Goal: Information Seeking & Learning: Learn about a topic

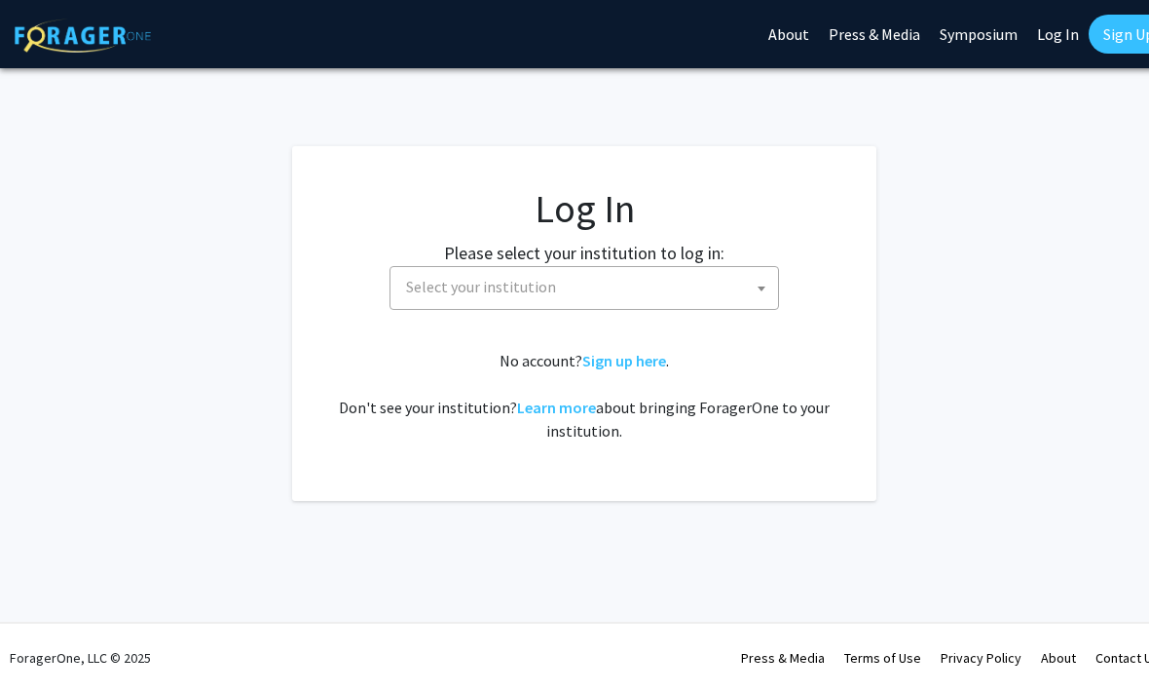
click at [700, 293] on span "Select your institution" at bounding box center [588, 287] width 380 height 40
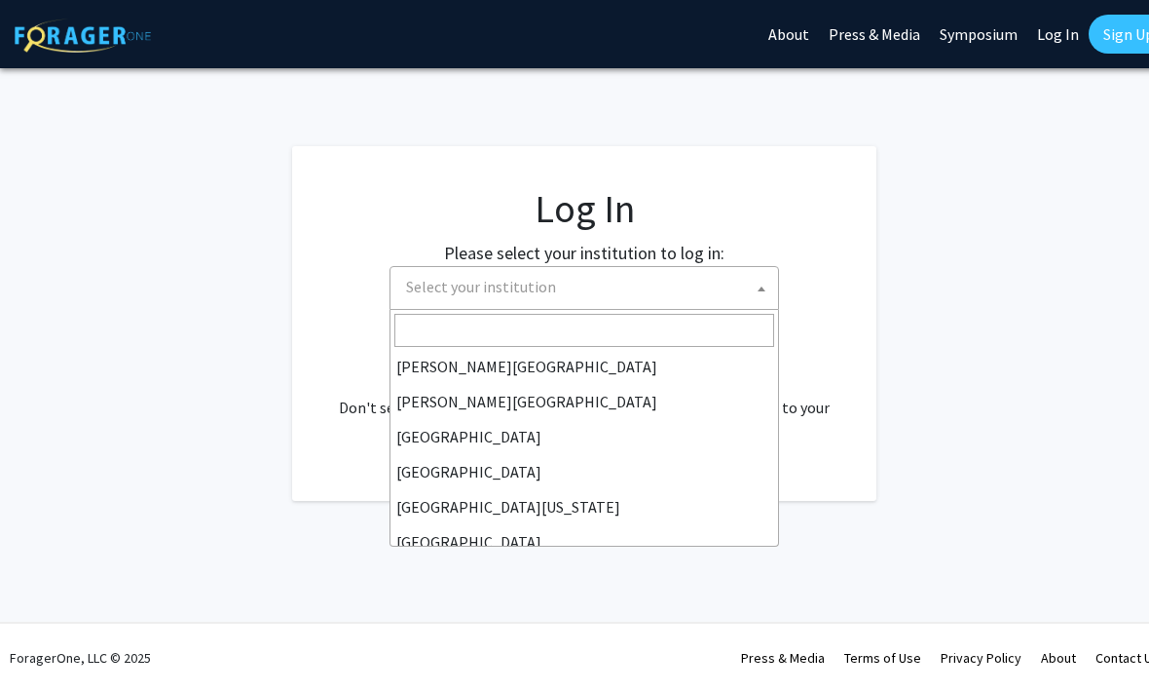
scroll to position [76, 0]
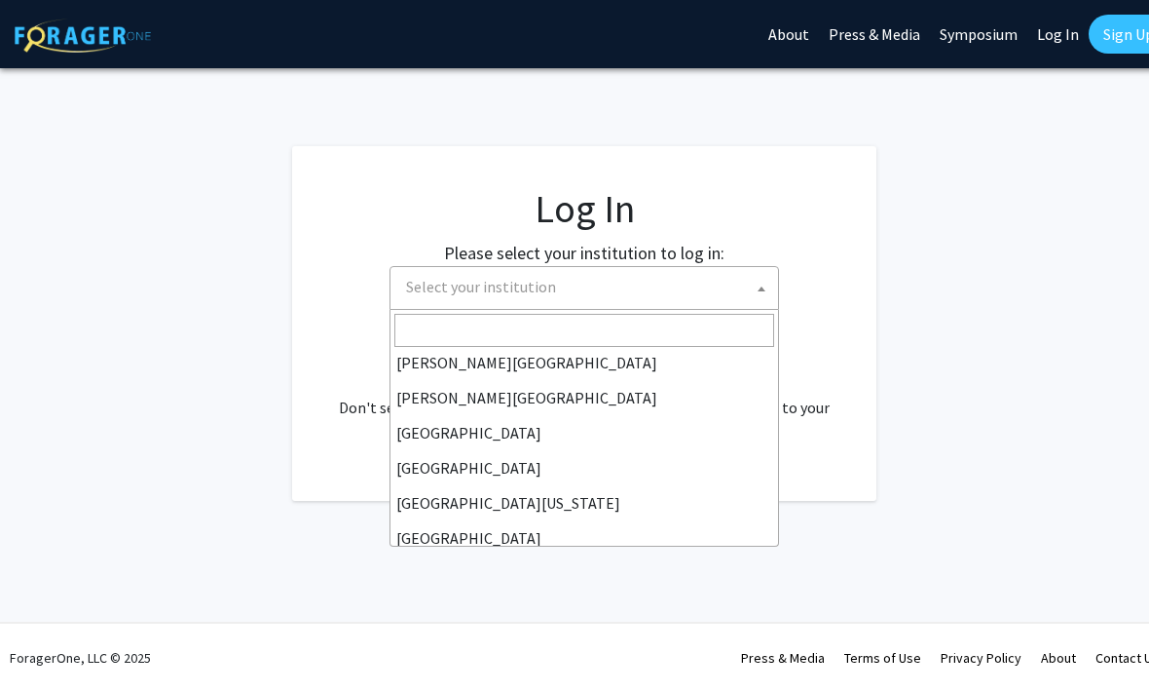
click at [548, 290] on span "Select your institution" at bounding box center [481, 286] width 150 height 19
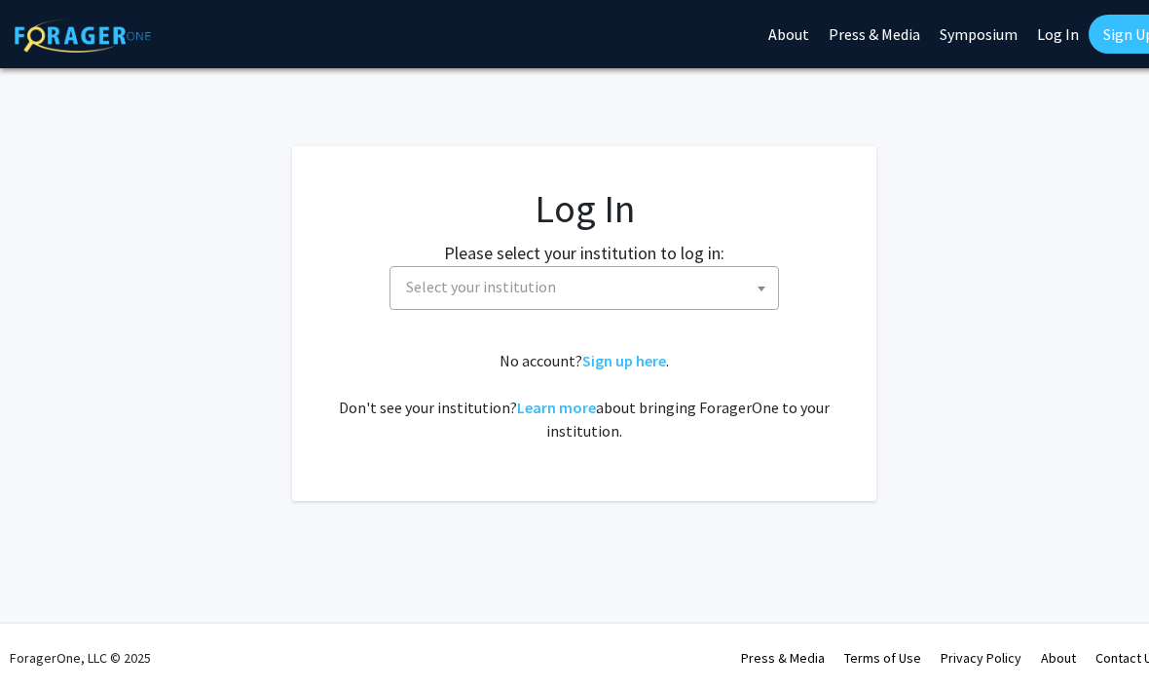
click at [544, 292] on span "Select your institution" at bounding box center [481, 286] width 150 height 19
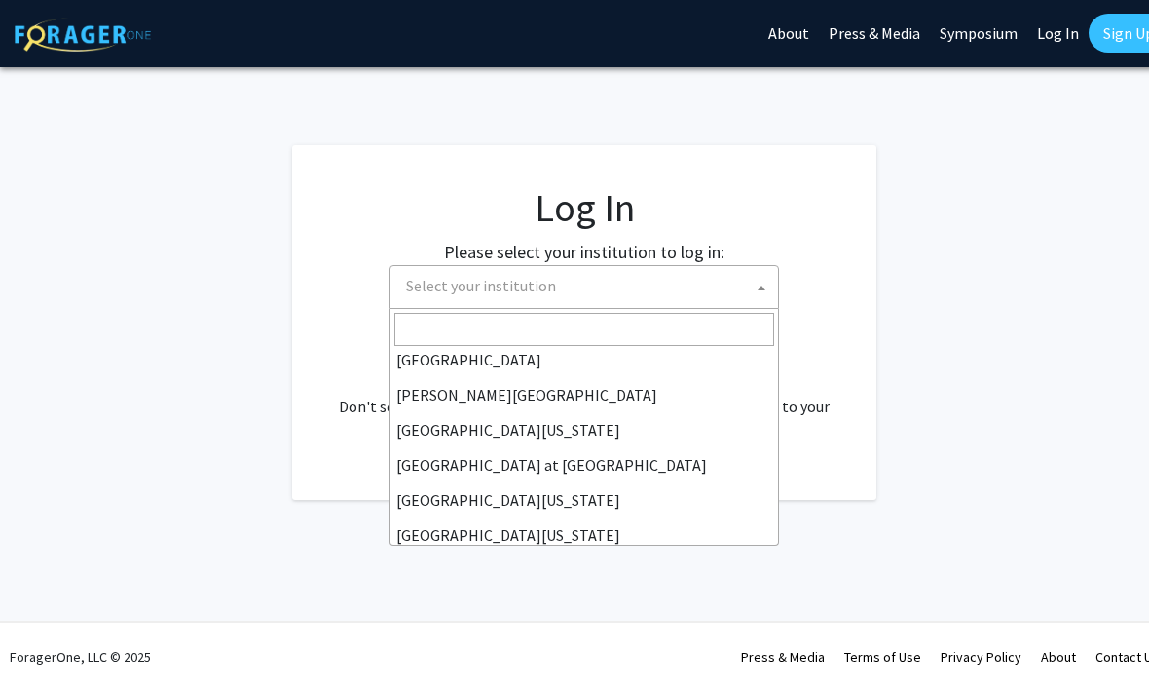
scroll to position [610, 0]
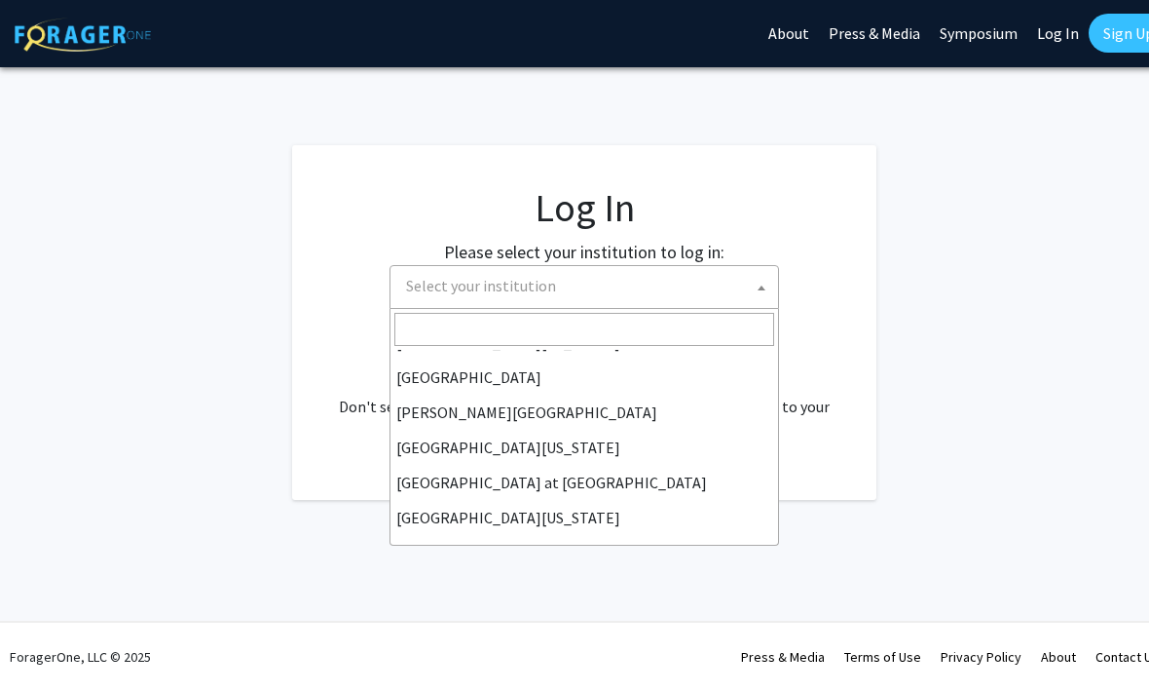
select select "18"
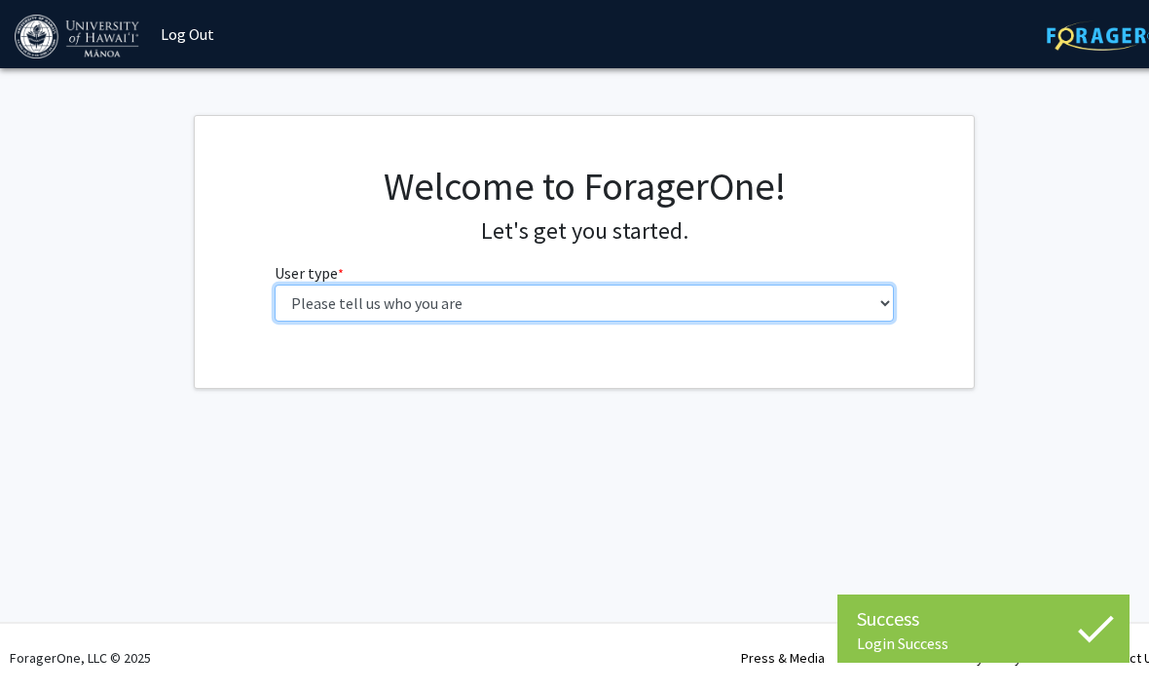
click at [877, 286] on select "Please tell us who you are Undergraduate Student Master's Student Doctoral Cand…" at bounding box center [585, 302] width 621 height 37
select select "1: undergrad"
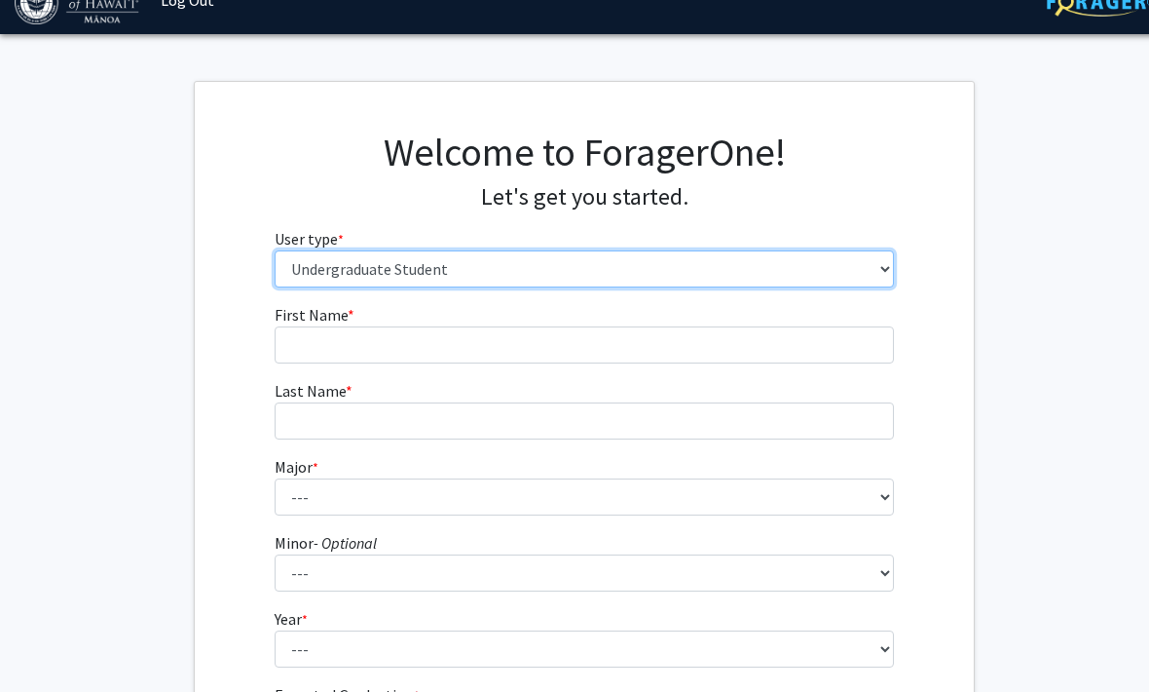
scroll to position [38, 0]
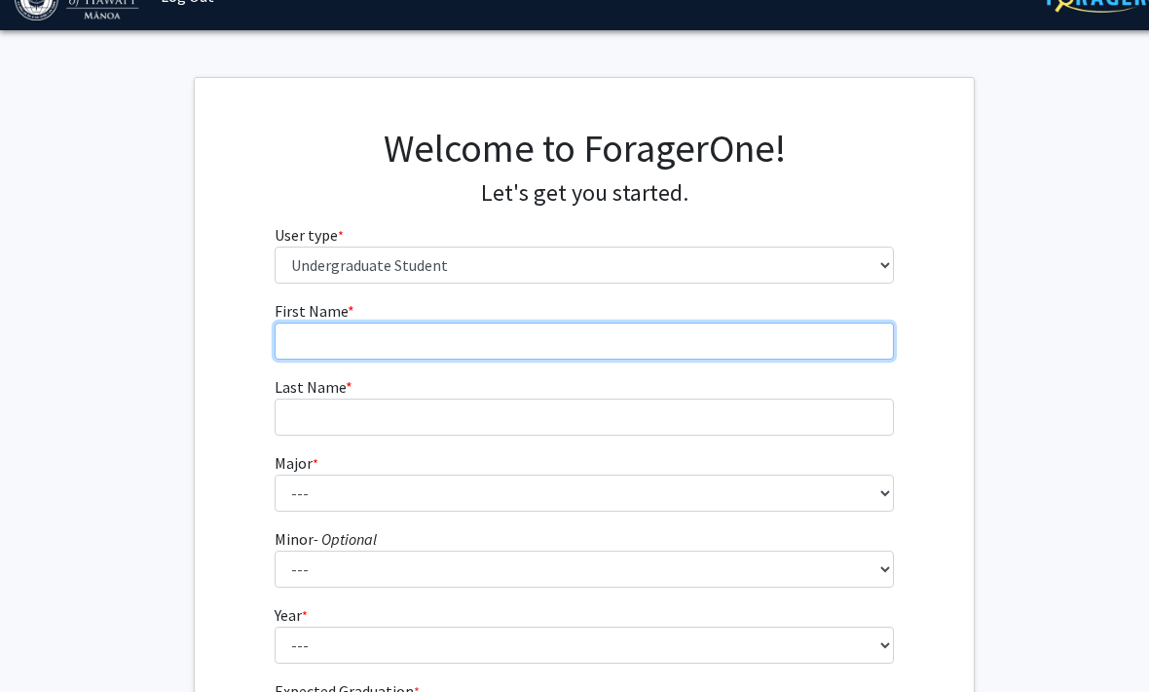
click at [689, 322] on input "First Name * required" at bounding box center [585, 340] width 621 height 37
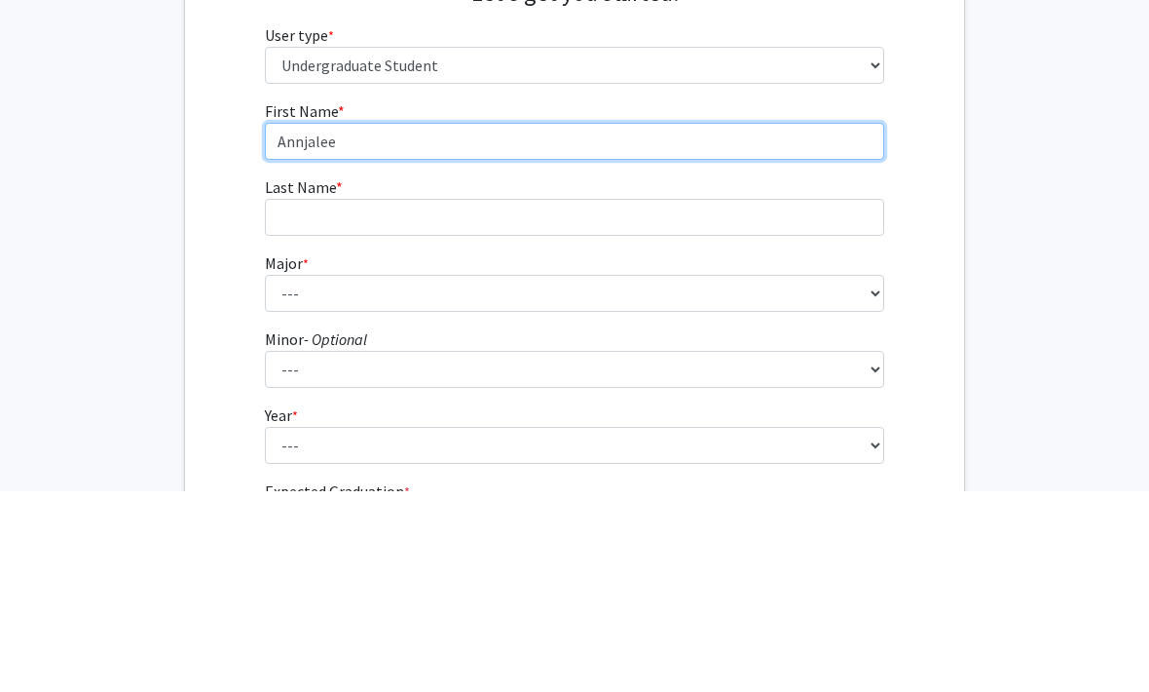
type input "Annjalee"
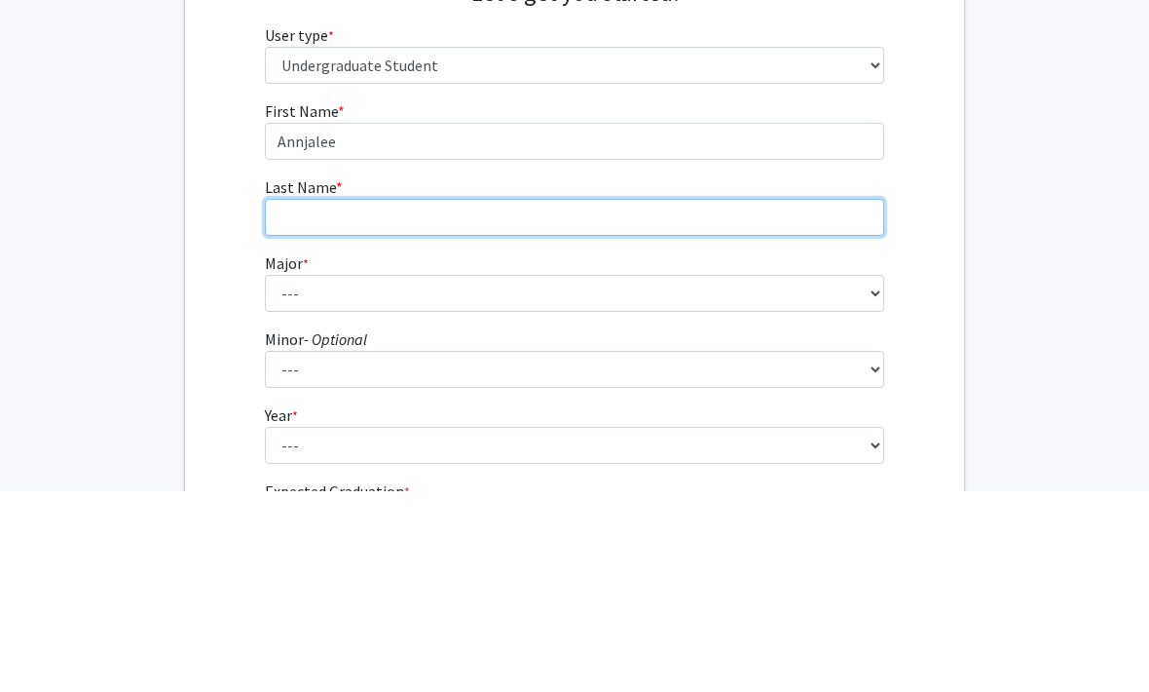
click at [432, 399] on input "Last Name * required" at bounding box center [575, 417] width 621 height 37
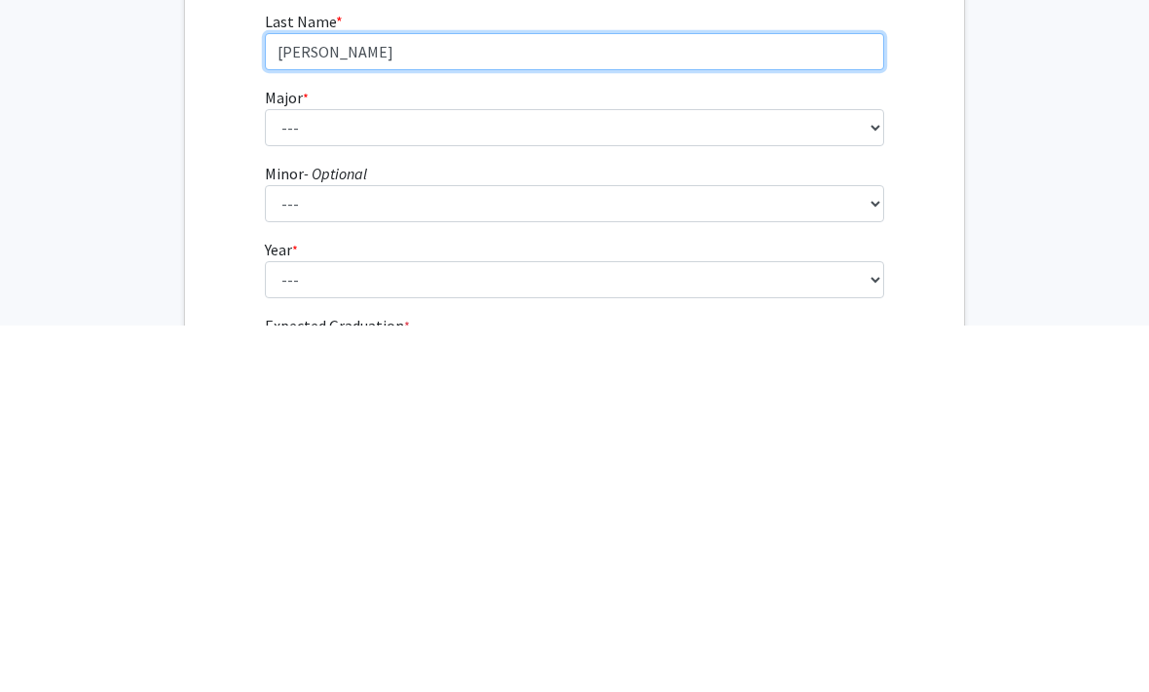
type input "Steen"
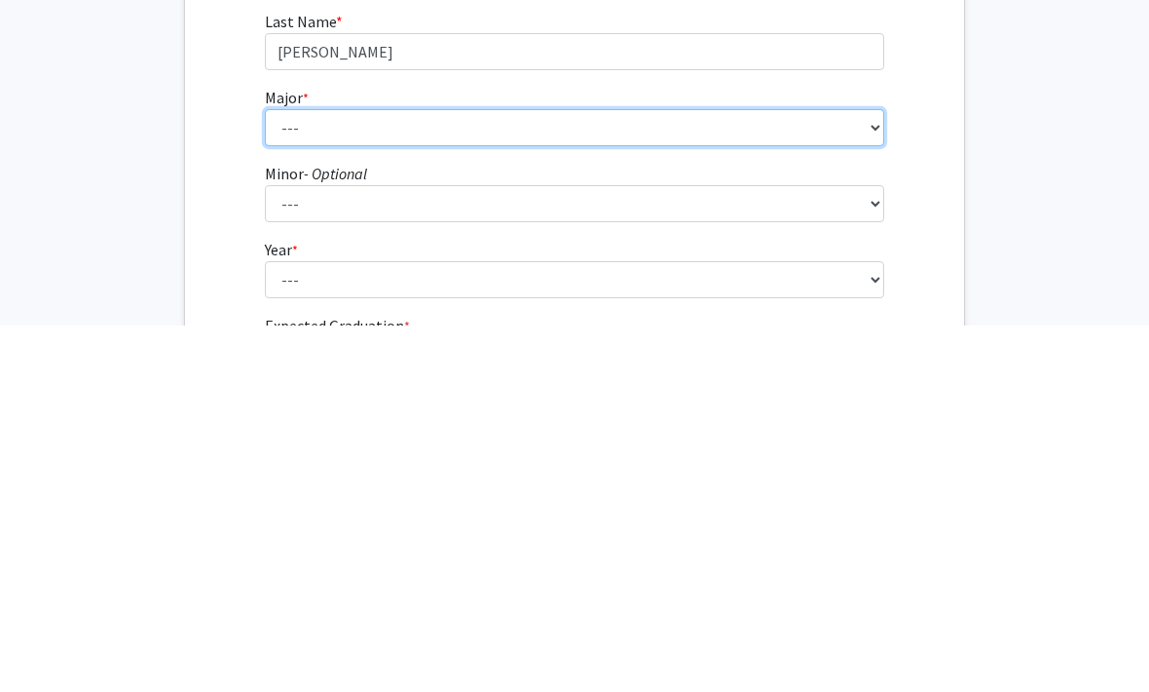
click at [603, 475] on select "--- Accounting American Studies Animal Sciences Anthropology Art Art History As…" at bounding box center [575, 493] width 621 height 37
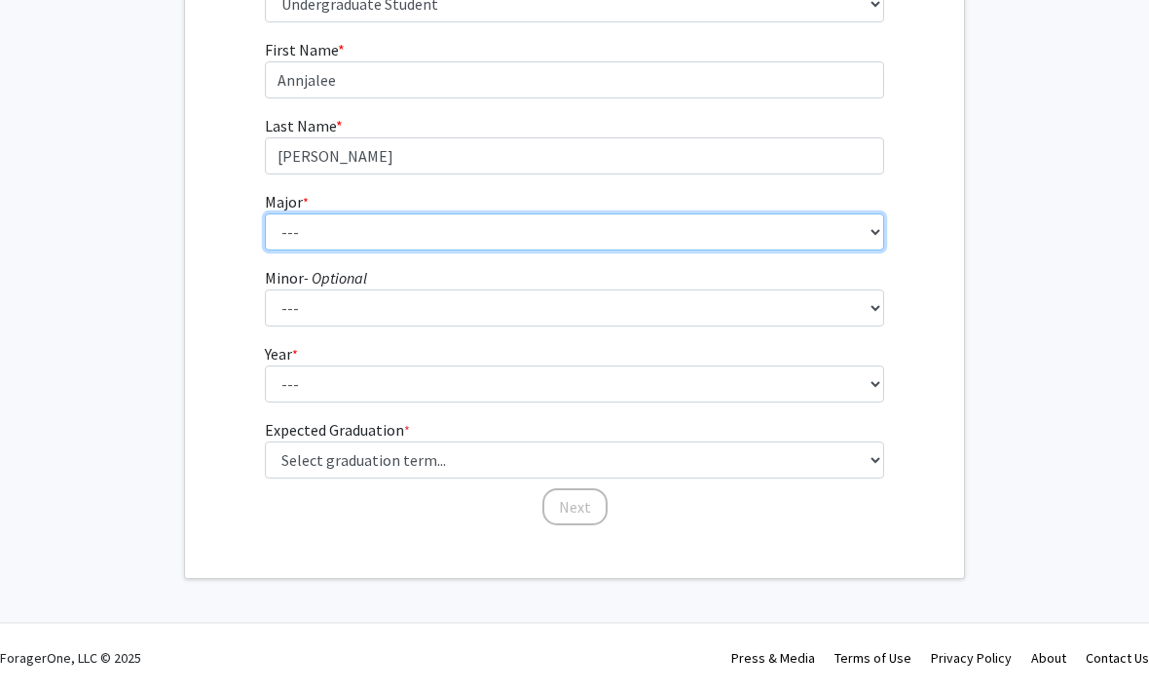
select select "73: 1455"
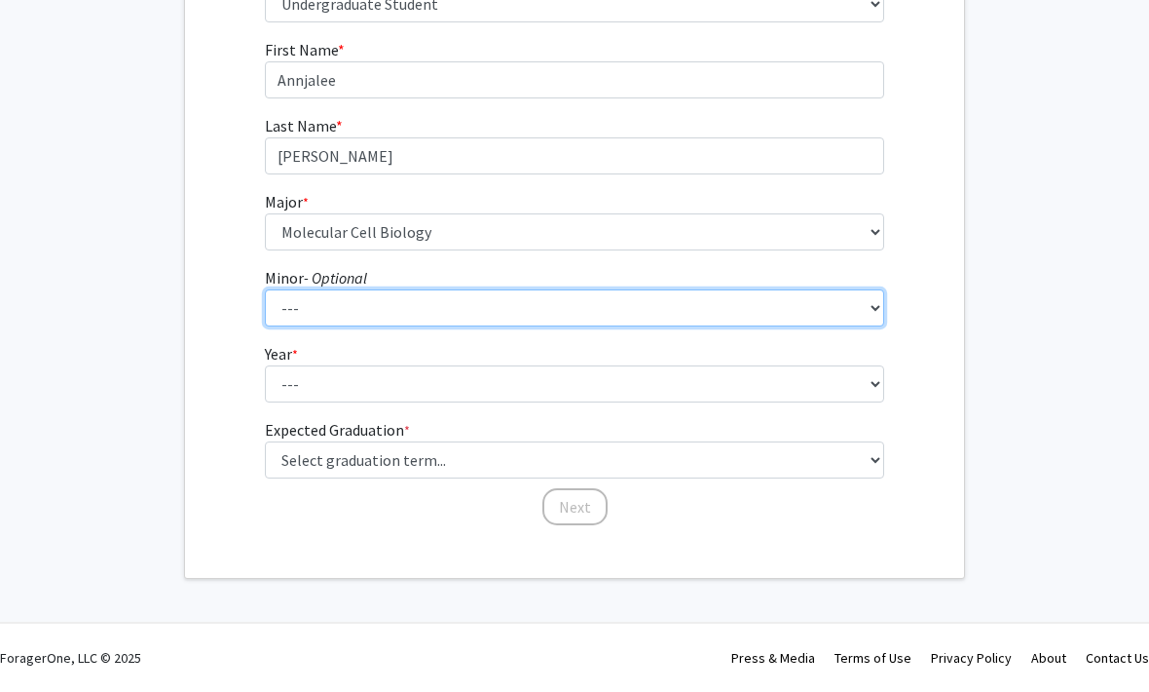
click at [523, 308] on select "--- American Studies Anthropology Art Art History Asian Studies Astronomy Astro…" at bounding box center [575, 308] width 621 height 37
click at [568, 309] on select "--- American Studies Anthropology Art Art History Asian Studies Astronomy Astro…" at bounding box center [575, 308] width 621 height 37
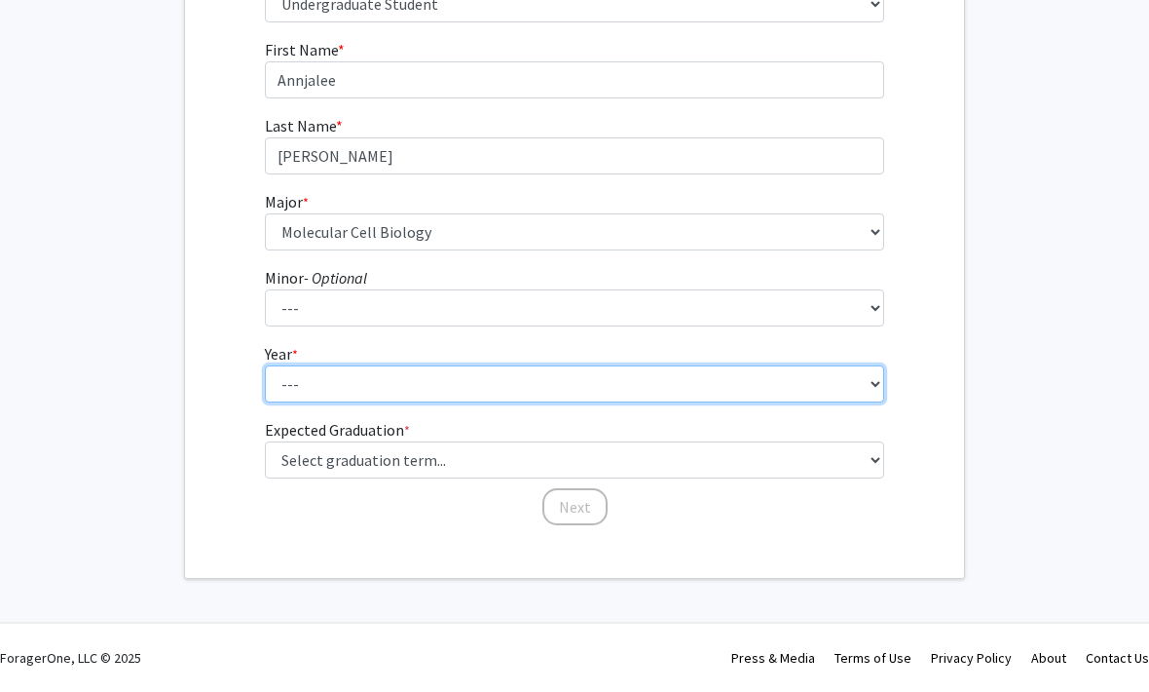
click at [843, 390] on select "--- First-year Sophomore Junior Senior Postbaccalaureate Certificate" at bounding box center [575, 384] width 621 height 37
select select "1: first-year"
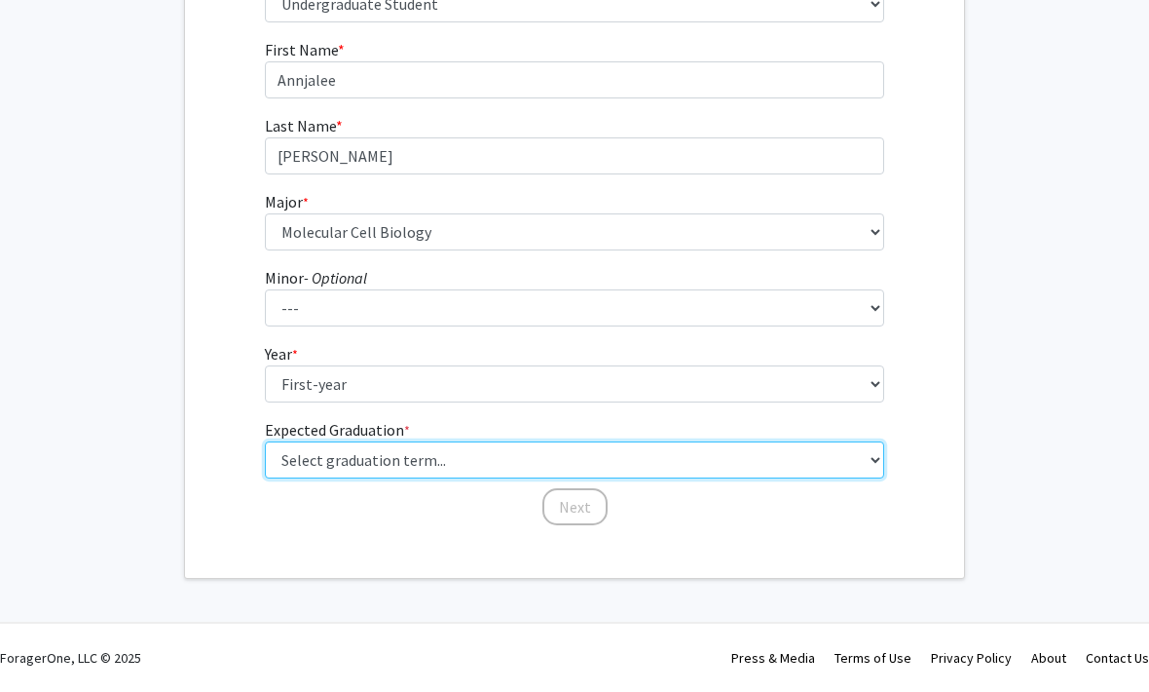
click at [848, 442] on select "Select graduation term... Spring 2025 Summer 2025 Fall 2025 Winter 2025 Spring …" at bounding box center [575, 460] width 621 height 37
select select "13: spring_2028"
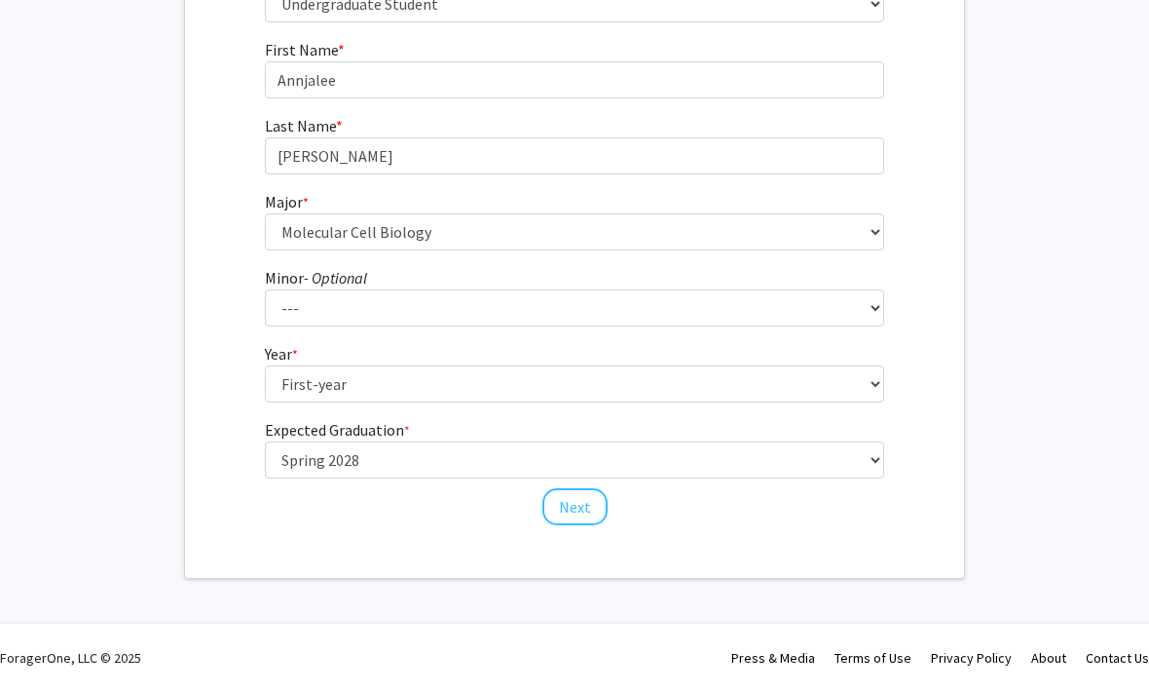
click at [584, 507] on button "Next" at bounding box center [575, 507] width 65 height 37
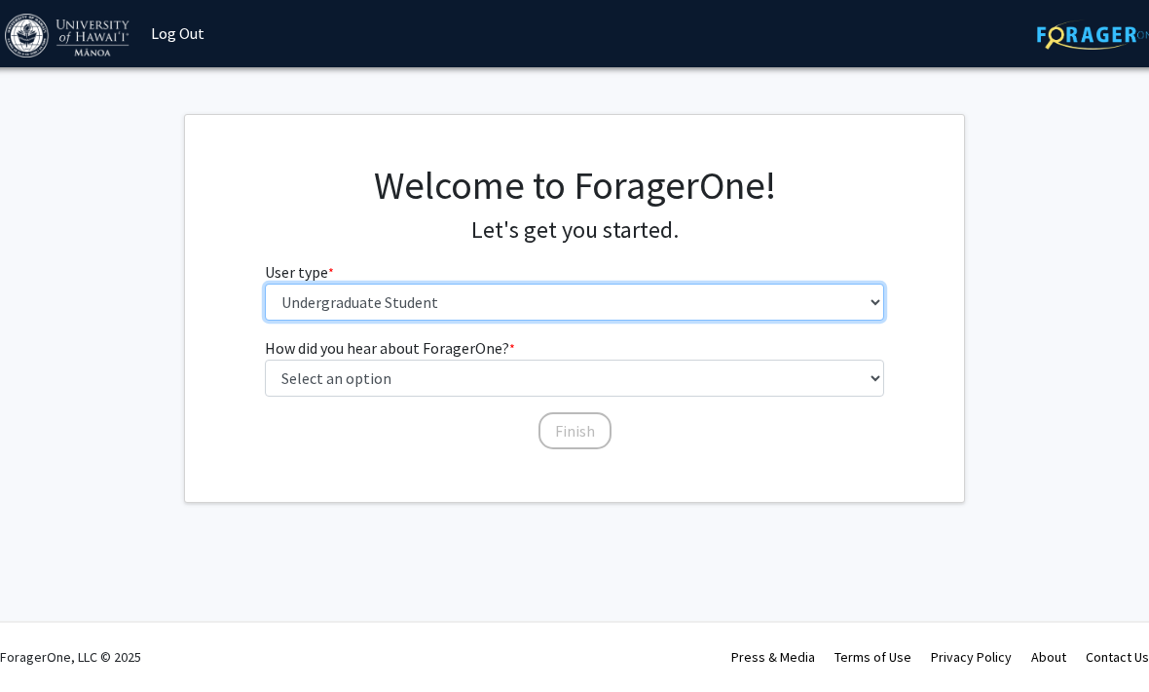
click at [853, 296] on select "Please tell us who you are Undergraduate Student Master's Student Doctoral Cand…" at bounding box center [575, 302] width 621 height 37
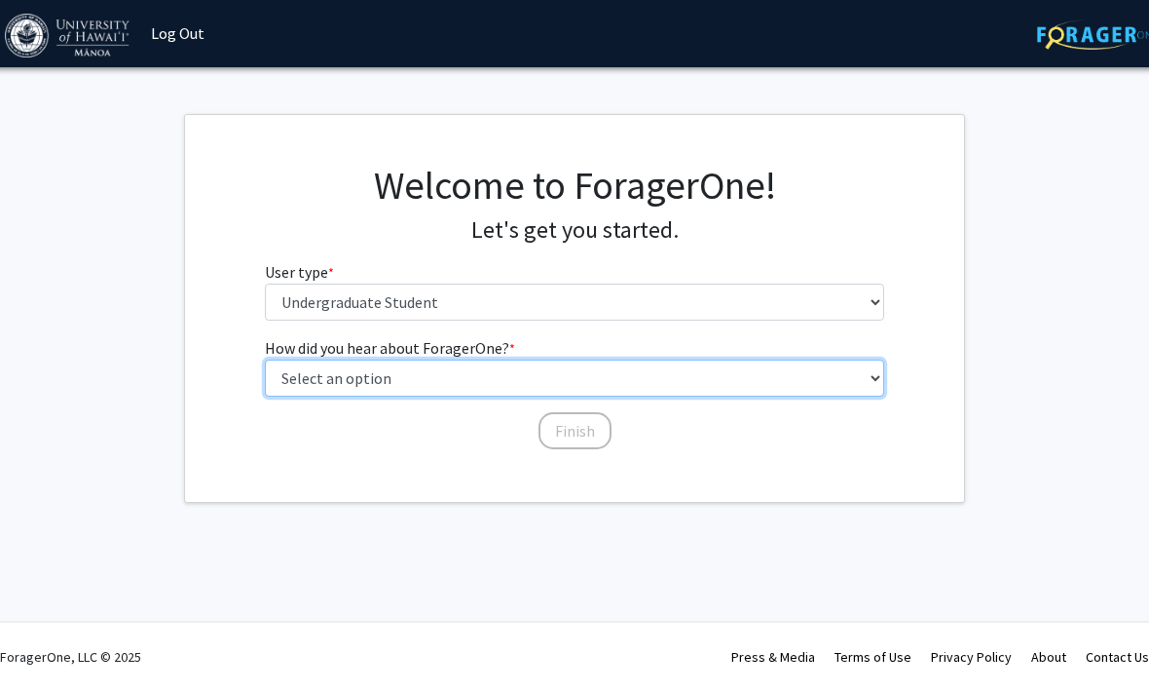
click at [854, 381] on select "Select an option Peer/student recommendation Faculty/staff recommendation Unive…" at bounding box center [575, 378] width 621 height 37
click at [763, 375] on select "Select an option Peer/student recommendation Faculty/staff recommendation Unive…" at bounding box center [575, 378] width 621 height 37
select select "3: university_website"
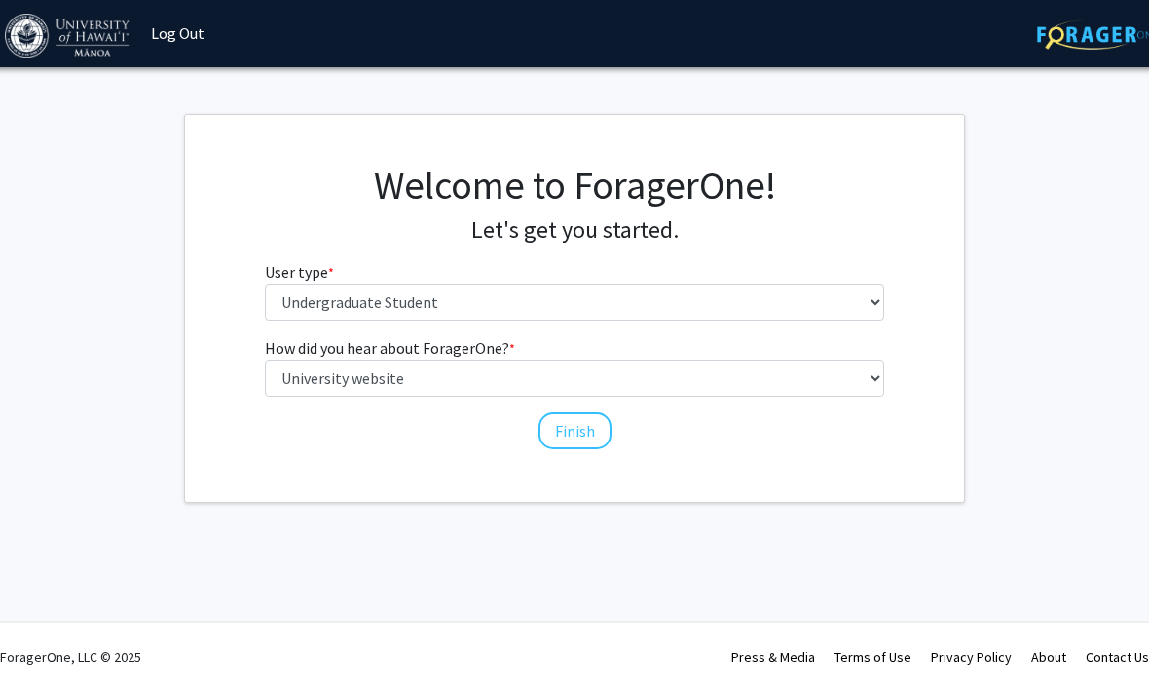
click at [582, 432] on button "Finish" at bounding box center [575, 431] width 73 height 37
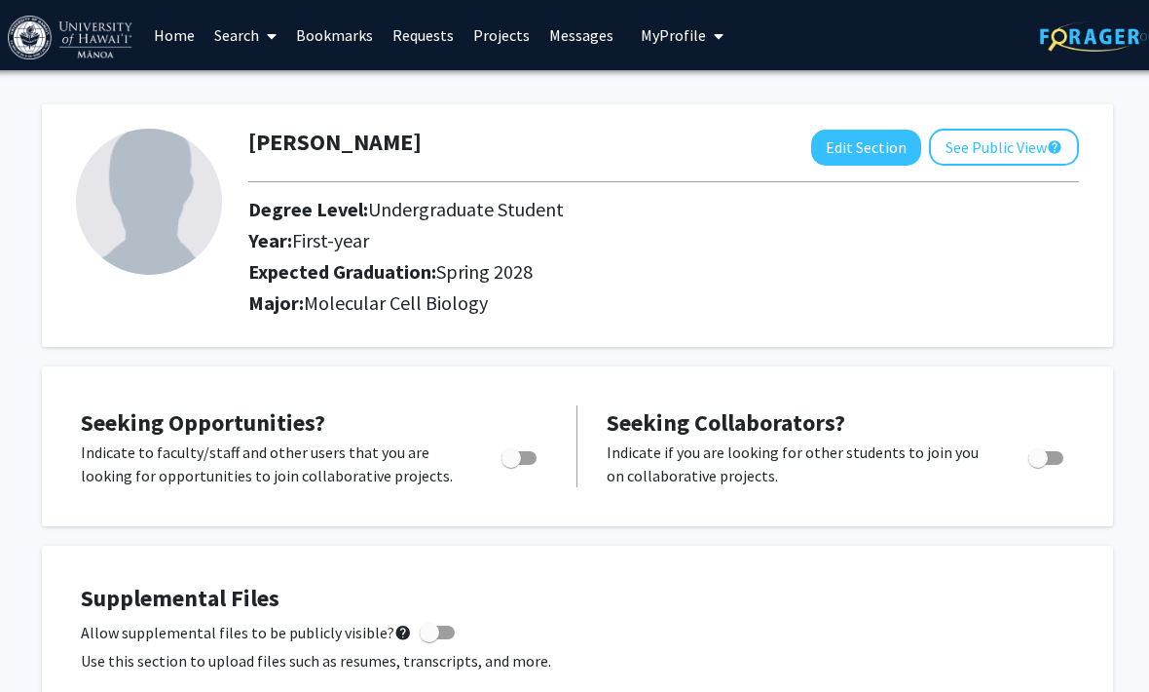
scroll to position [0, 7]
click at [182, 34] on link "Home" at bounding box center [174, 35] width 60 height 68
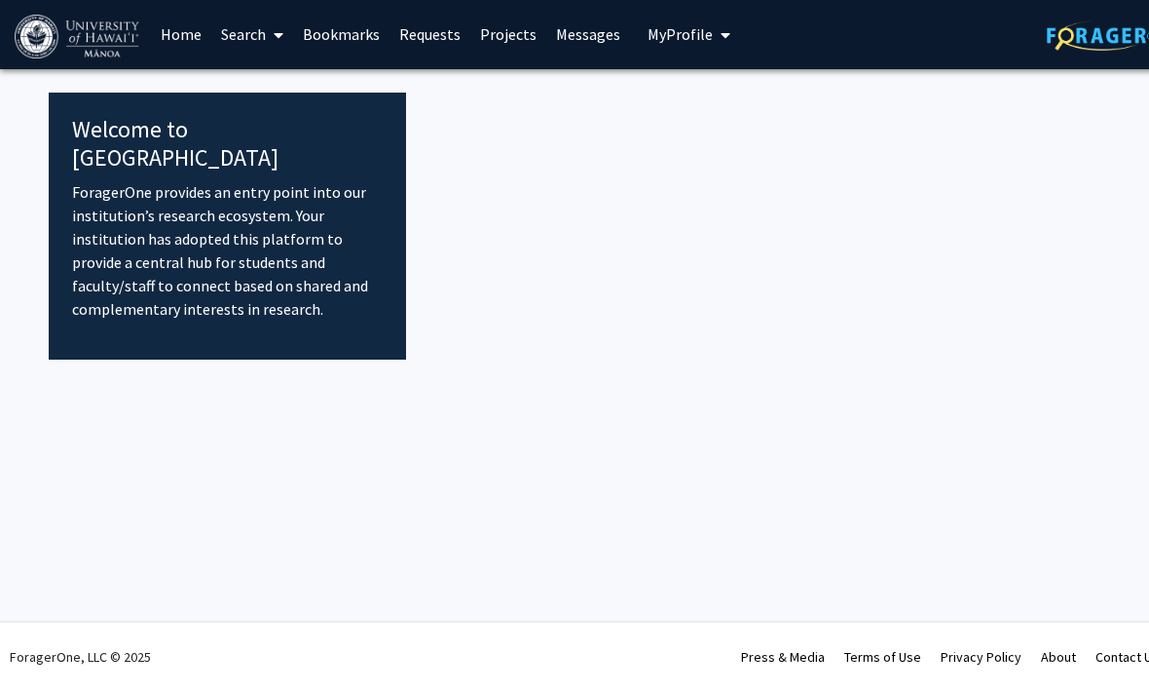
click at [250, 195] on p "ForagerOne provides an entry point into our institution’s research ecosystem. Y…" at bounding box center [227, 251] width 311 height 140
click at [510, 31] on link "Projects" at bounding box center [509, 35] width 76 height 68
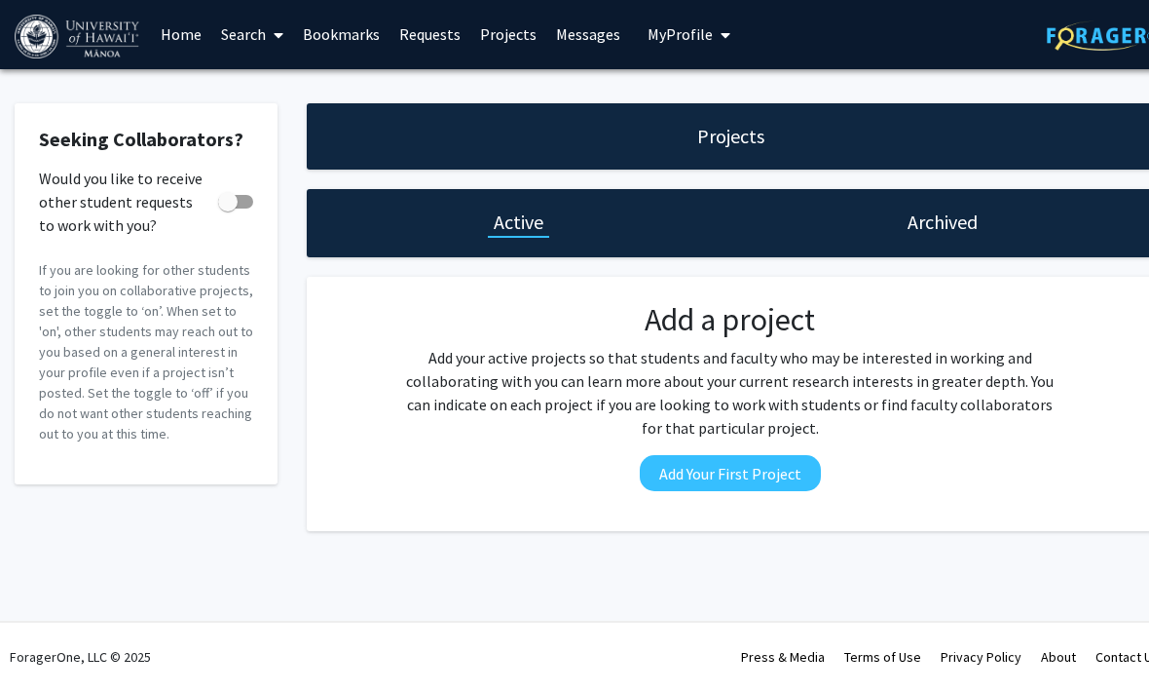
click at [739, 131] on h1 "Projects" at bounding box center [730, 137] width 67 height 27
click at [756, 143] on h1 "Projects" at bounding box center [730, 137] width 67 height 27
click at [418, 43] on link "Requests" at bounding box center [430, 35] width 81 height 68
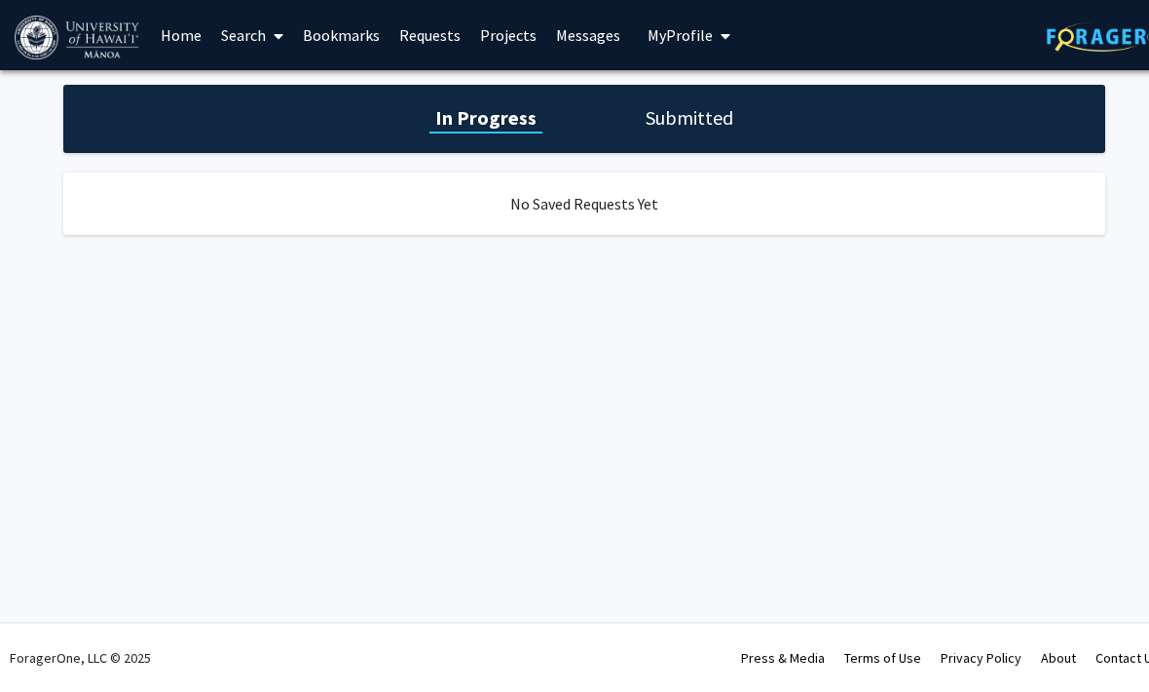
click at [273, 36] on span at bounding box center [275, 36] width 18 height 68
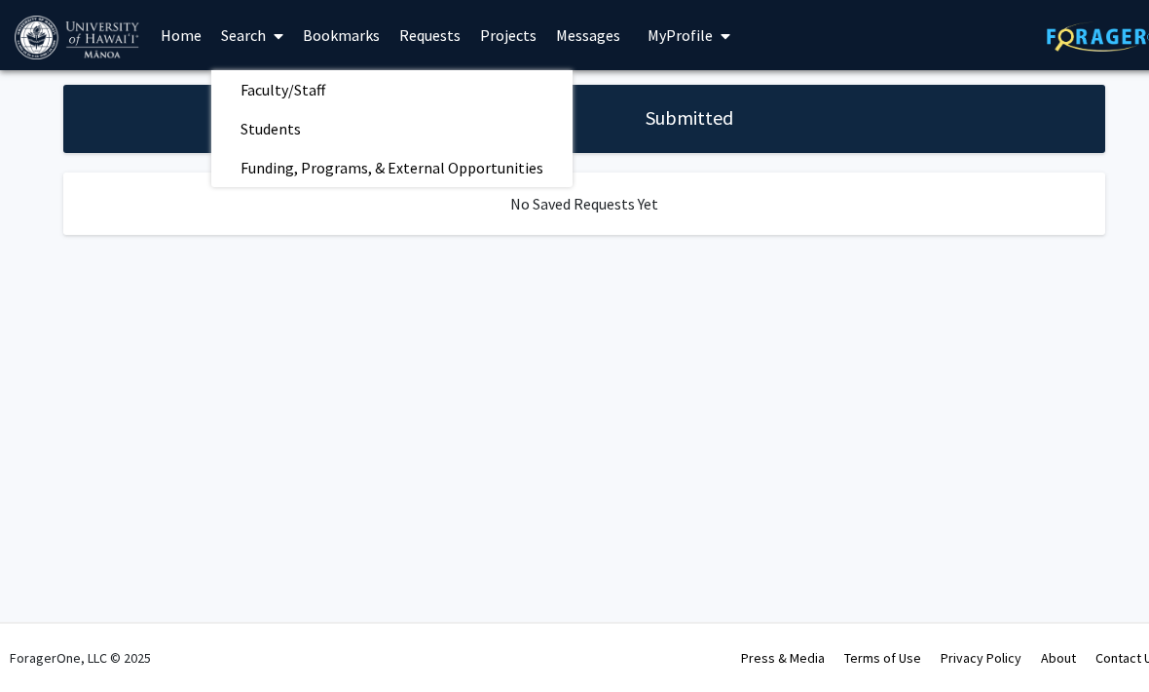
click at [419, 161] on span "Funding, Programs, & External Opportunities" at bounding box center [391, 167] width 361 height 39
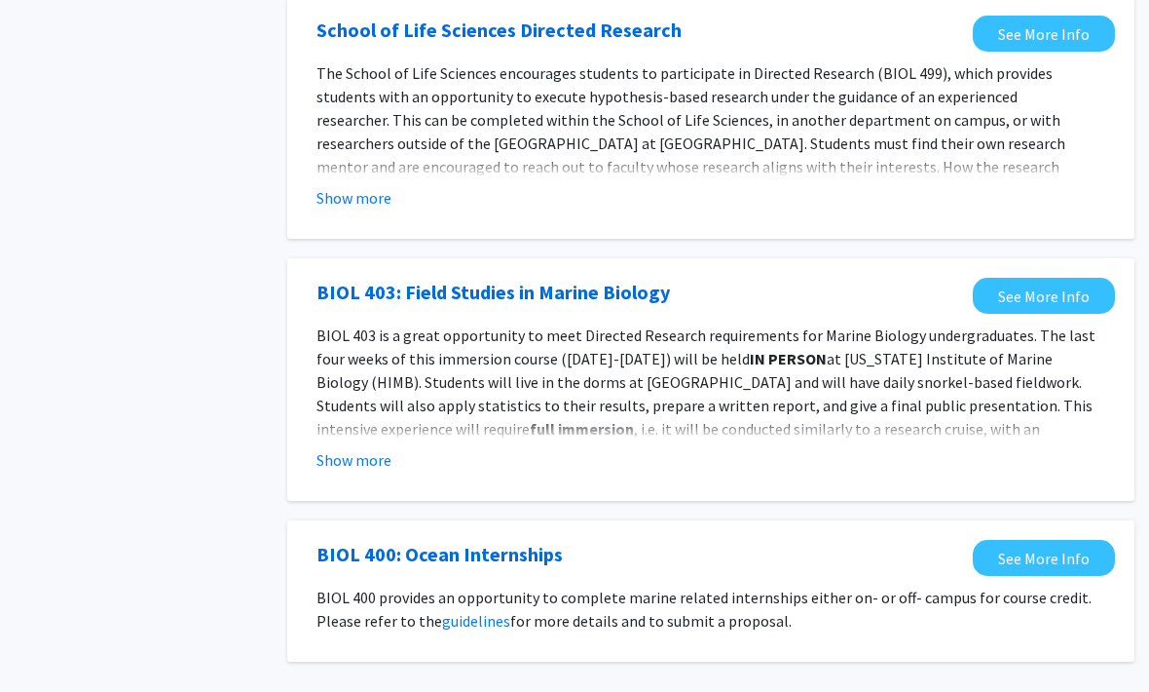
scroll to position [2025, 19]
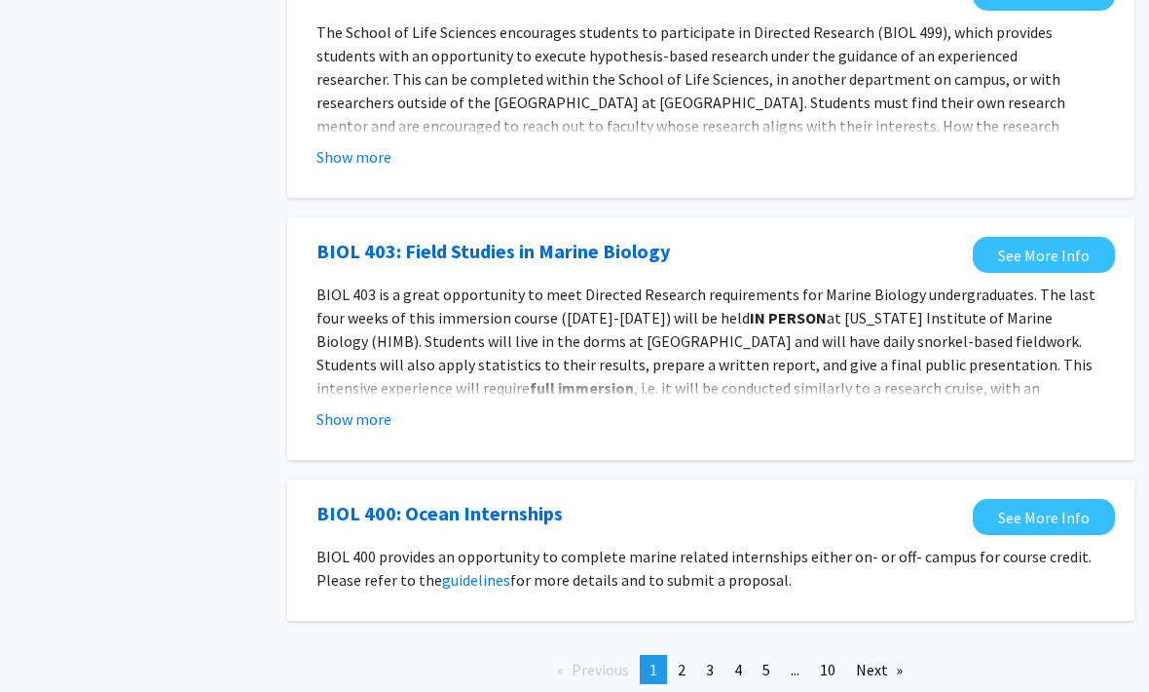
click at [688, 656] on link "page 2" at bounding box center [681, 670] width 27 height 29
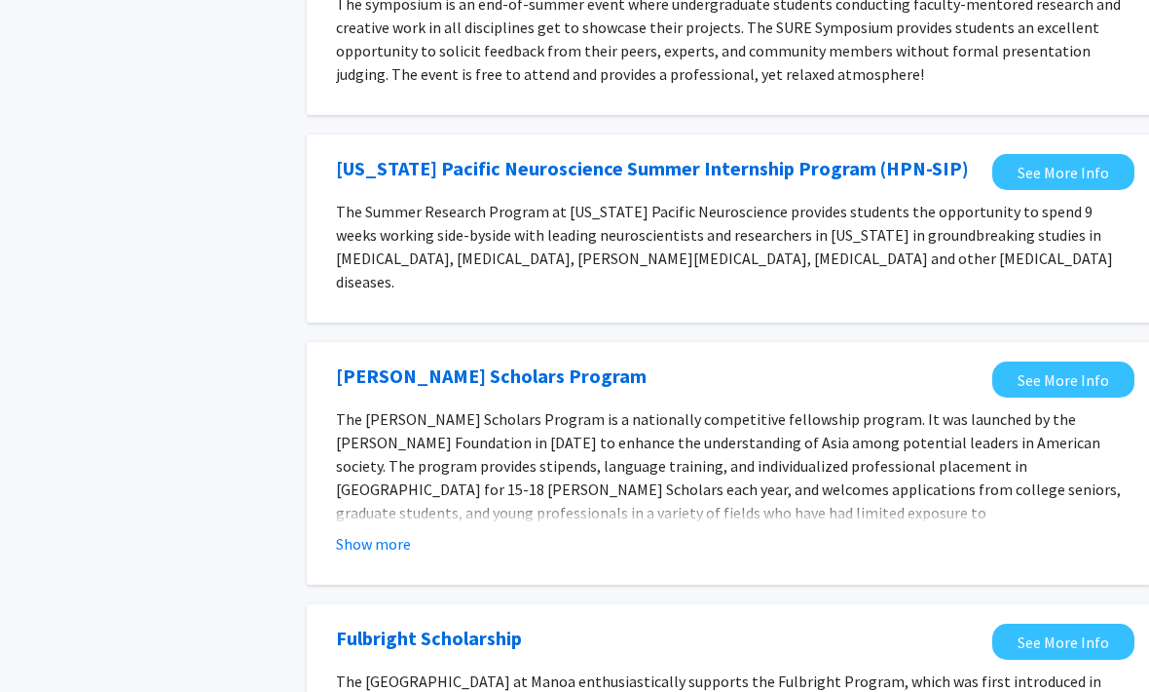
scroll to position [1921, 0]
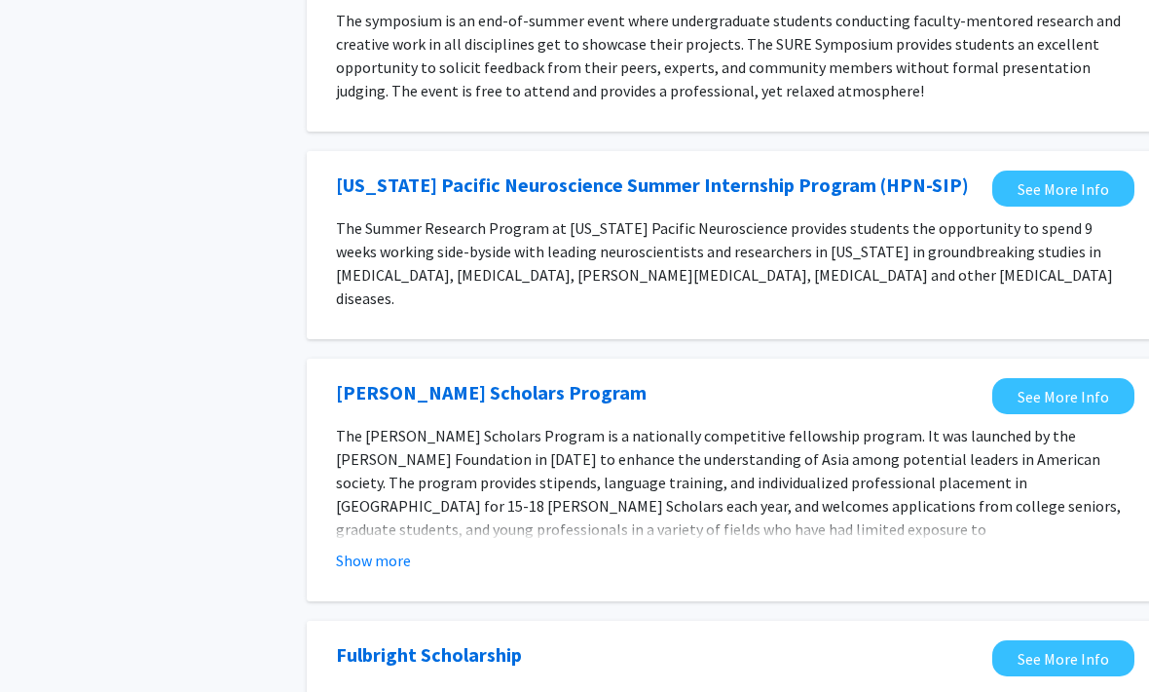
click at [1075, 171] on link "See More Info" at bounding box center [1064, 189] width 142 height 36
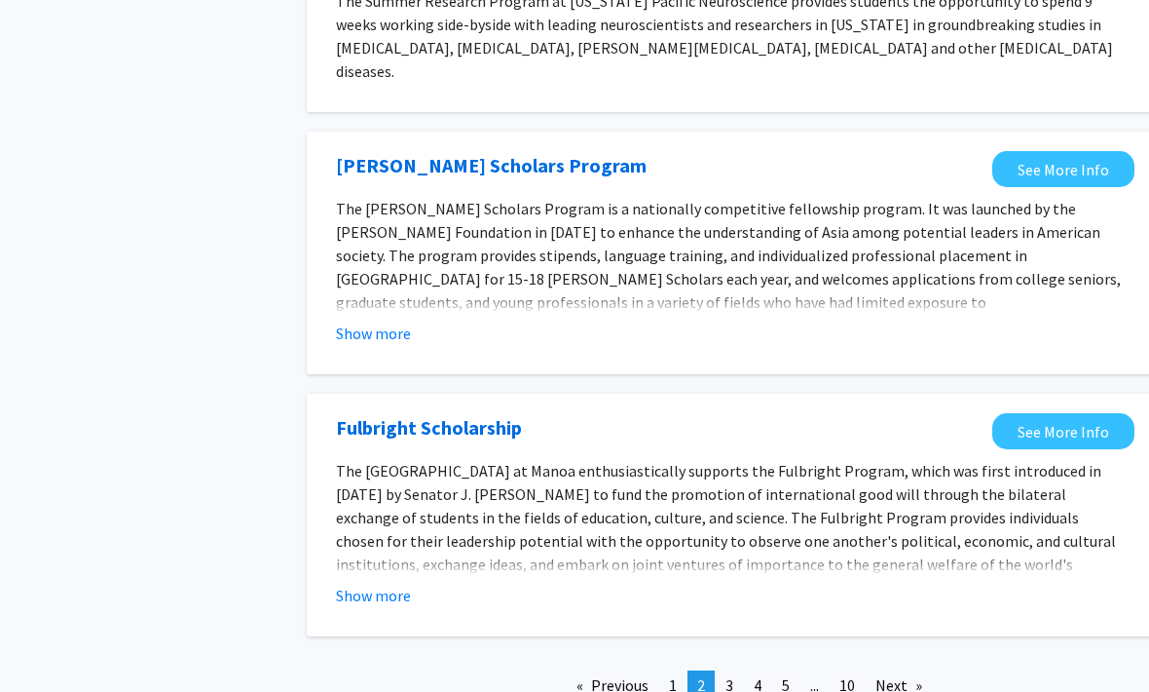
scroll to position [2156, 0]
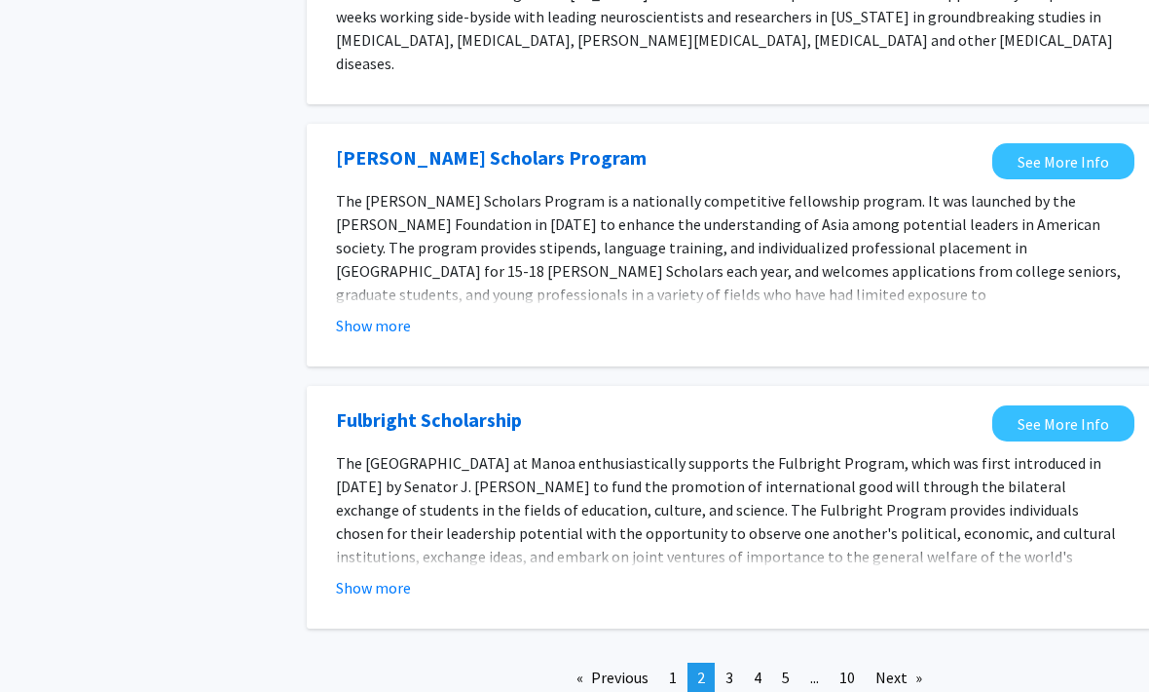
click at [737, 663] on link "page 3" at bounding box center [729, 677] width 27 height 29
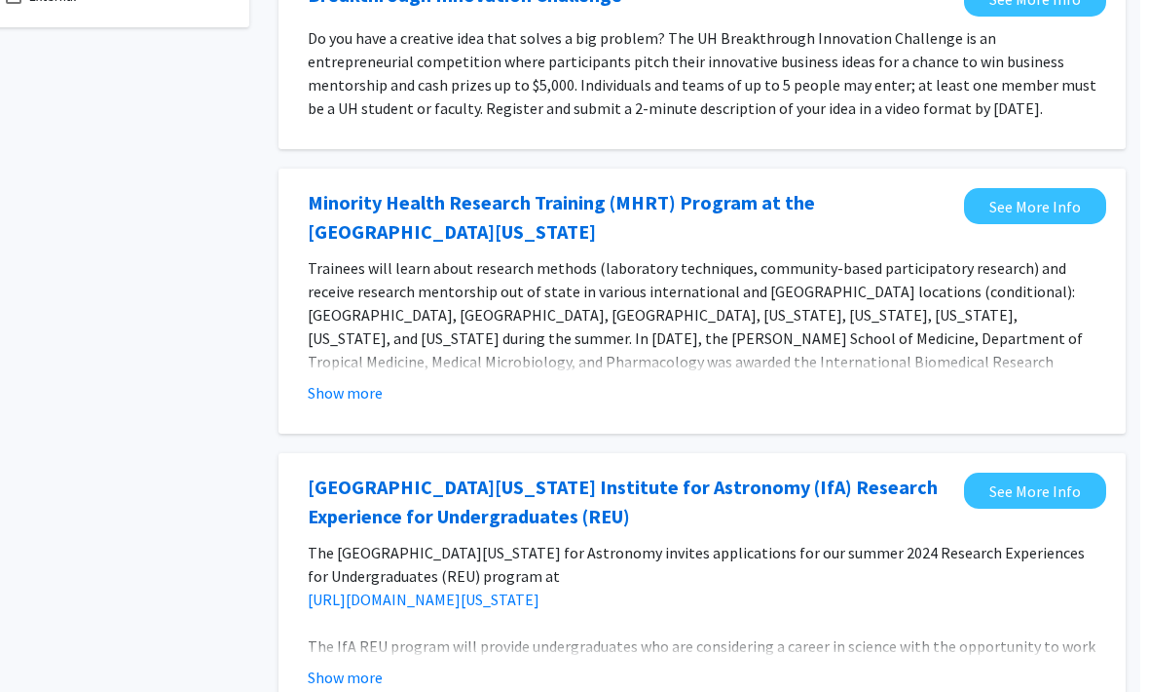
scroll to position [236, 19]
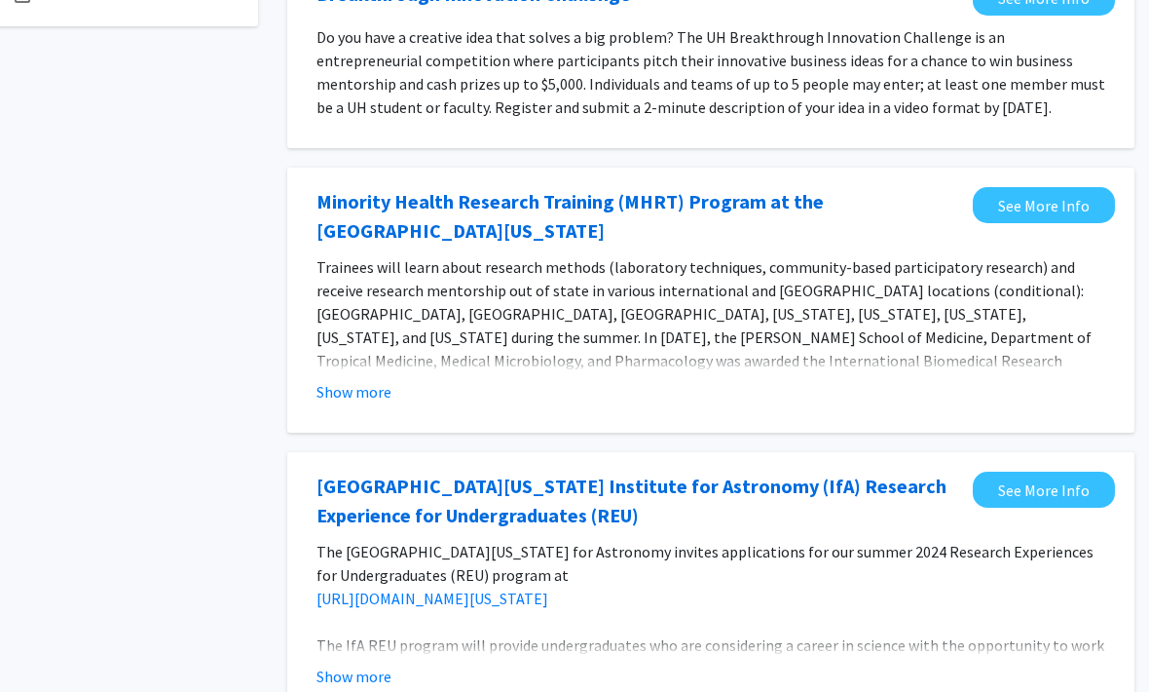
click at [377, 392] on button "Show more" at bounding box center [354, 392] width 75 height 23
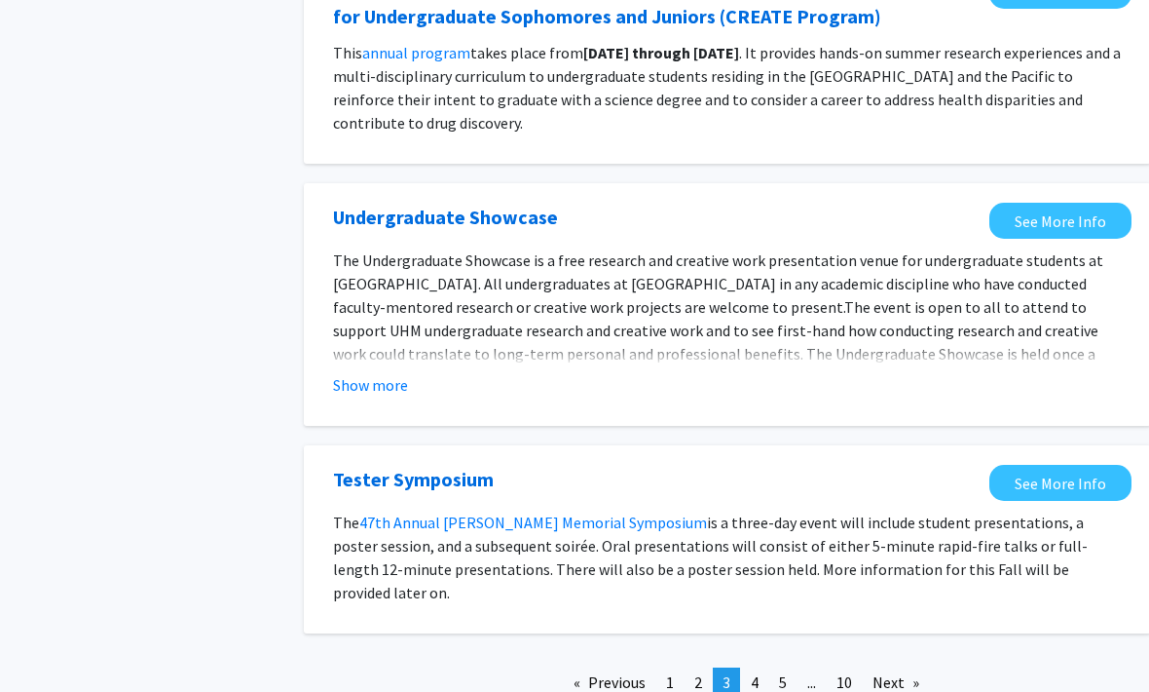
scroll to position [2054, 3]
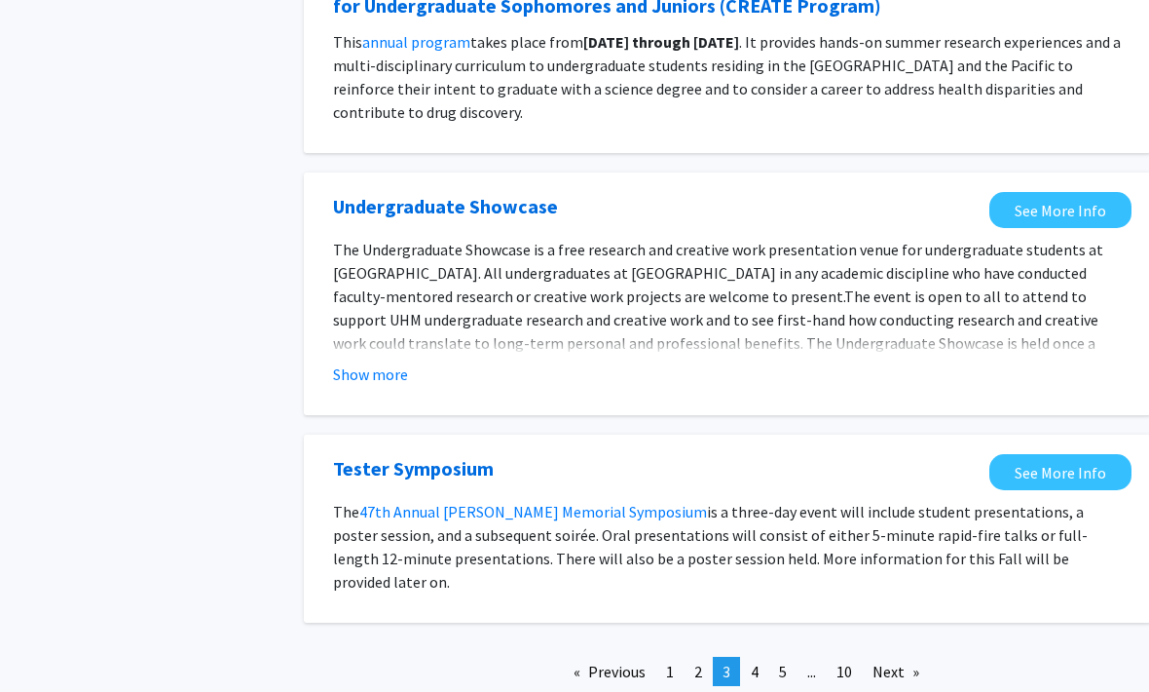
click at [766, 658] on link "page 4" at bounding box center [754, 672] width 27 height 29
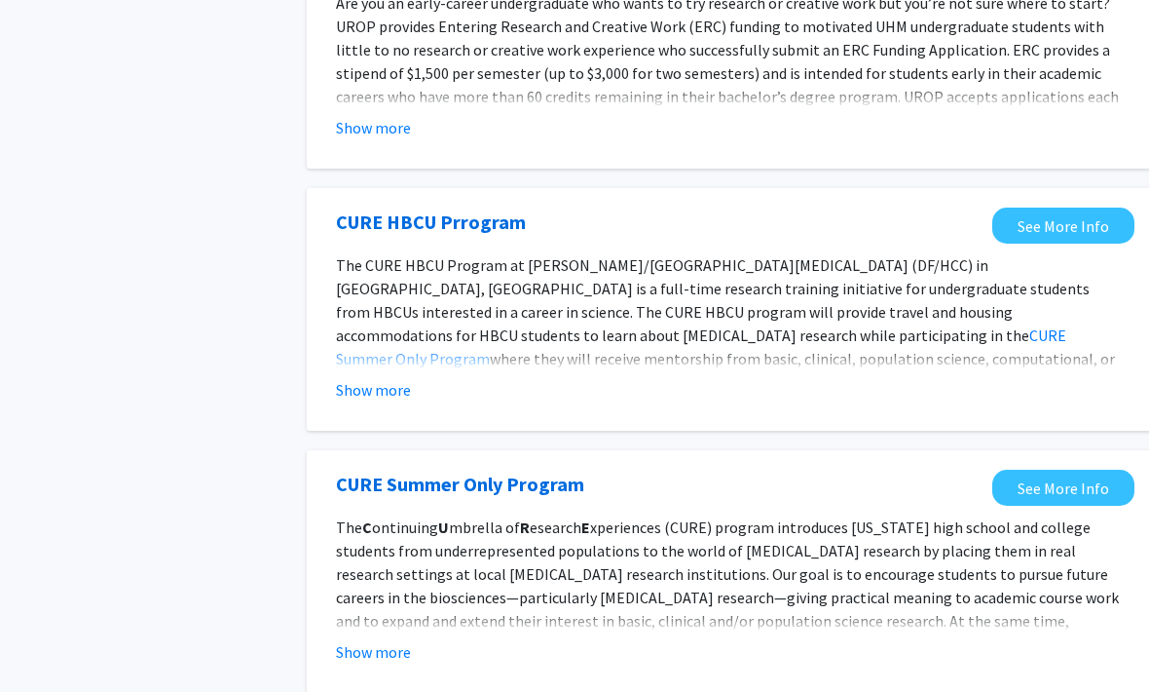
scroll to position [1443, 0]
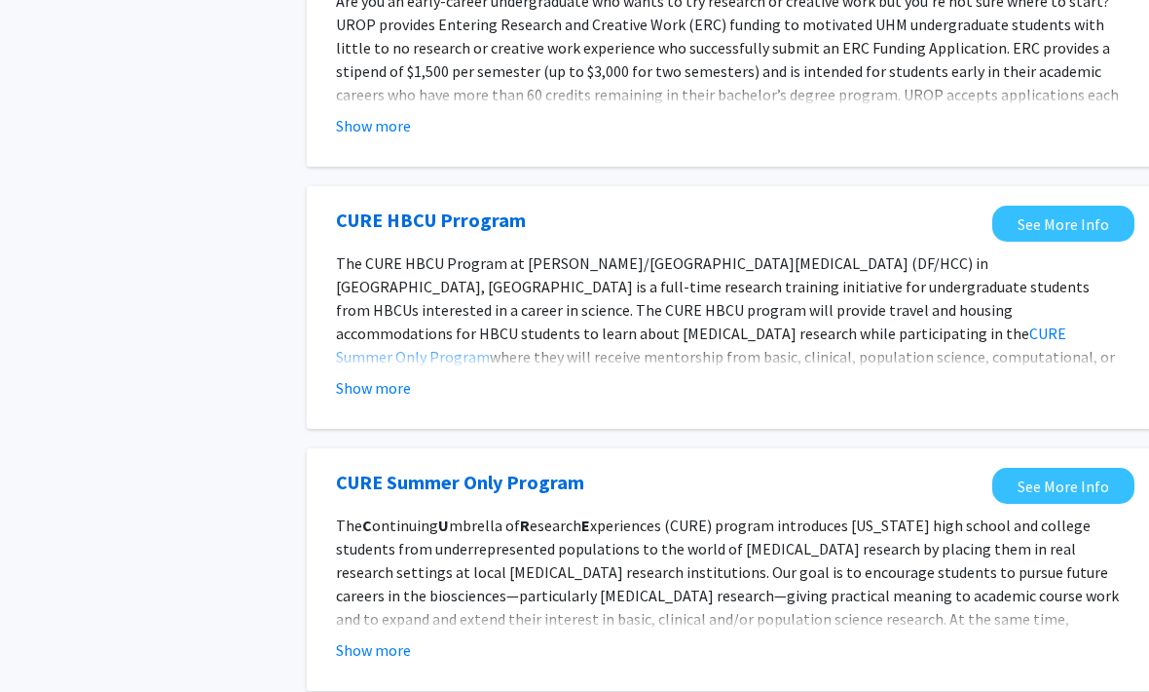
click at [457, 6] on span "Are you an early-career undergraduate who wants to try research or creative wor…" at bounding box center [727, 59] width 783 height 136
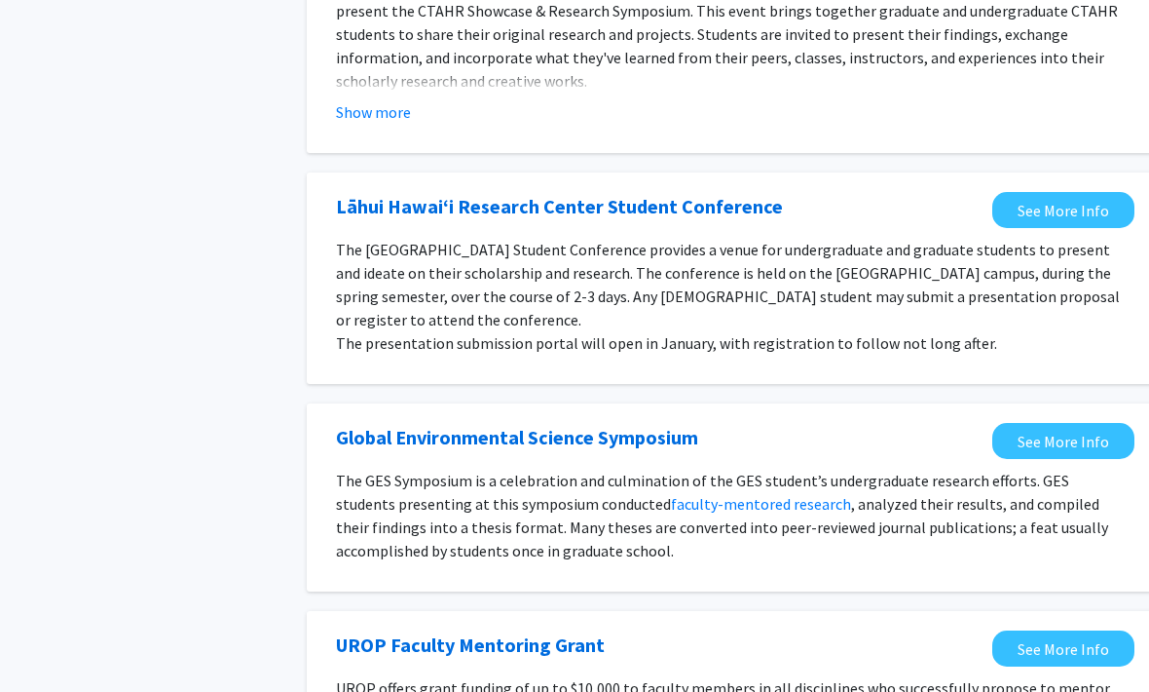
scroll to position [0, 0]
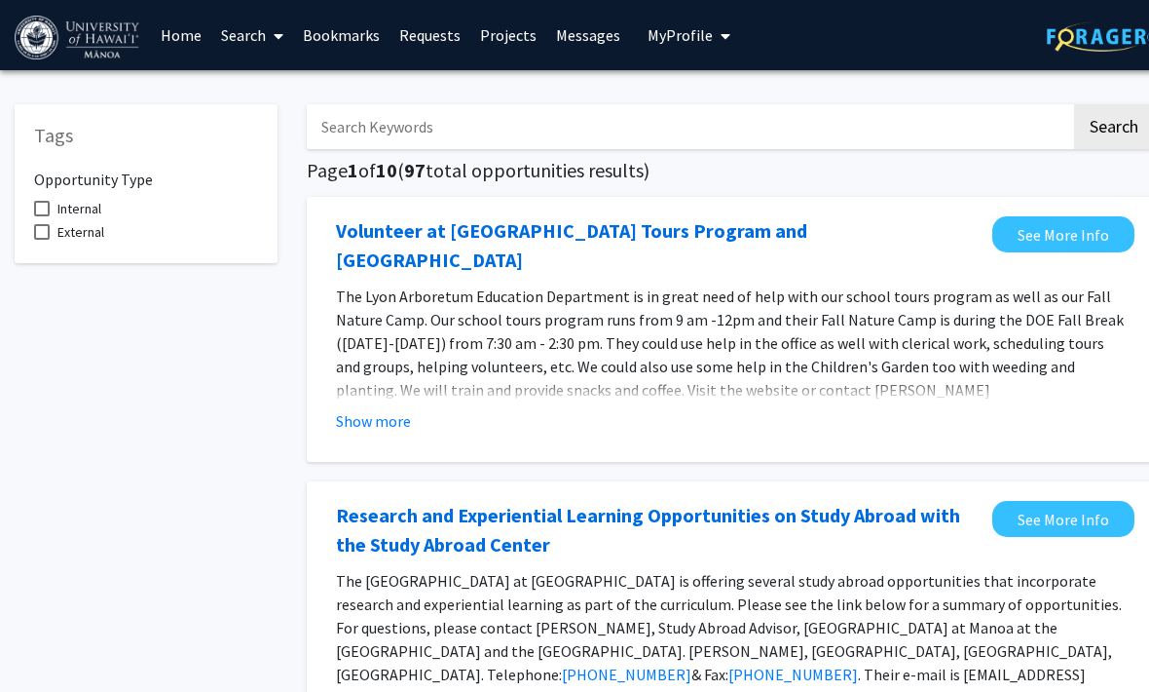
click at [267, 30] on span at bounding box center [275, 36] width 18 height 68
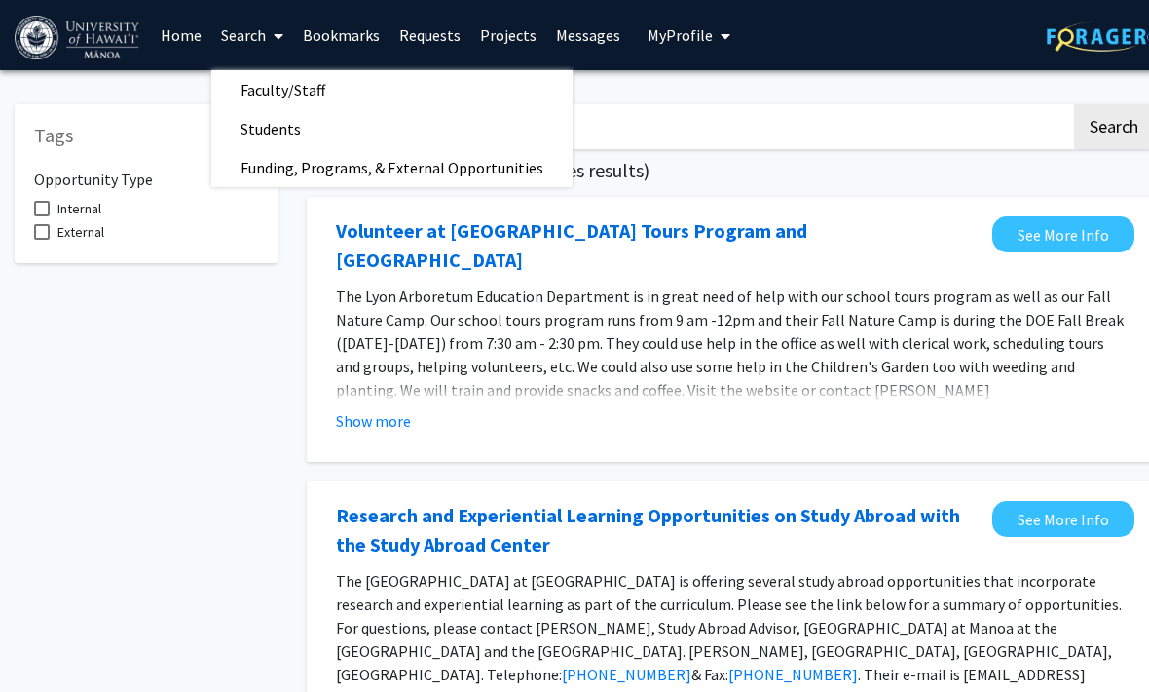
click at [320, 93] on span "Faculty/Staff" at bounding box center [282, 89] width 143 height 39
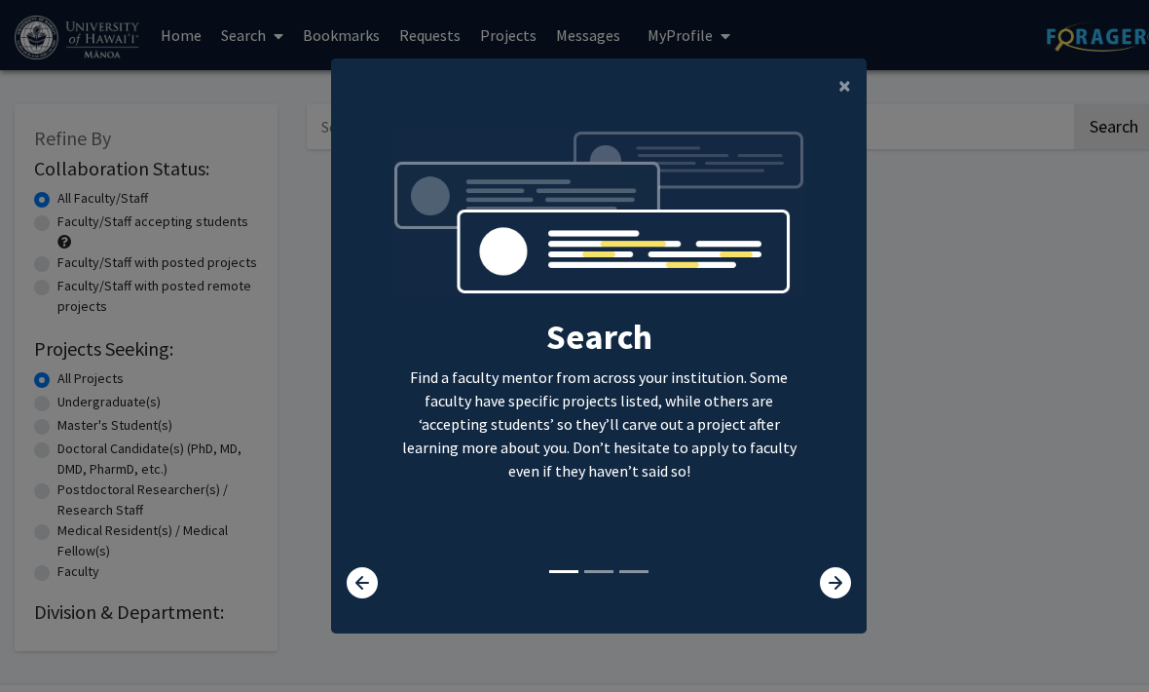
click at [825, 598] on icon at bounding box center [835, 582] width 31 height 31
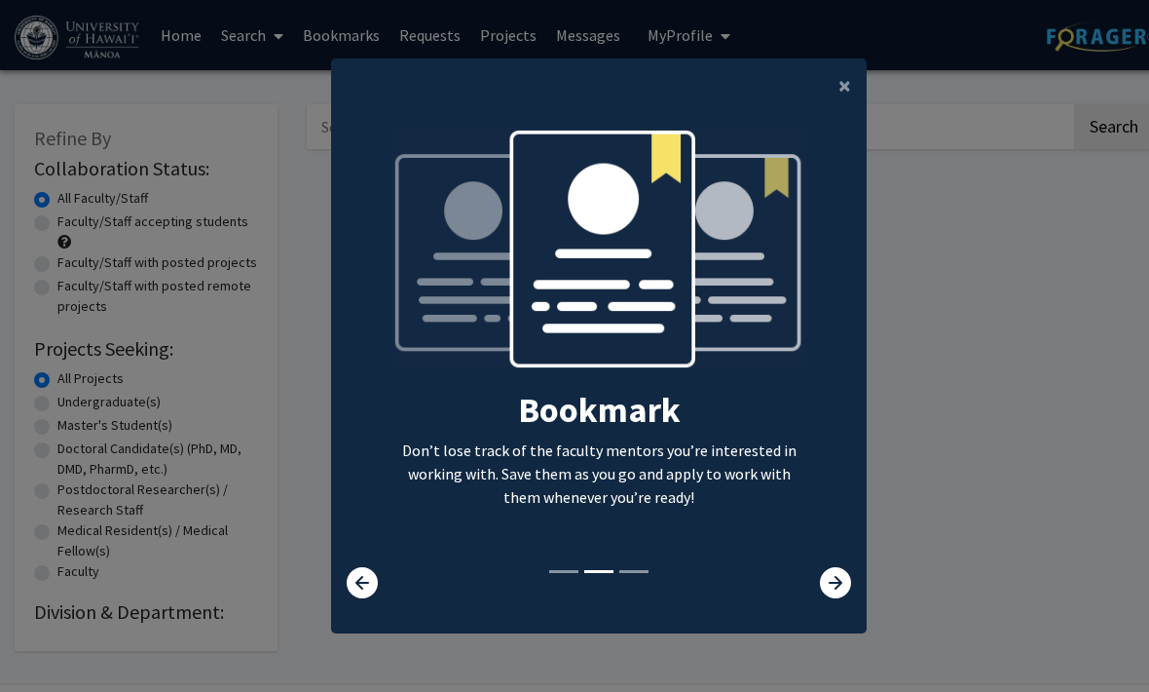
click at [839, 598] on icon at bounding box center [835, 582] width 31 height 31
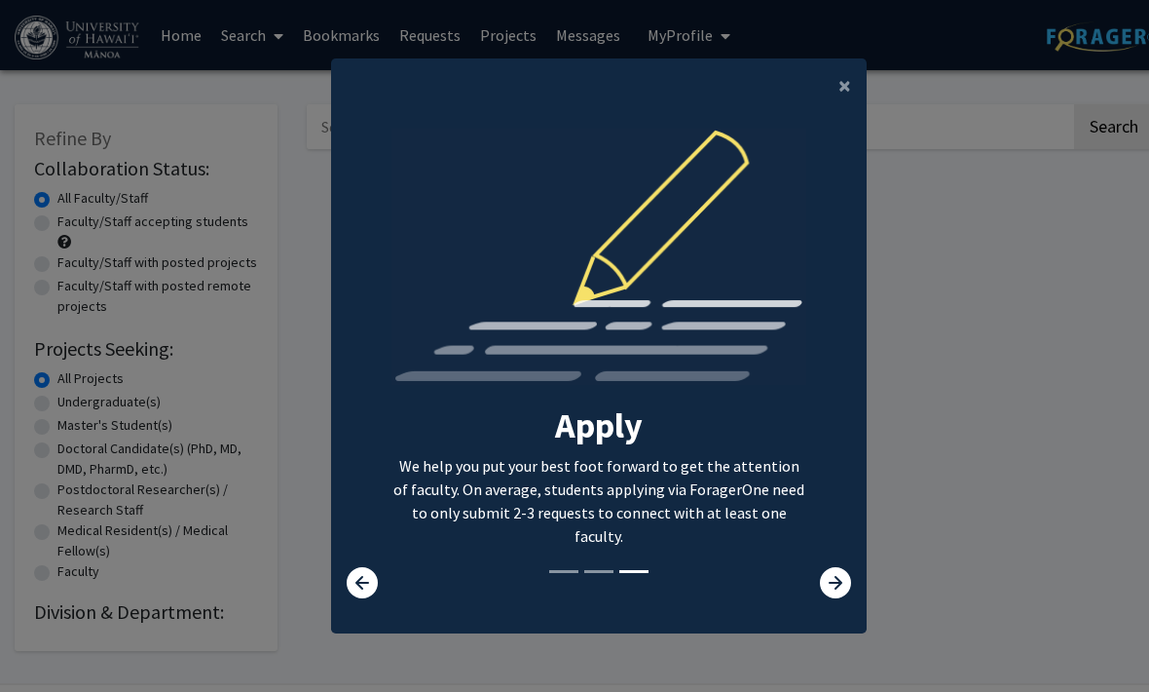
click at [825, 567] on div "Search Find a faculty mentor from across your institution. Some faculty have sp…" at bounding box center [599, 348] width 534 height 438
click at [832, 598] on icon at bounding box center [835, 582] width 31 height 31
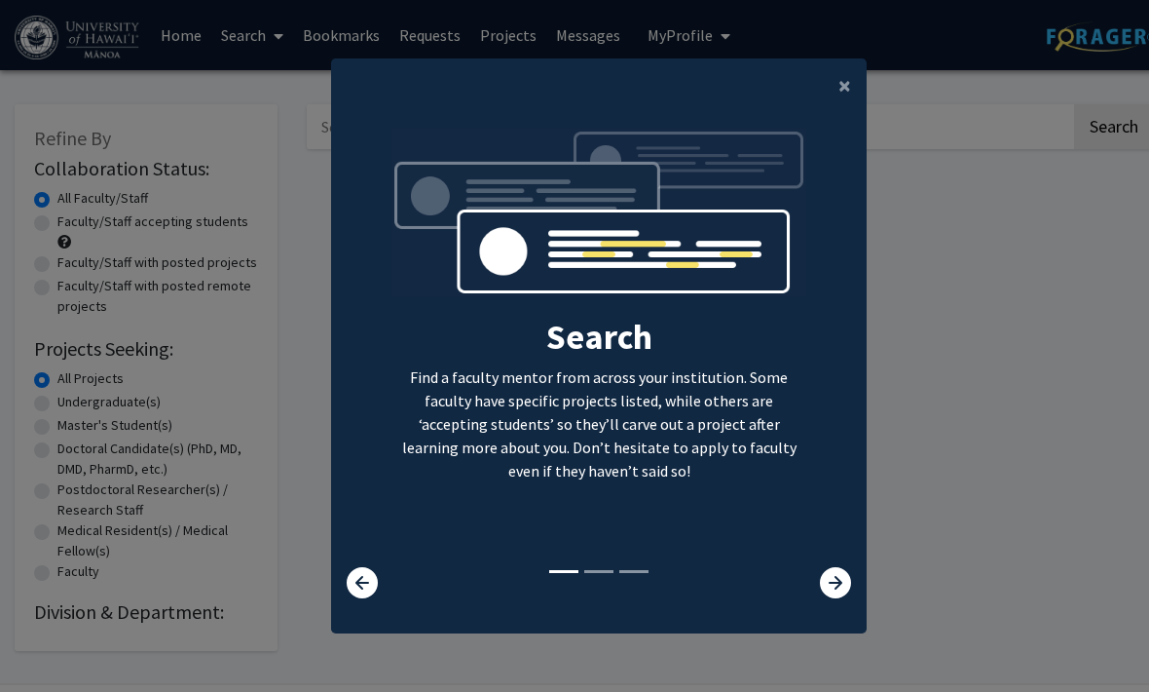
click at [838, 598] on icon at bounding box center [835, 582] width 31 height 31
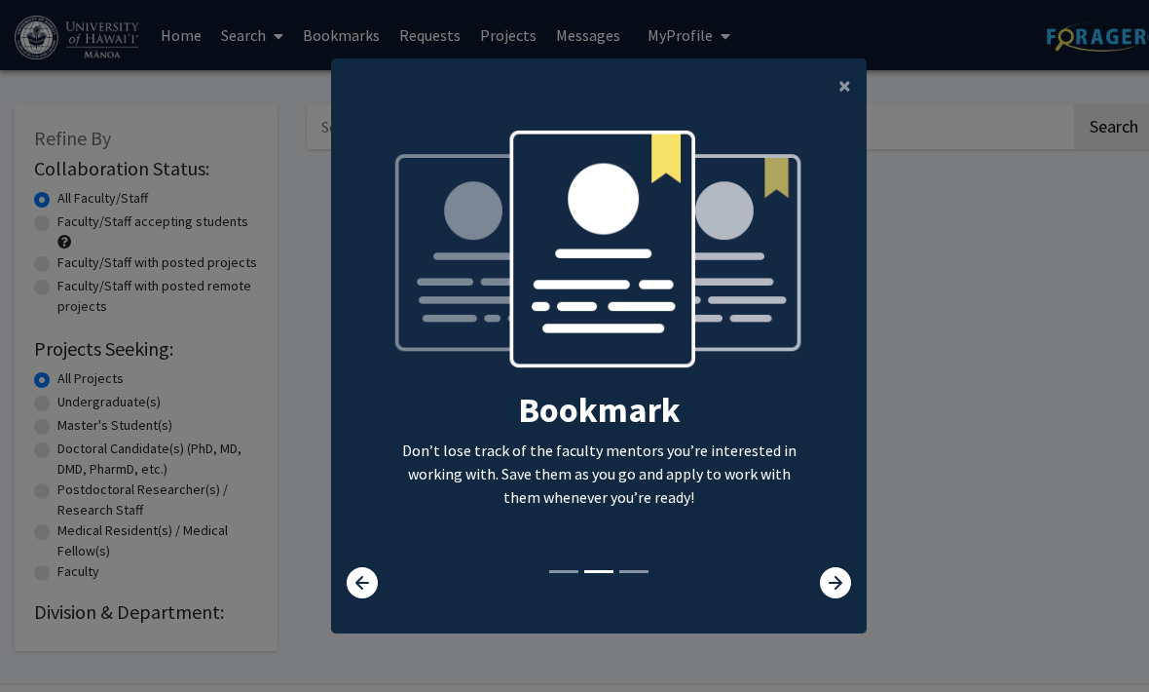
click at [835, 95] on button "×" at bounding box center [845, 85] width 44 height 55
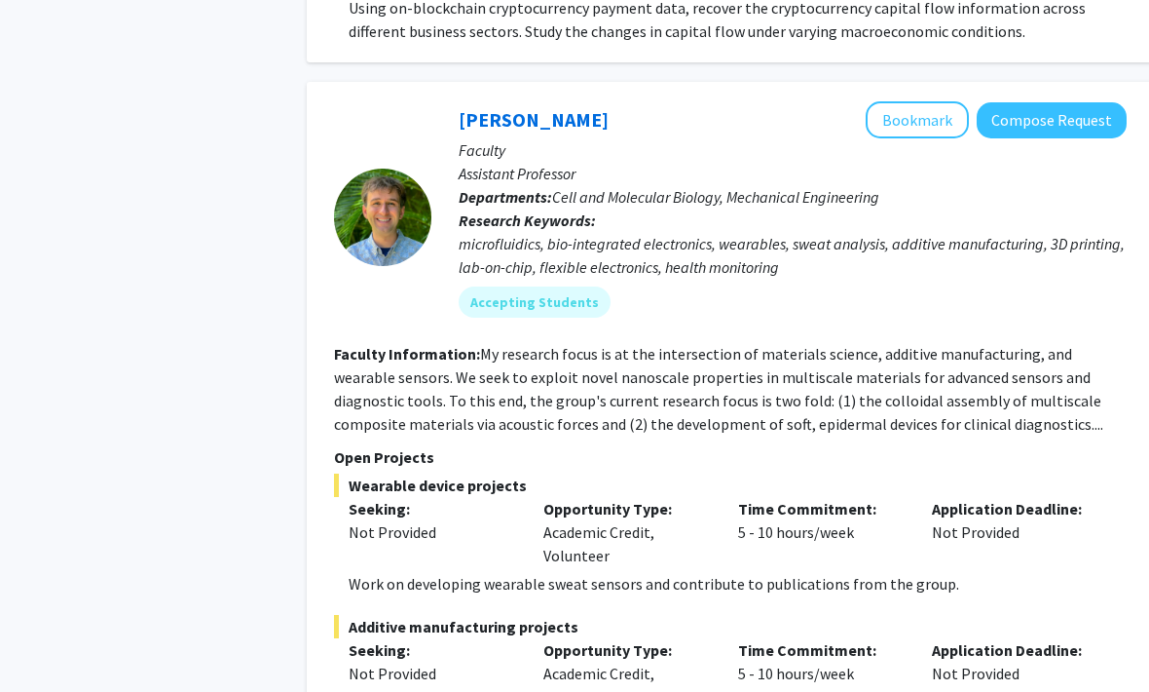
scroll to position [3735, 0]
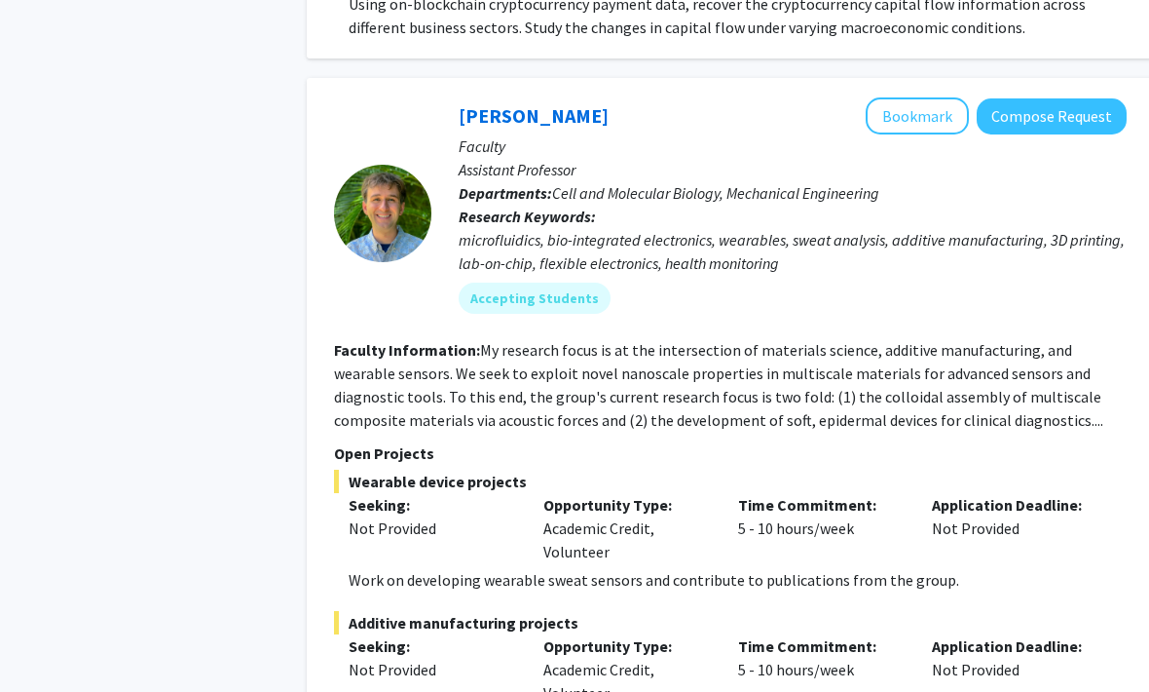
click at [937, 97] on button "Bookmark" at bounding box center [917, 115] width 103 height 37
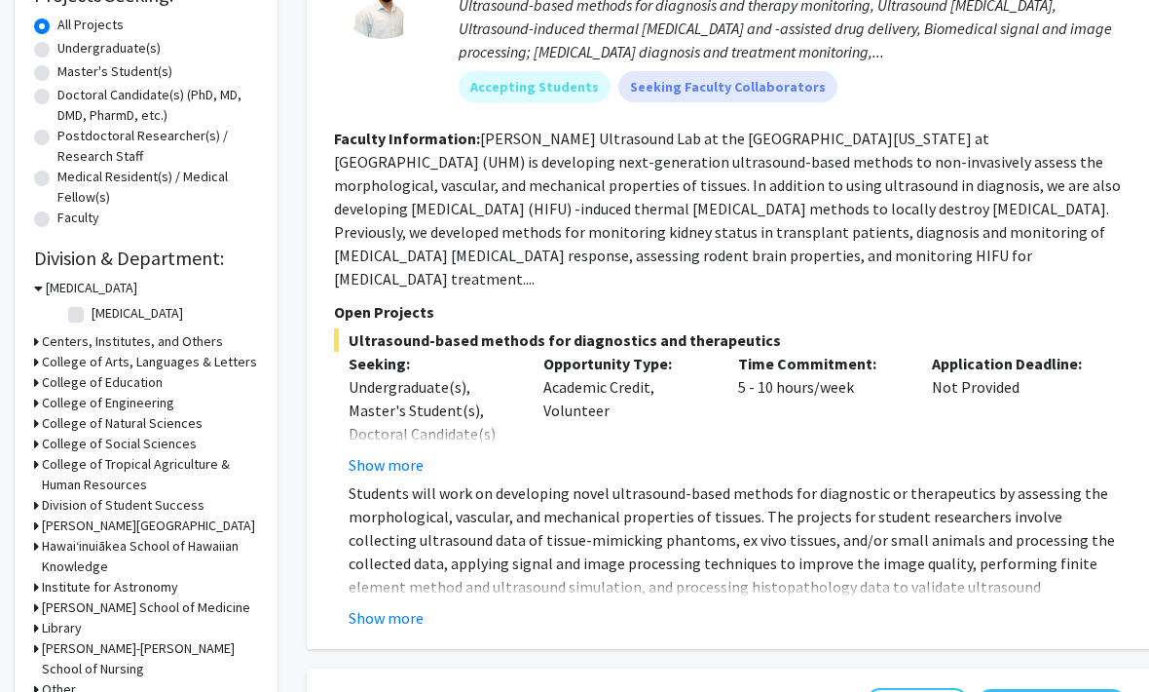
scroll to position [379, 0]
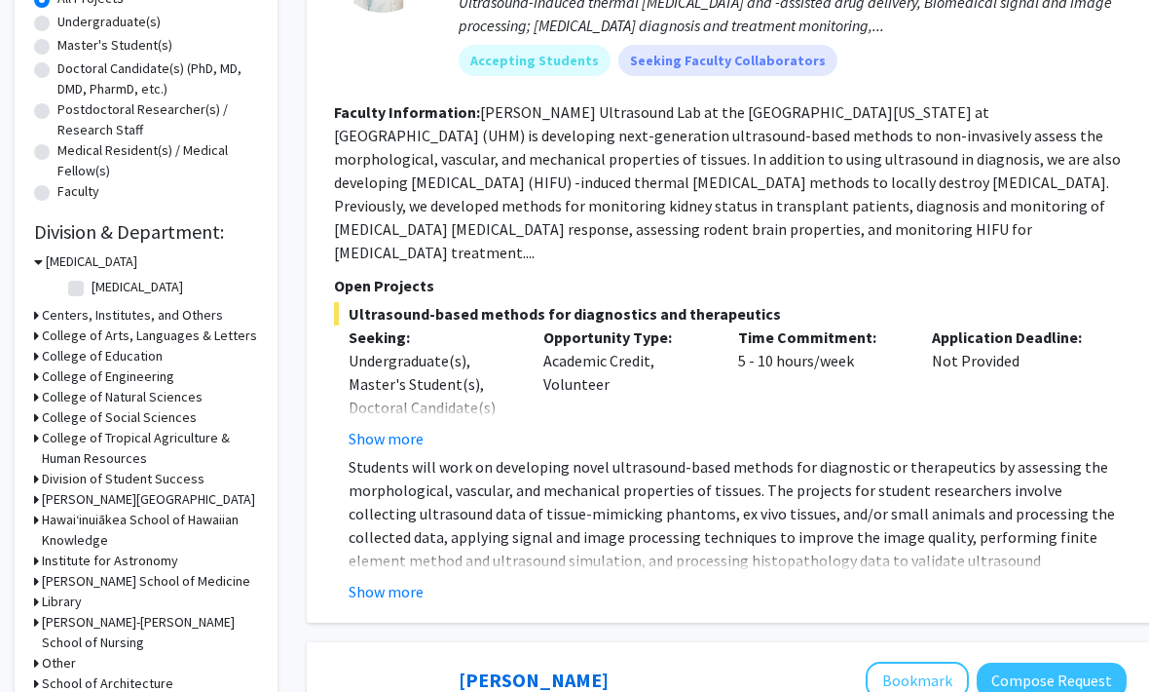
click at [92, 284] on label "[MEDICAL_DATA]" at bounding box center [138, 288] width 92 height 20
click at [92, 284] on input "[MEDICAL_DATA]" at bounding box center [98, 284] width 13 height 13
checkbox input "true"
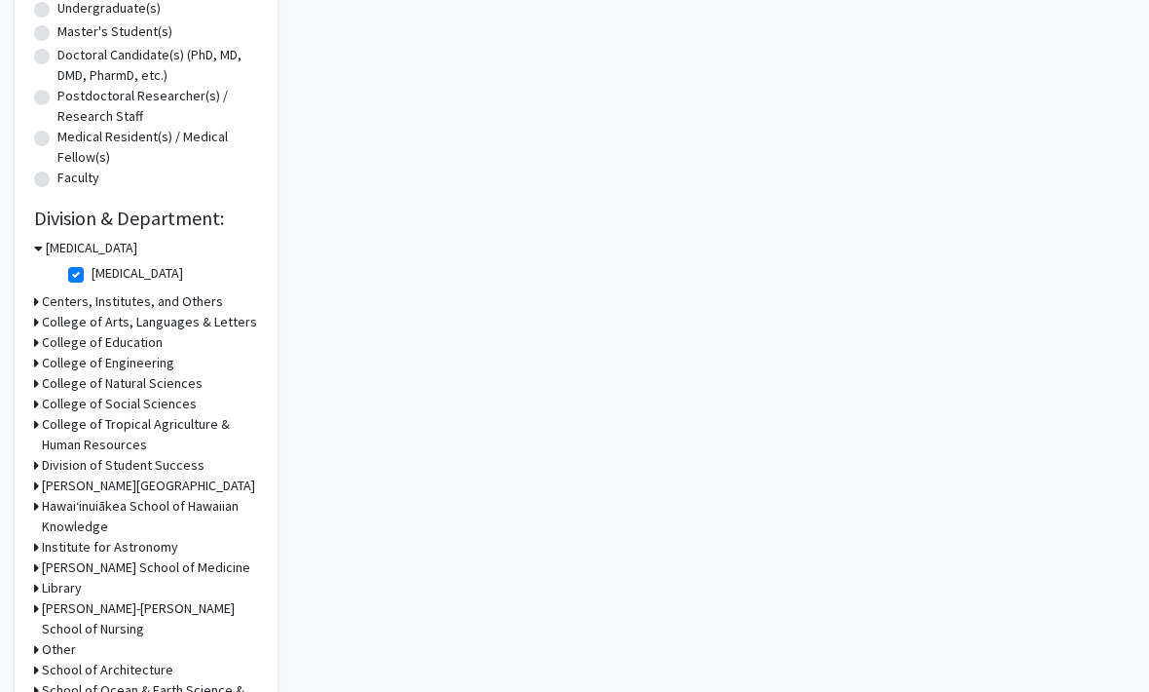
scroll to position [394, 0]
click at [44, 387] on h3 "College of Natural Sciences" at bounding box center [122, 383] width 161 height 20
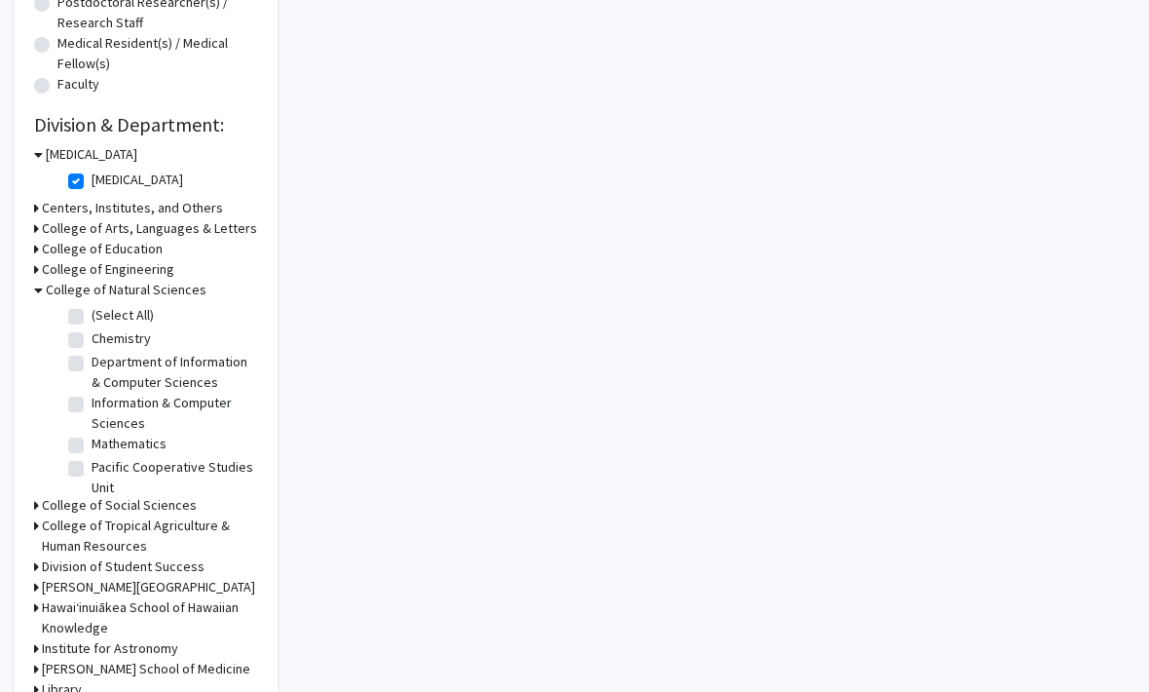
scroll to position [490, 0]
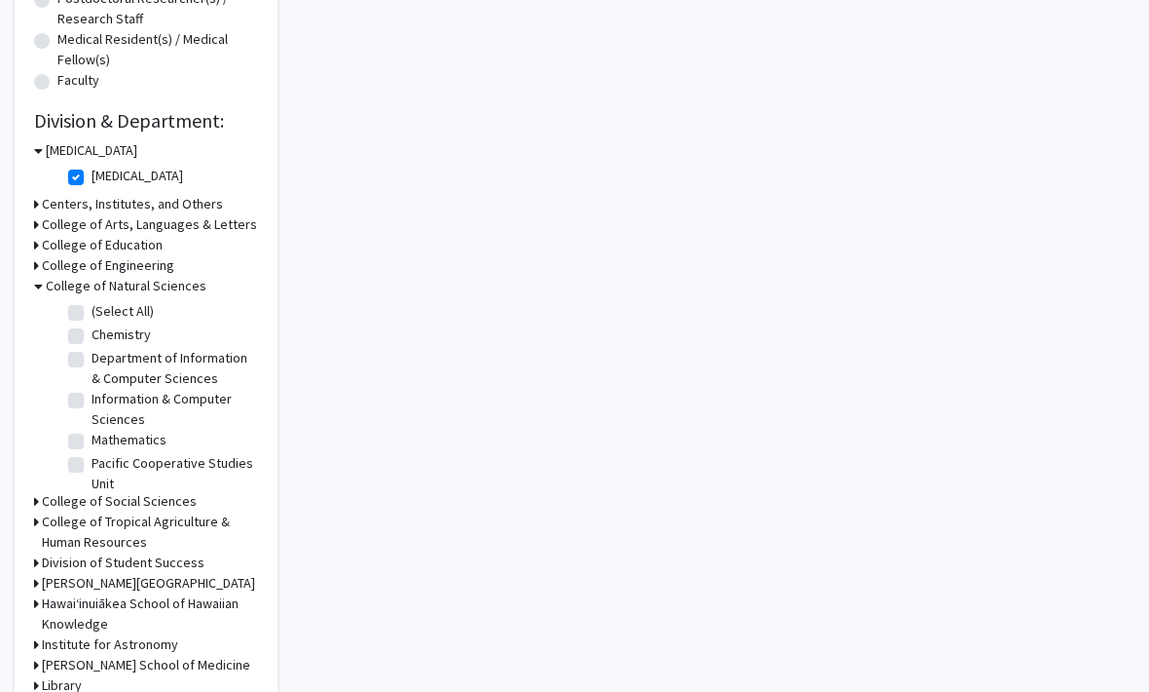
click at [92, 329] on label "Chemistry" at bounding box center [121, 335] width 59 height 20
click at [92, 329] on input "Chemistry" at bounding box center [98, 331] width 13 height 13
checkbox input "true"
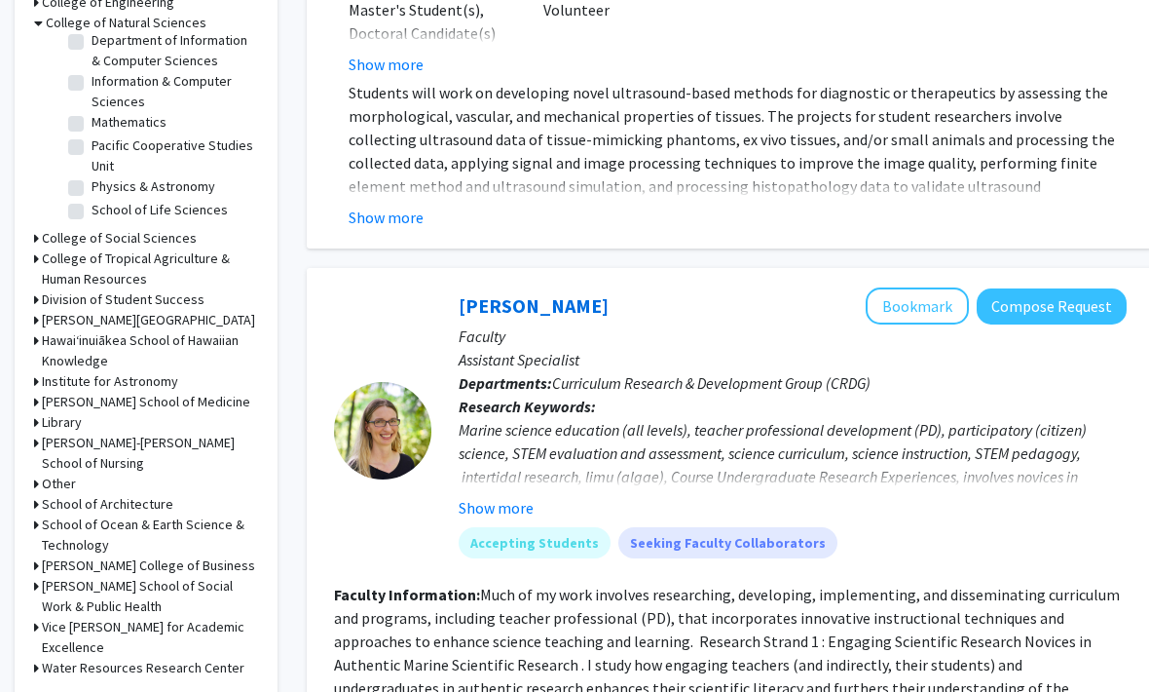
scroll to position [749, 0]
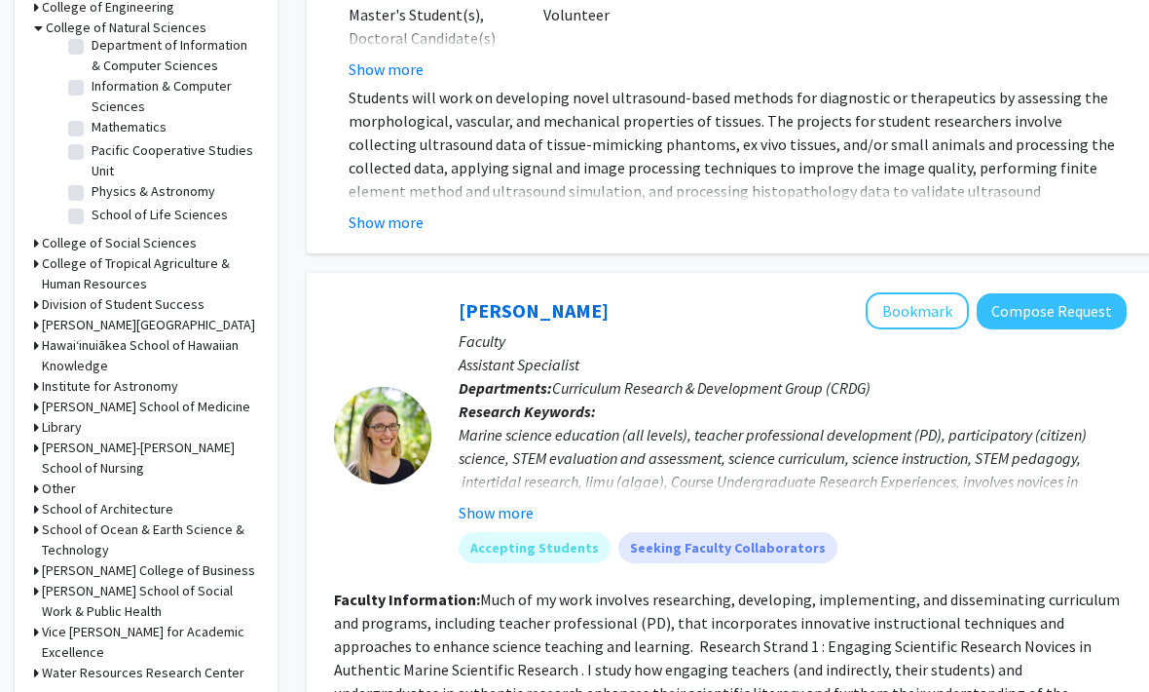
click at [131, 408] on h3 "John A. Burns School of Medicine" at bounding box center [146, 406] width 208 height 20
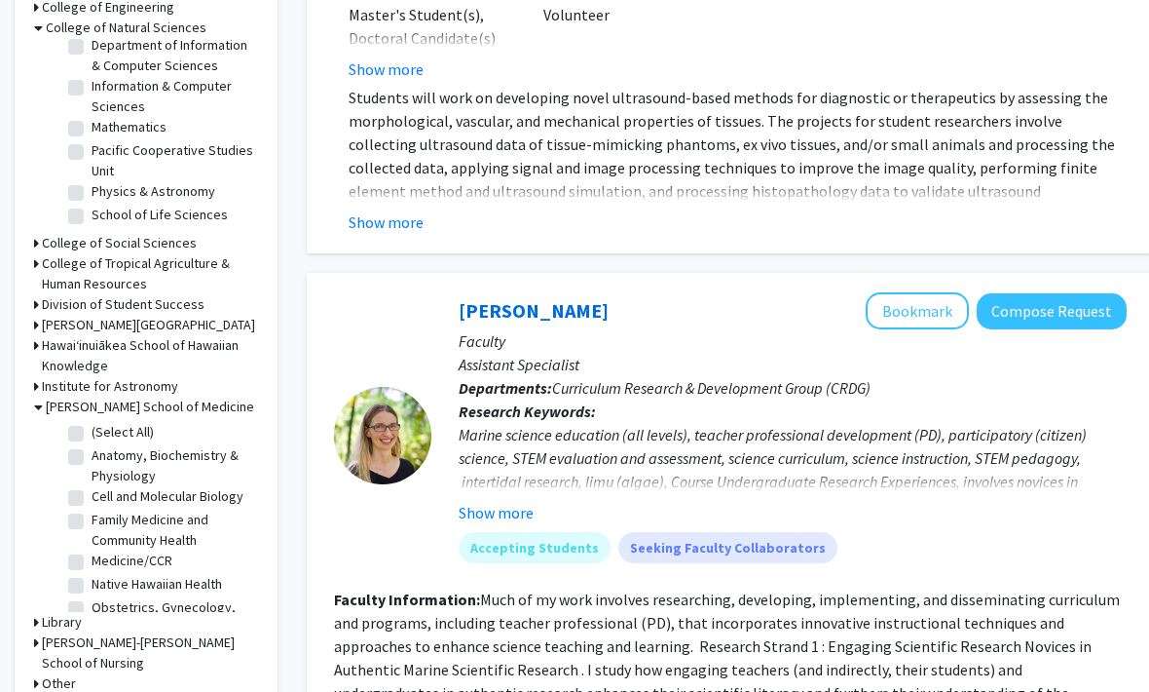
scroll to position [764, 0]
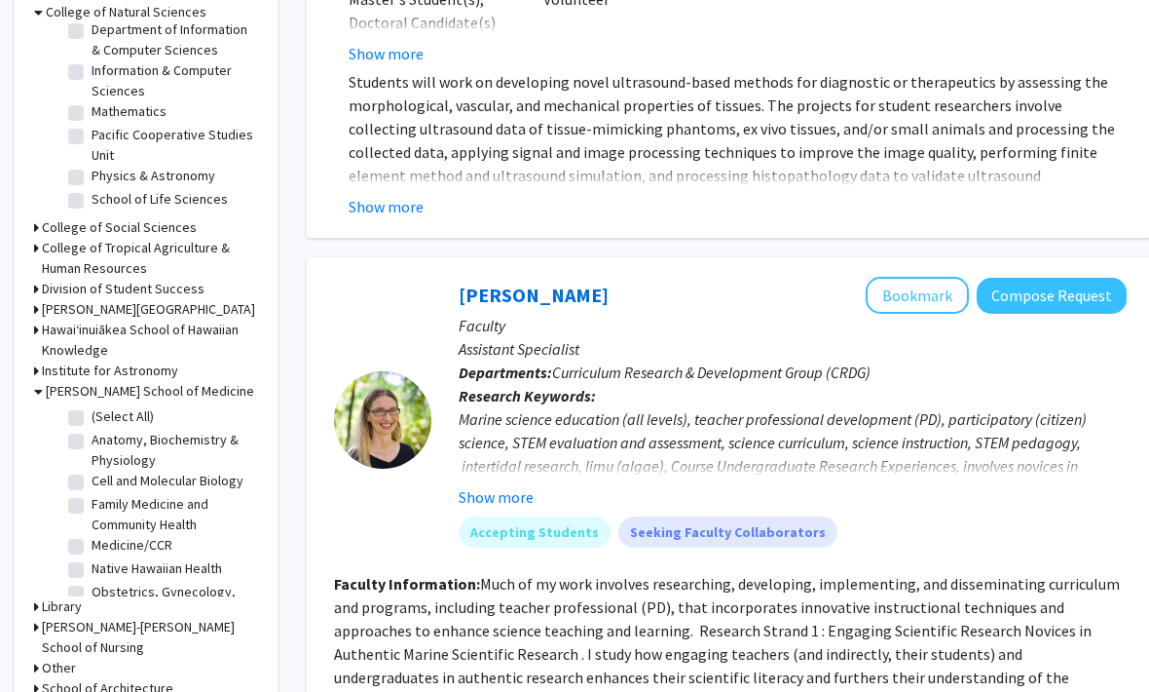
click at [87, 476] on fg-checkbox "Cell and Molecular Biology Cell and Molecular Biology" at bounding box center [160, 482] width 185 height 23
click at [92, 482] on label "Cell and Molecular Biology" at bounding box center [168, 481] width 152 height 20
click at [92, 482] on input "Cell and Molecular Biology" at bounding box center [98, 477] width 13 height 13
checkbox input "true"
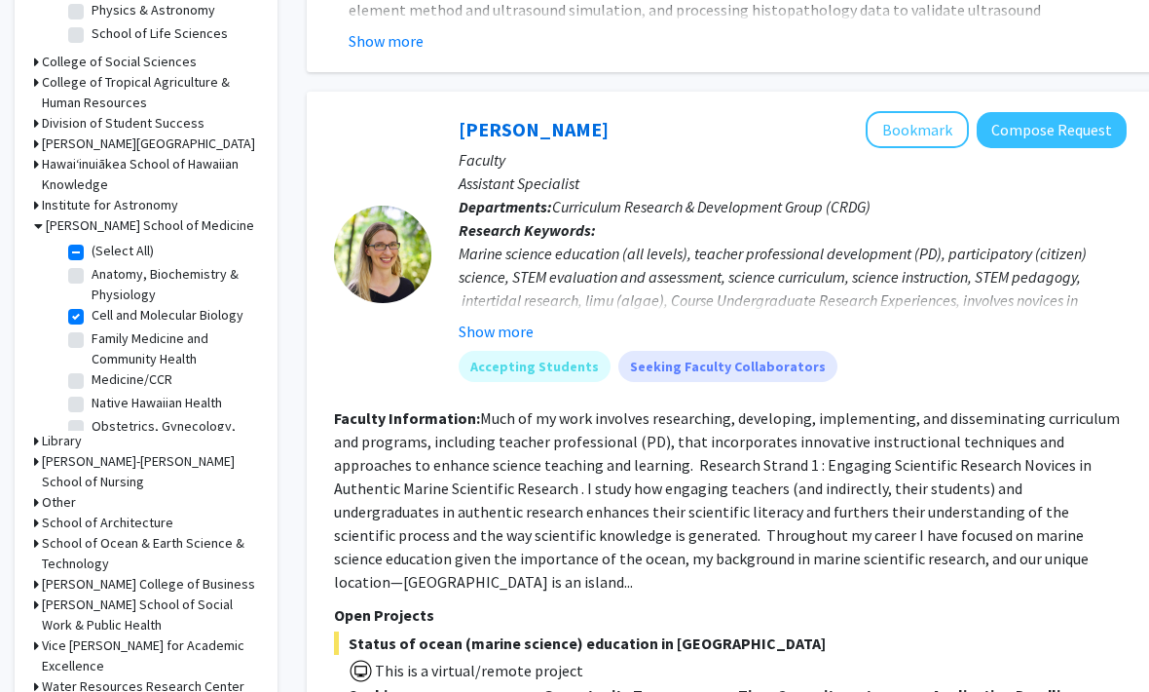
scroll to position [930, 0]
click at [92, 245] on label "(Select All)" at bounding box center [123, 251] width 62 height 20
click at [92, 245] on input "(Select All)" at bounding box center [98, 247] width 13 height 13
checkbox input "false"
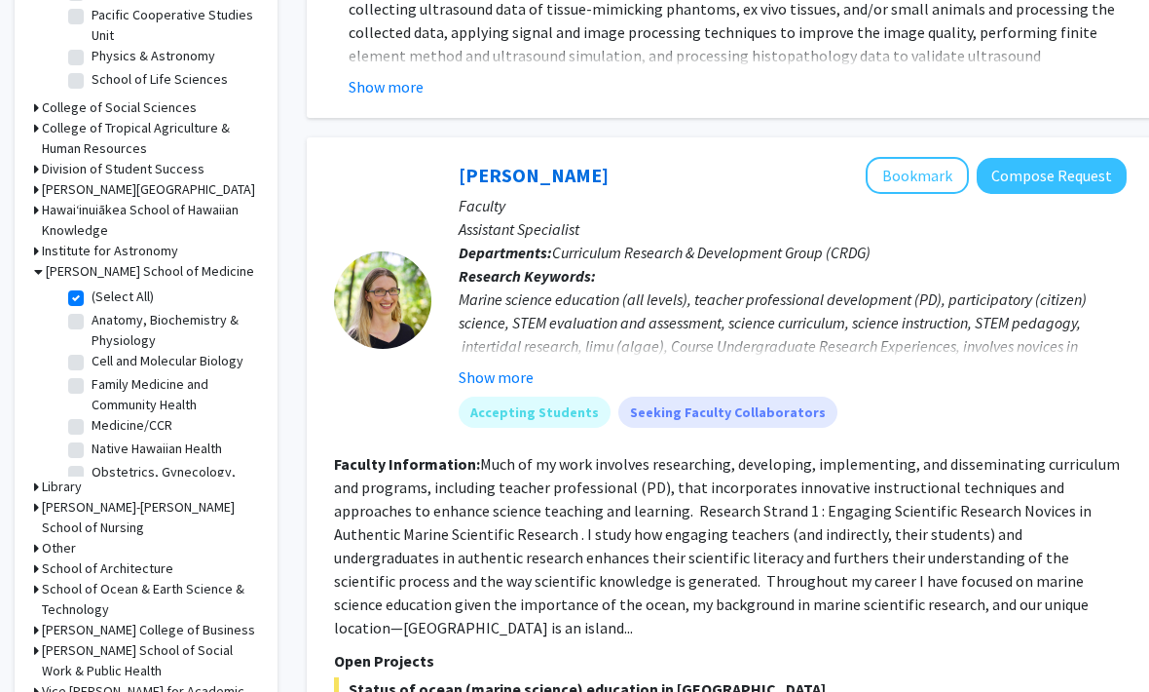
scroll to position [884, 0]
click at [92, 289] on label "(Select All)" at bounding box center [123, 297] width 62 height 20
click at [92, 289] on input "(Select All)" at bounding box center [98, 293] width 13 height 13
checkbox input "true"
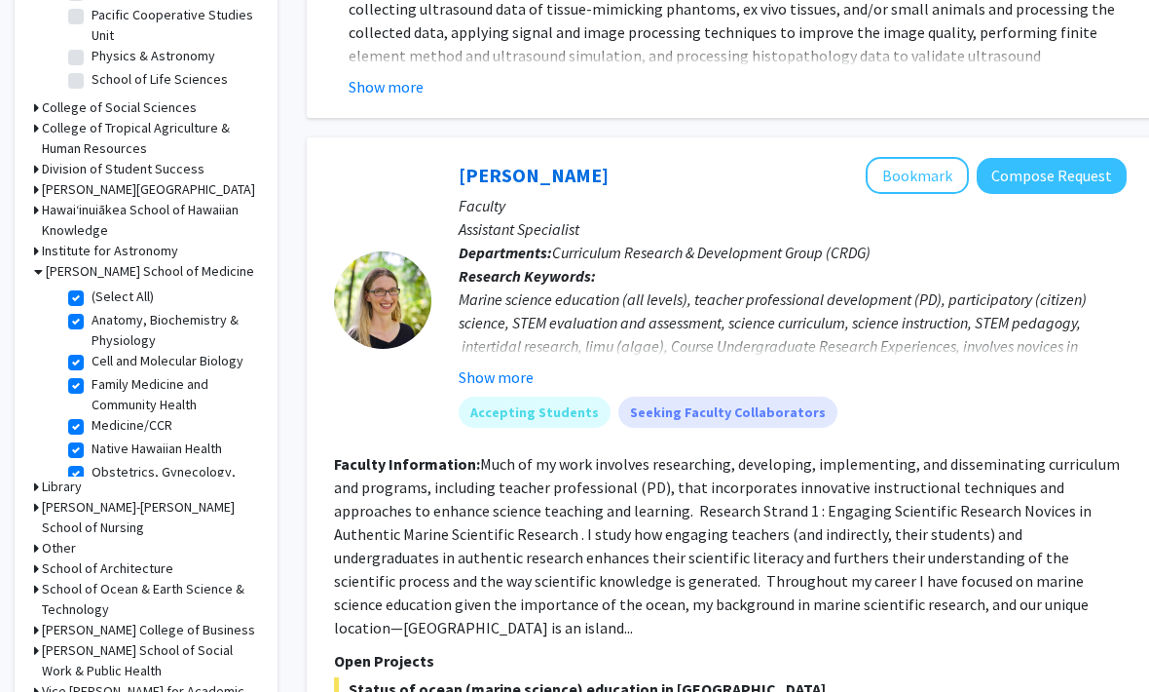
checkbox input "true"
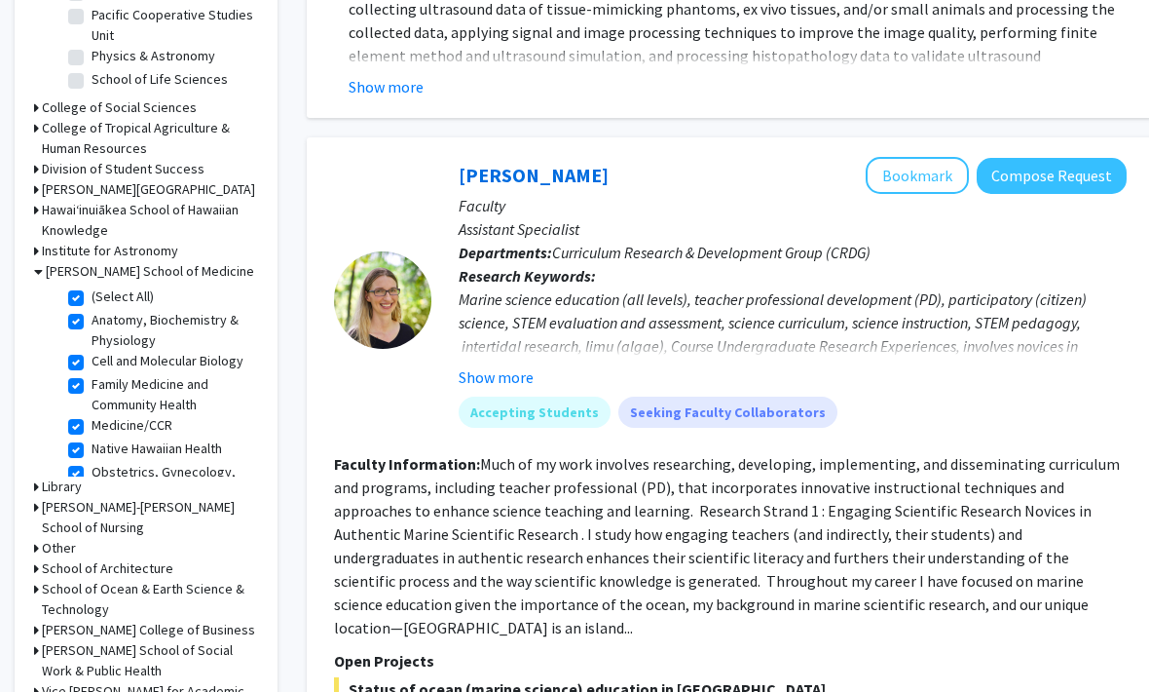
checkbox input "true"
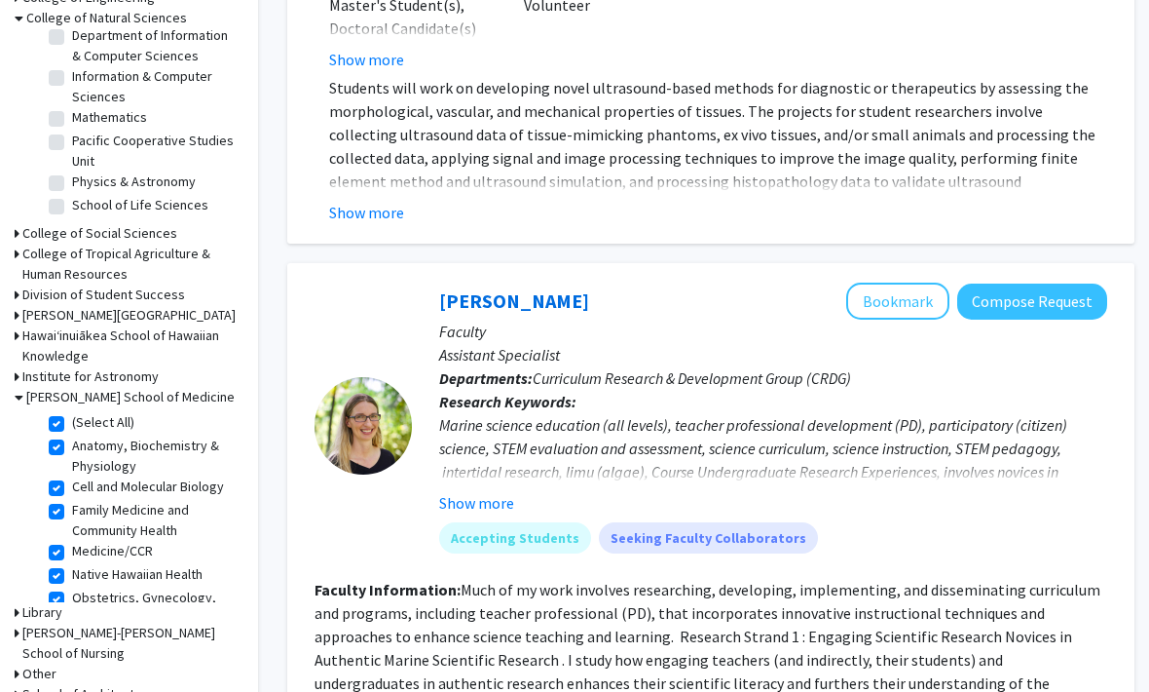
scroll to position [771, 19]
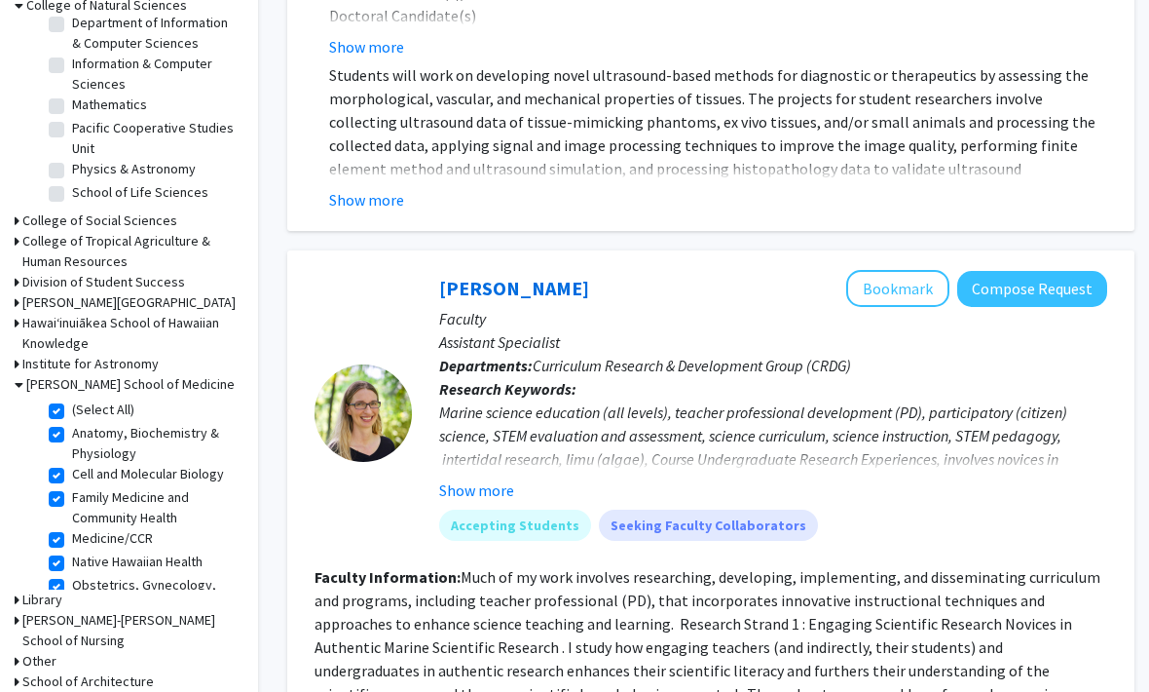
click at [72, 405] on label "(Select All)" at bounding box center [103, 410] width 62 height 20
click at [72, 405] on input "(Select All)" at bounding box center [78, 406] width 13 height 13
checkbox input "false"
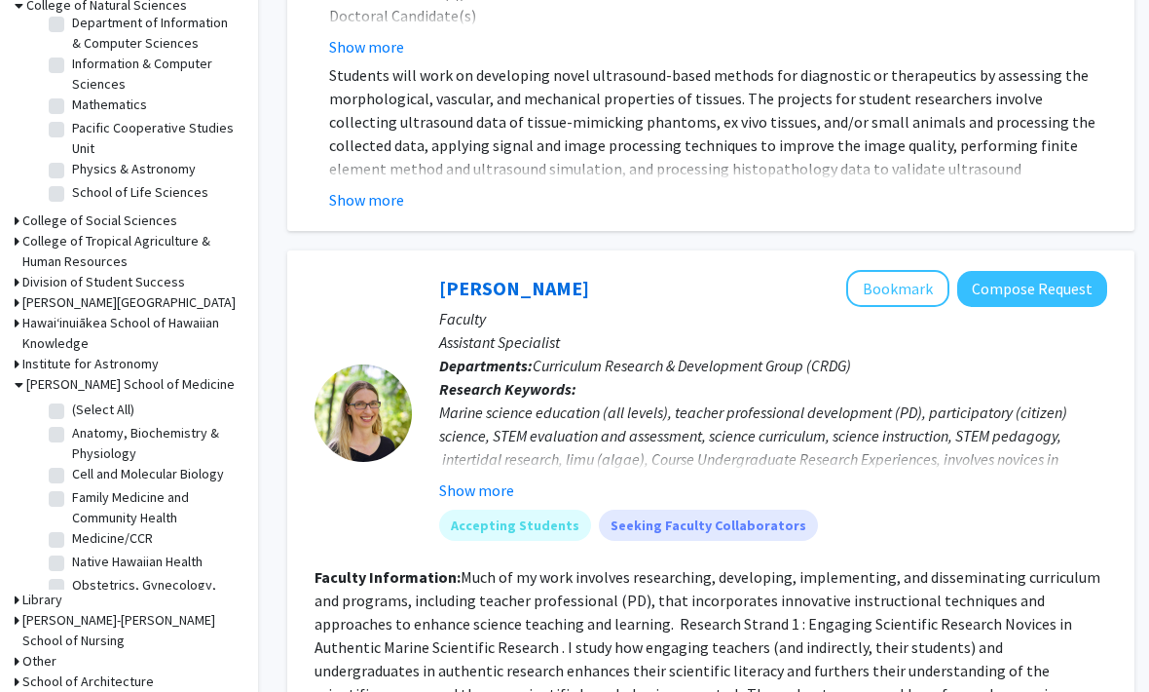
checkbox input "false"
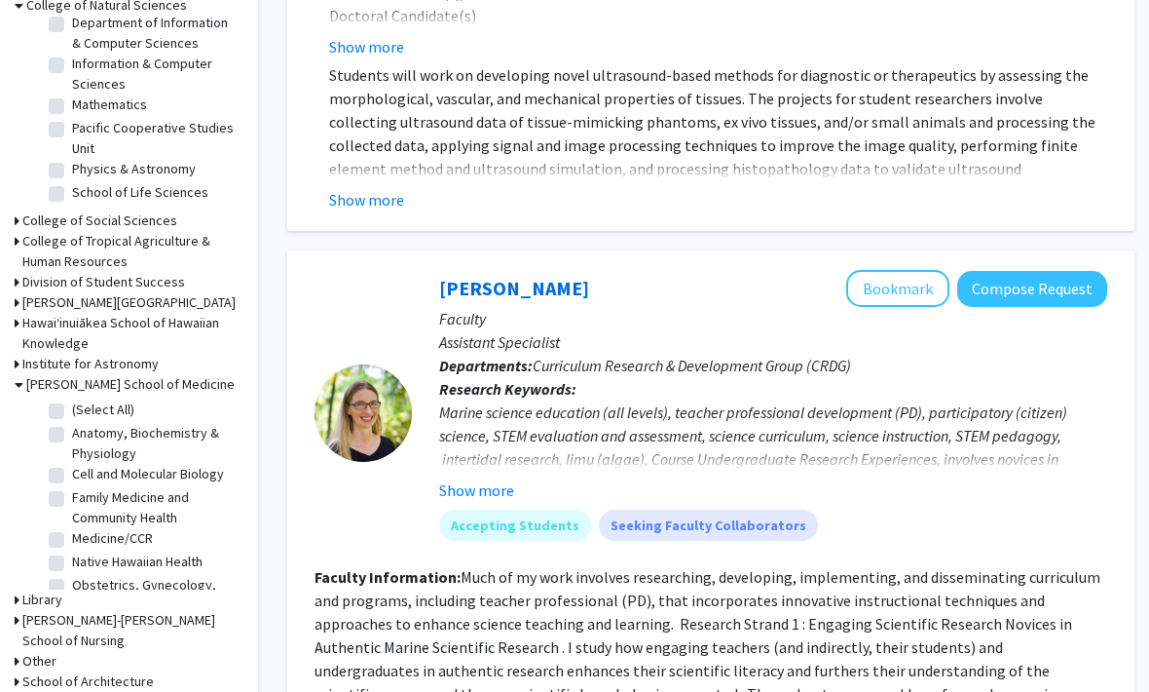
checkbox input "false"
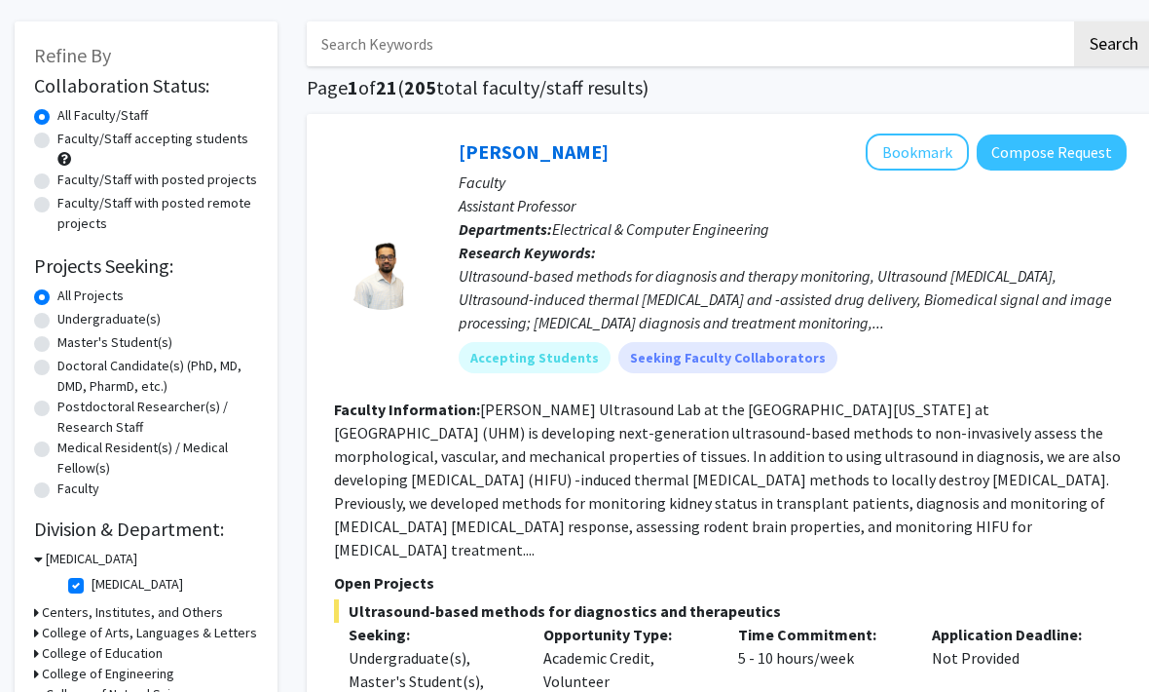
scroll to position [82, 0]
click at [57, 293] on label "All Projects" at bounding box center [90, 296] width 66 height 20
click at [57, 293] on input "All Projects" at bounding box center [63, 292] width 13 height 13
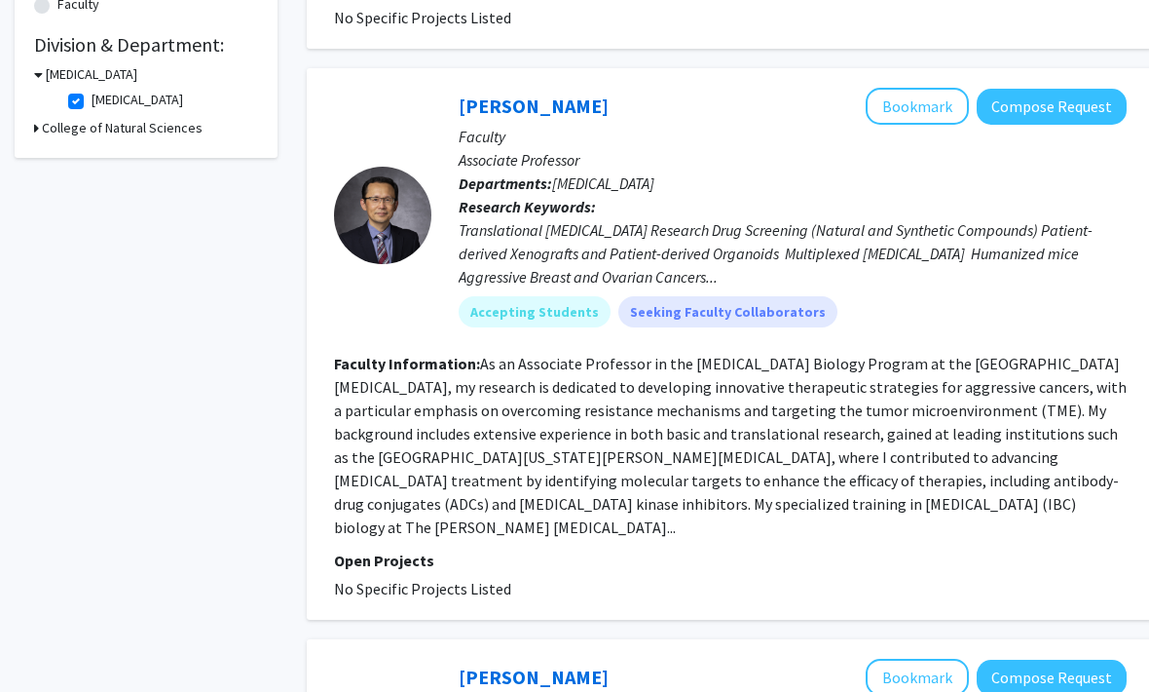
scroll to position [567, 0]
click at [945, 118] on button "Bookmark" at bounding box center [917, 106] width 103 height 37
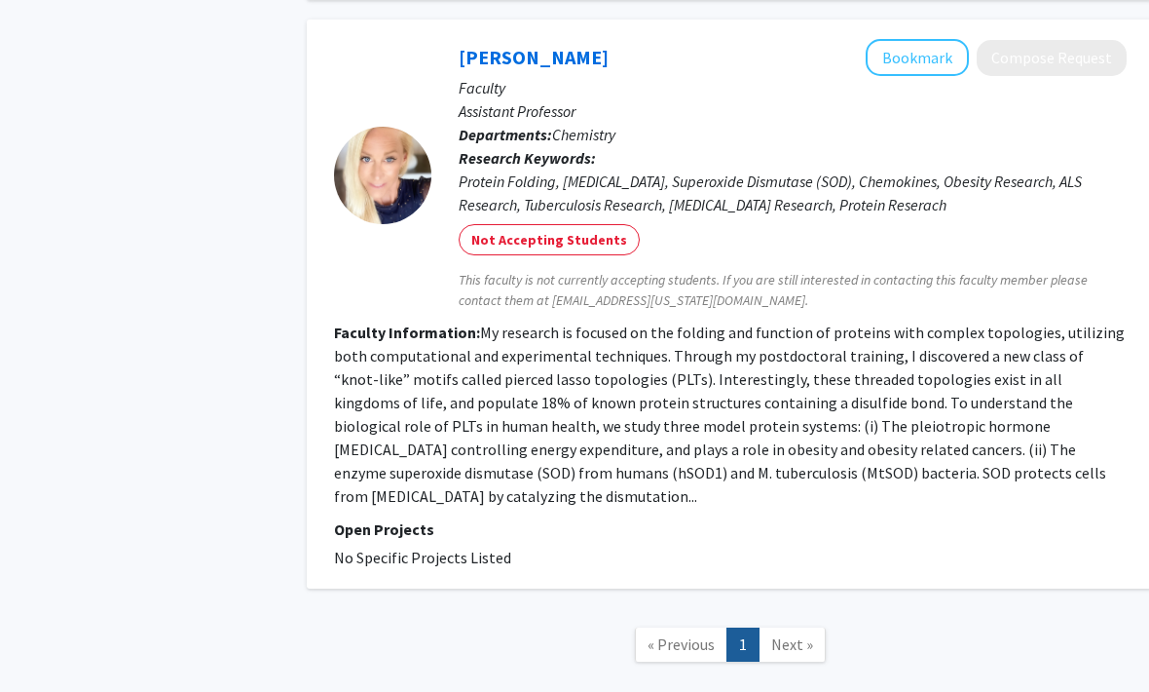
scroll to position [2093, 0]
click at [809, 635] on span "Next »" at bounding box center [793, 644] width 42 height 19
click at [795, 635] on span "Next »" at bounding box center [793, 644] width 42 height 19
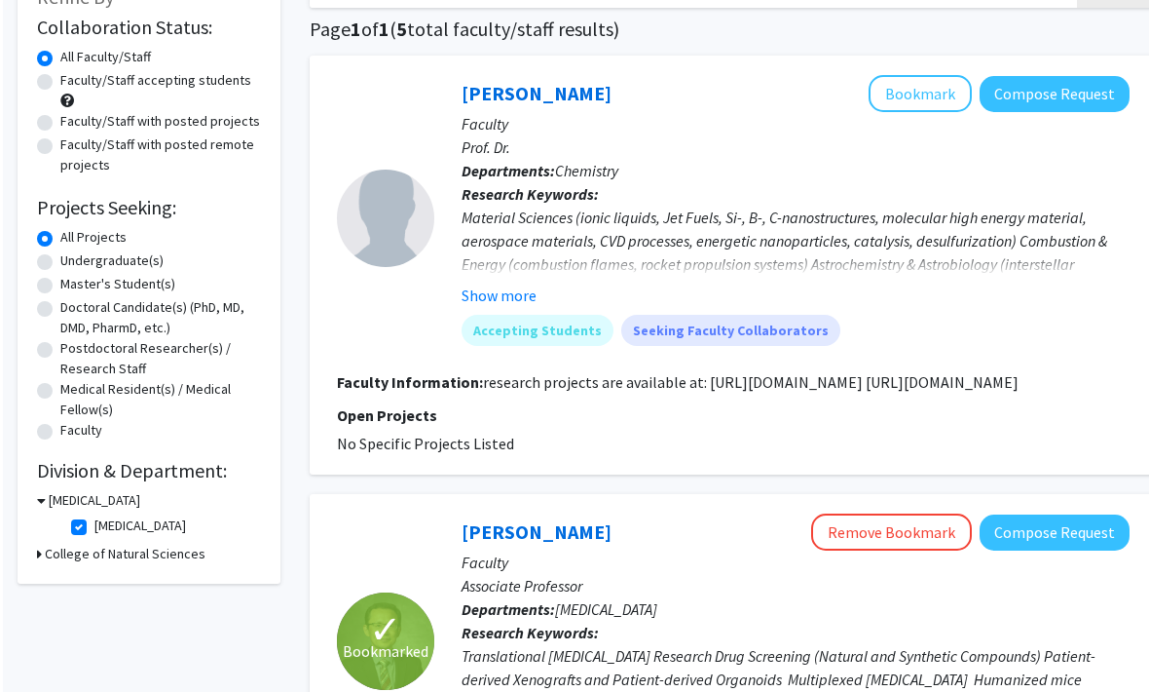
scroll to position [141, 0]
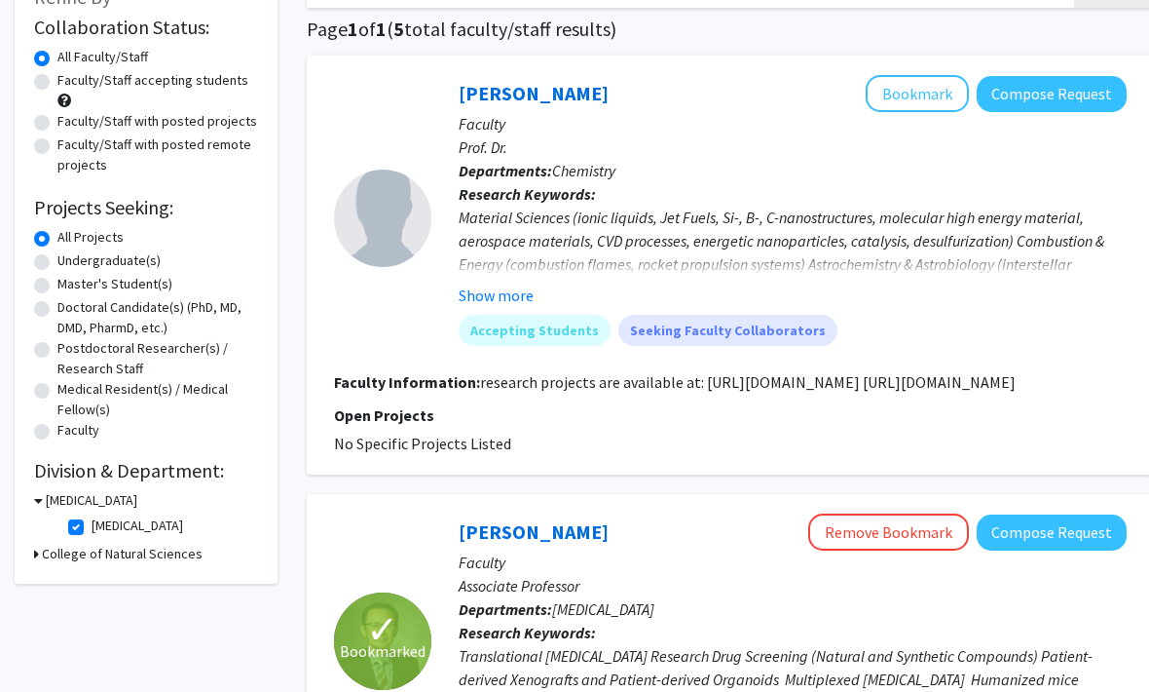
click at [152, 559] on h3 "College of Natural Sciences" at bounding box center [122, 554] width 161 height 20
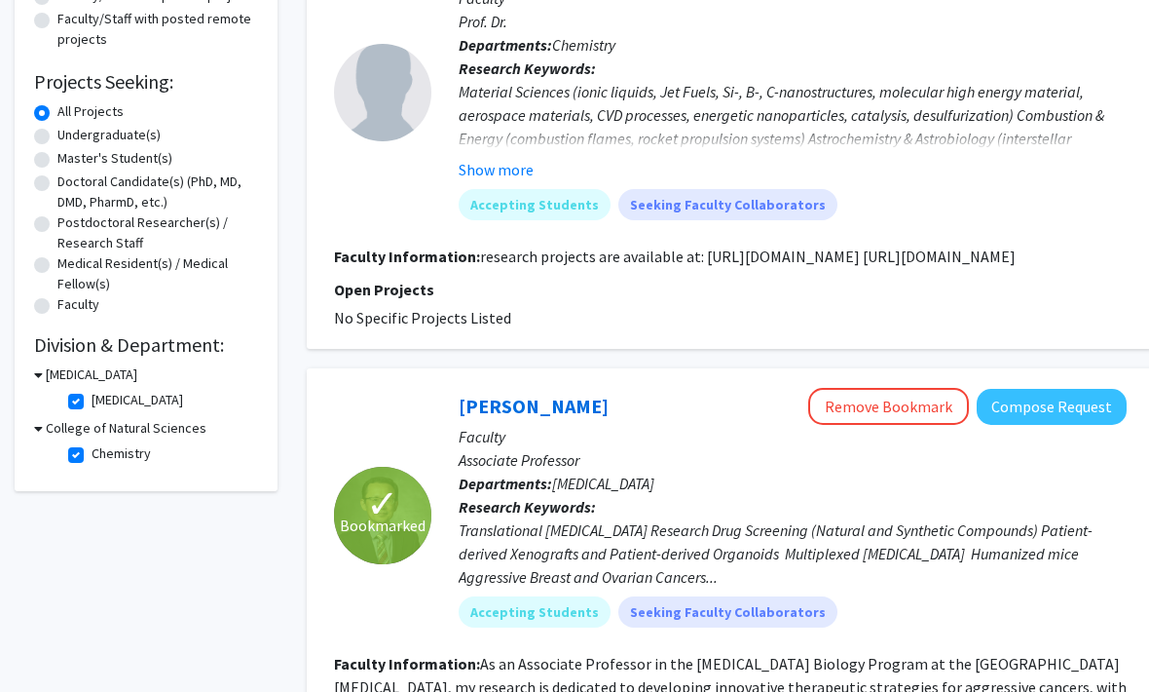
scroll to position [276, 0]
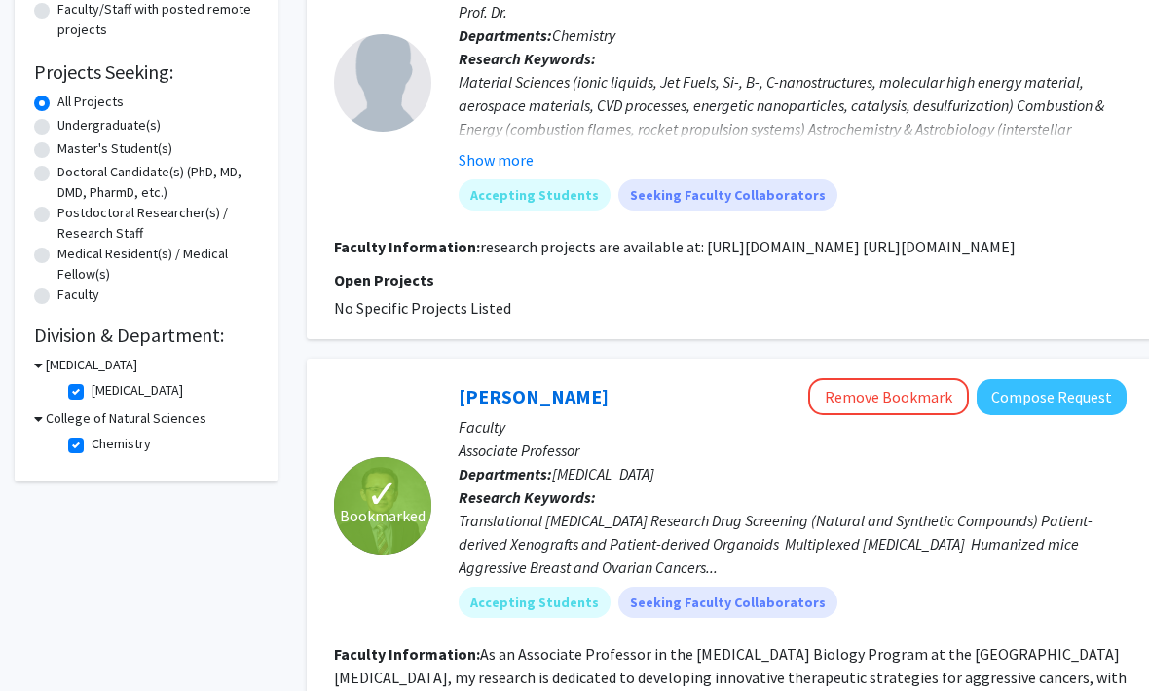
click at [46, 415] on h3 "College of Natural Sciences" at bounding box center [126, 419] width 161 height 20
click at [112, 410] on h3 "College of Natural Sciences" at bounding box center [122, 418] width 161 height 20
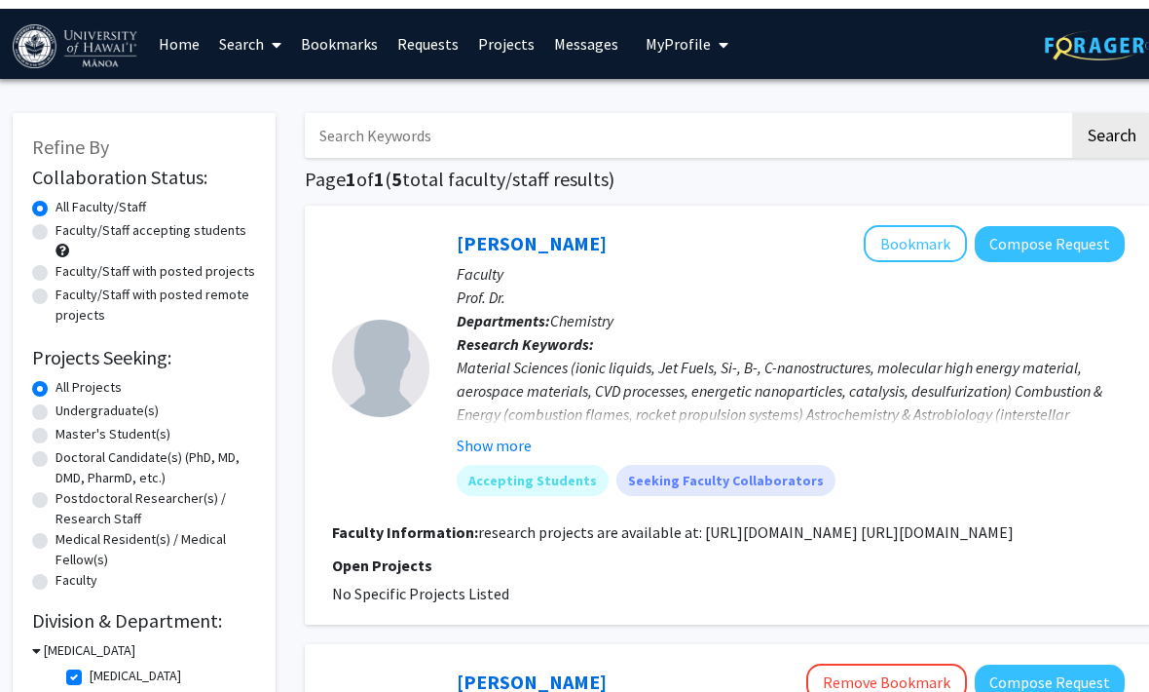
scroll to position [0, 0]
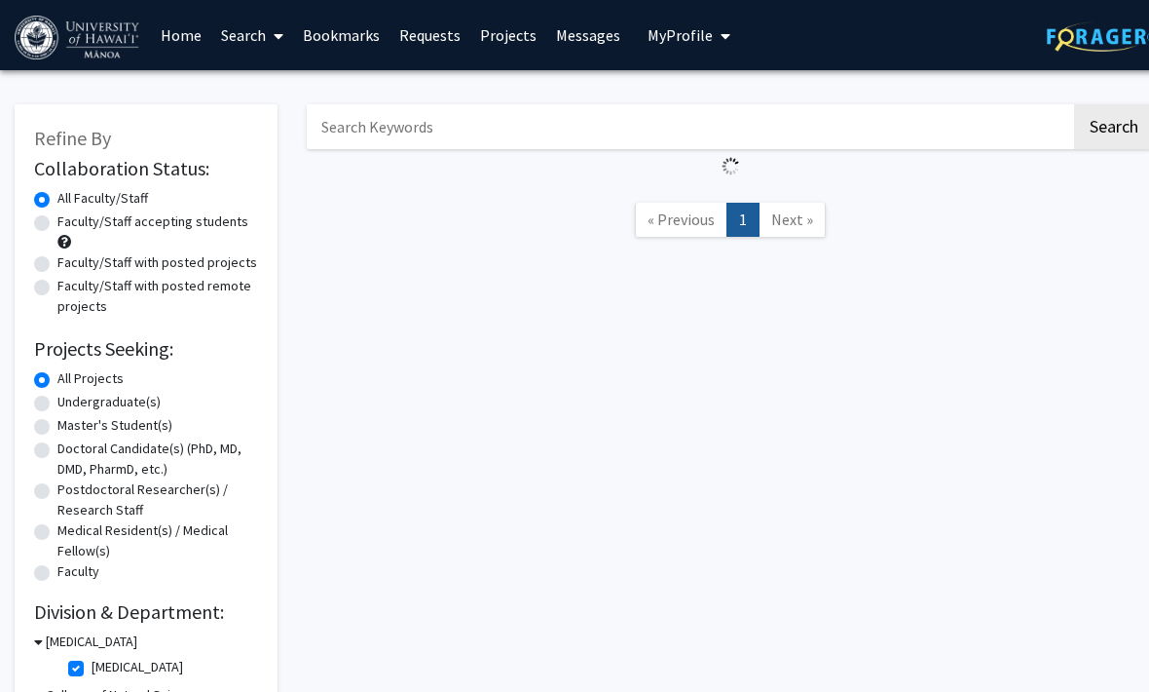
scroll to position [167, 19]
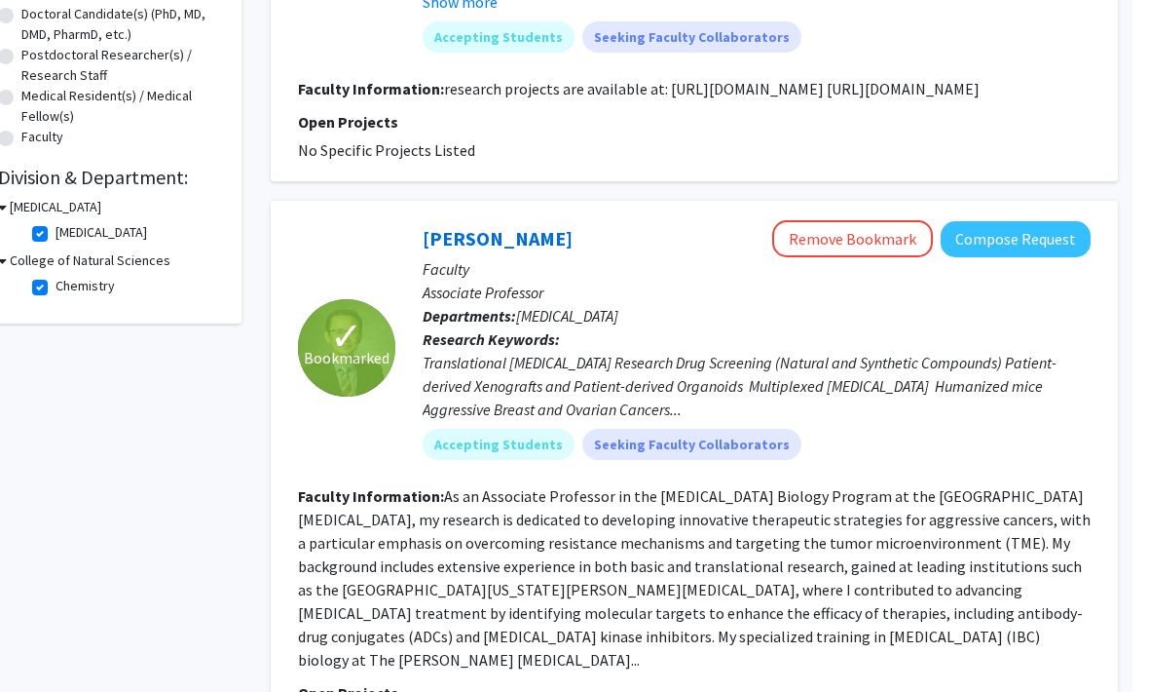
scroll to position [334, 19]
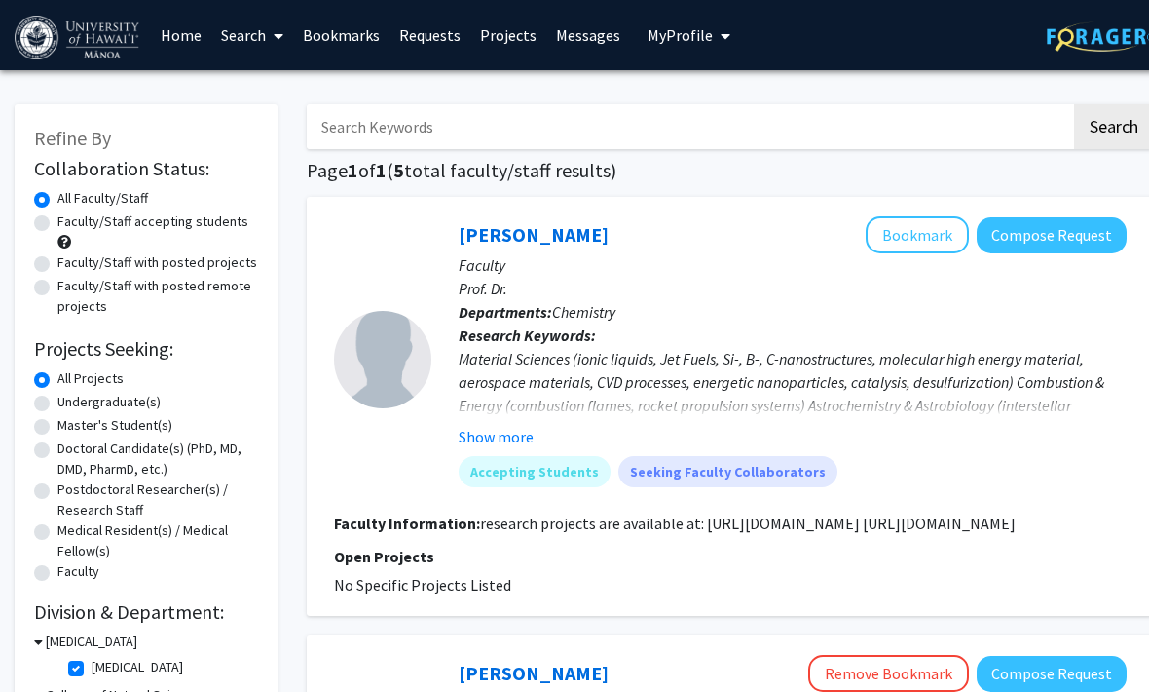
checkbox input "false"
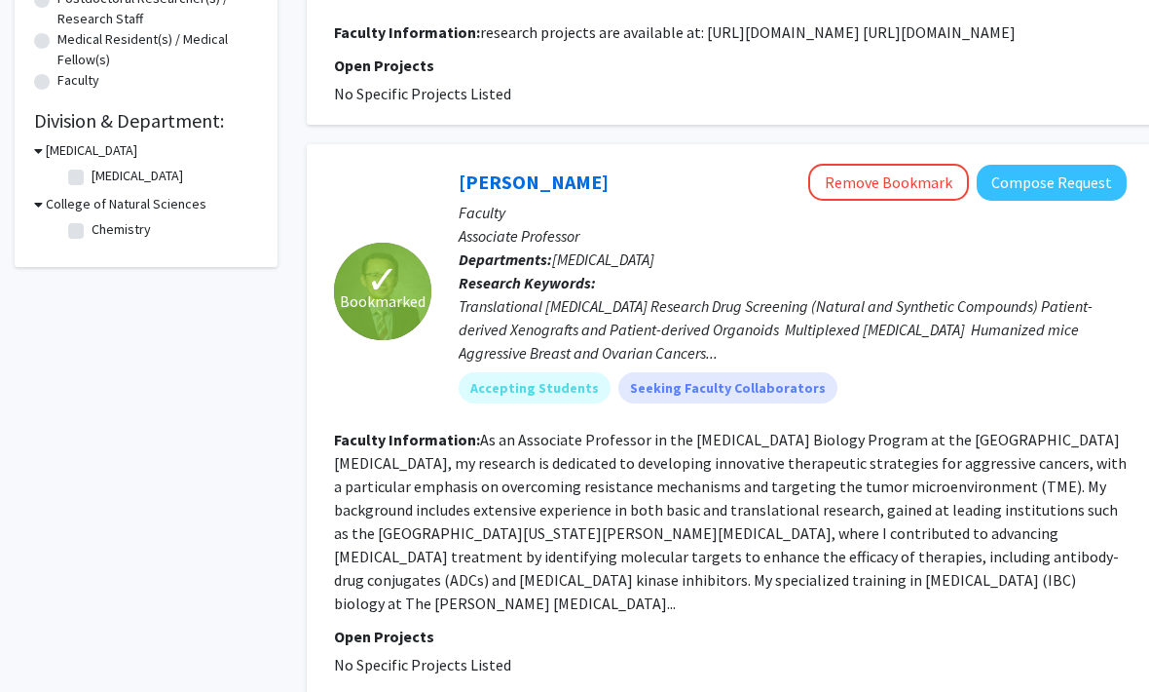
checkbox input "false"
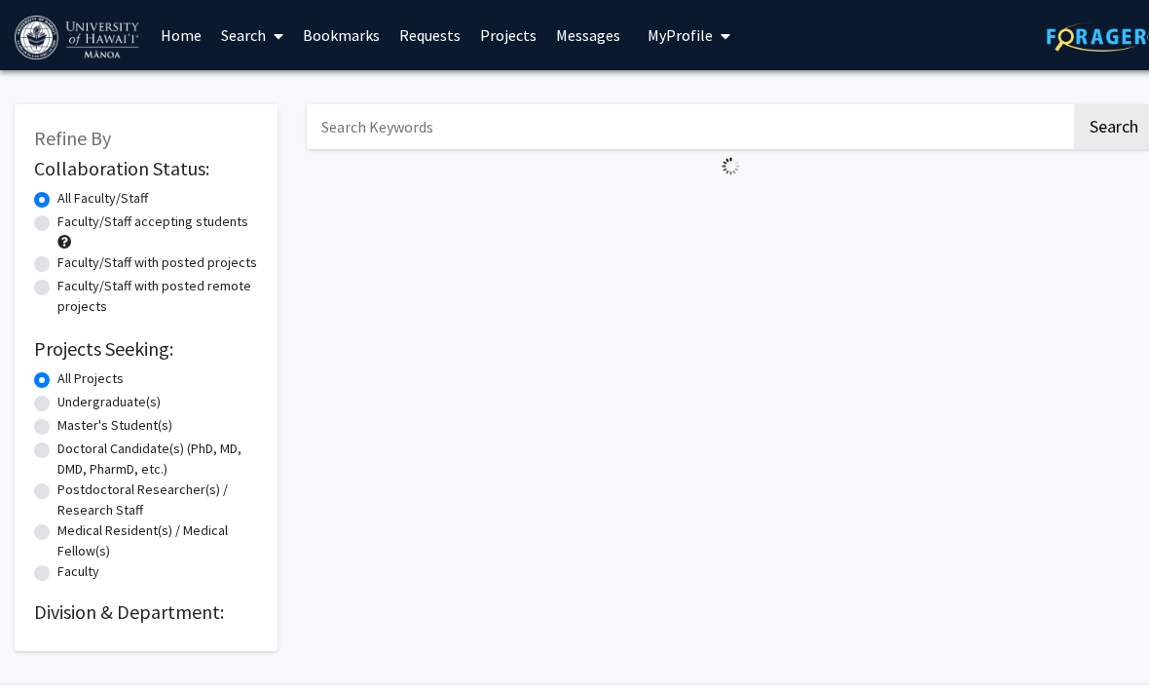
scroll to position [59, 0]
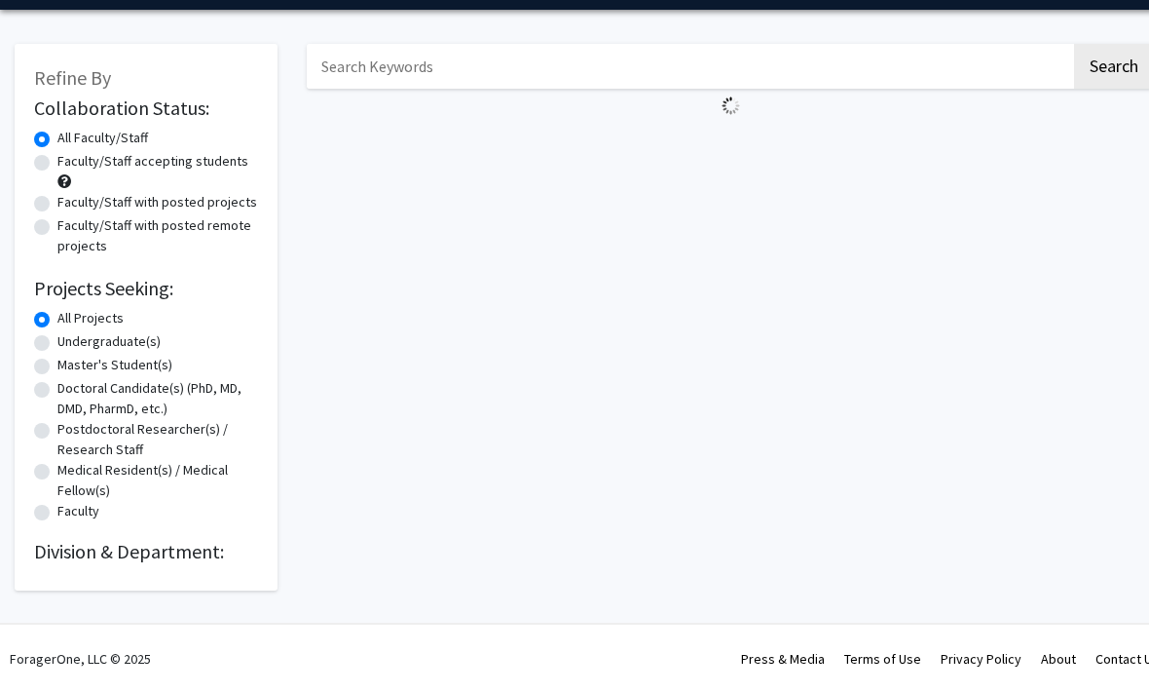
click at [204, 553] on h2 "Division & Department:" at bounding box center [146, 552] width 224 height 23
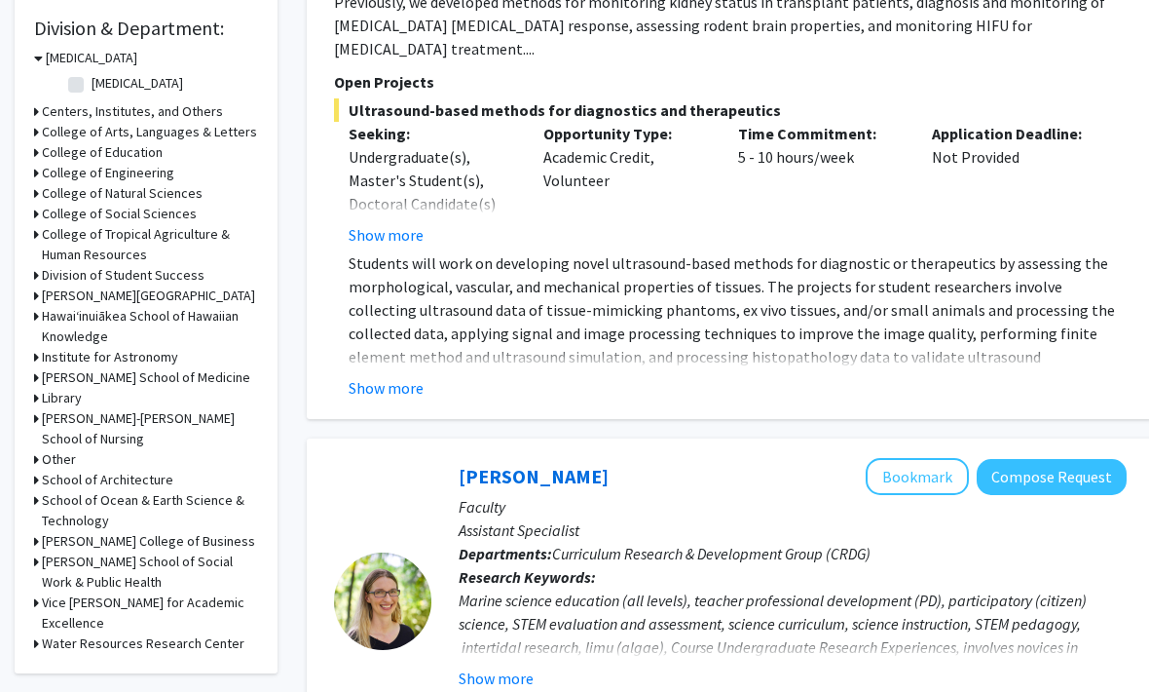
scroll to position [584, 0]
click at [195, 375] on h3 "[PERSON_NAME] School of Medicine" at bounding box center [146, 377] width 208 height 20
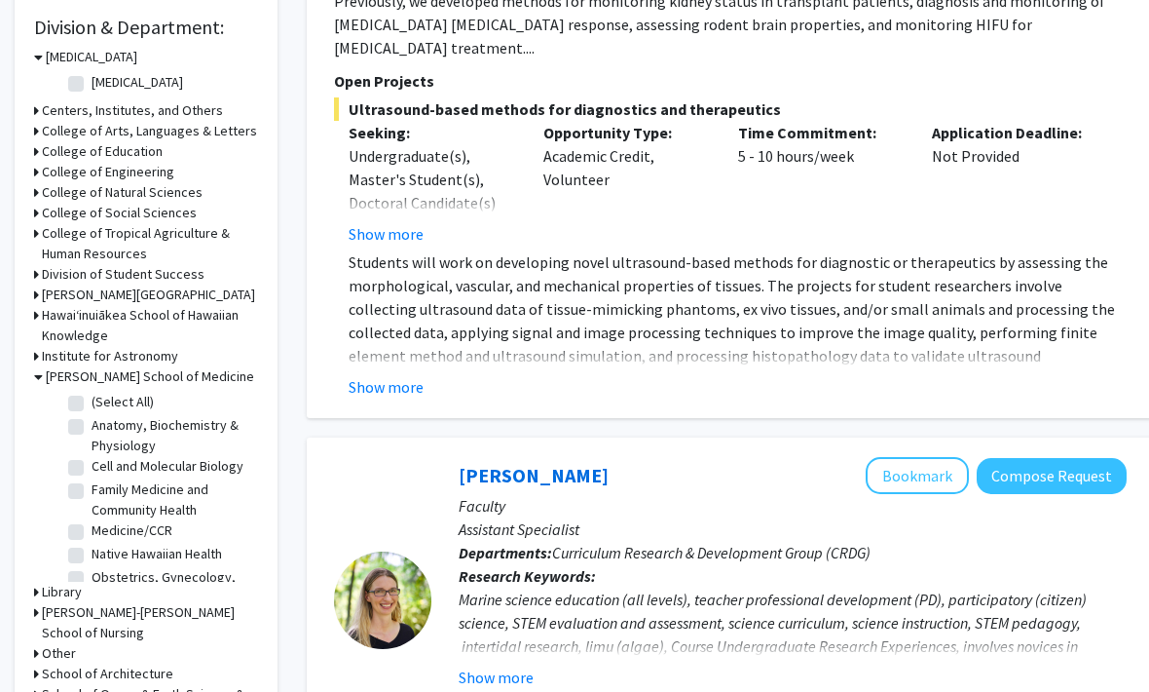
scroll to position [584, 0]
click at [92, 396] on label "(Select All)" at bounding box center [123, 402] width 62 height 20
click at [92, 396] on input "(Select All)" at bounding box center [98, 398] width 13 height 13
checkbox input "true"
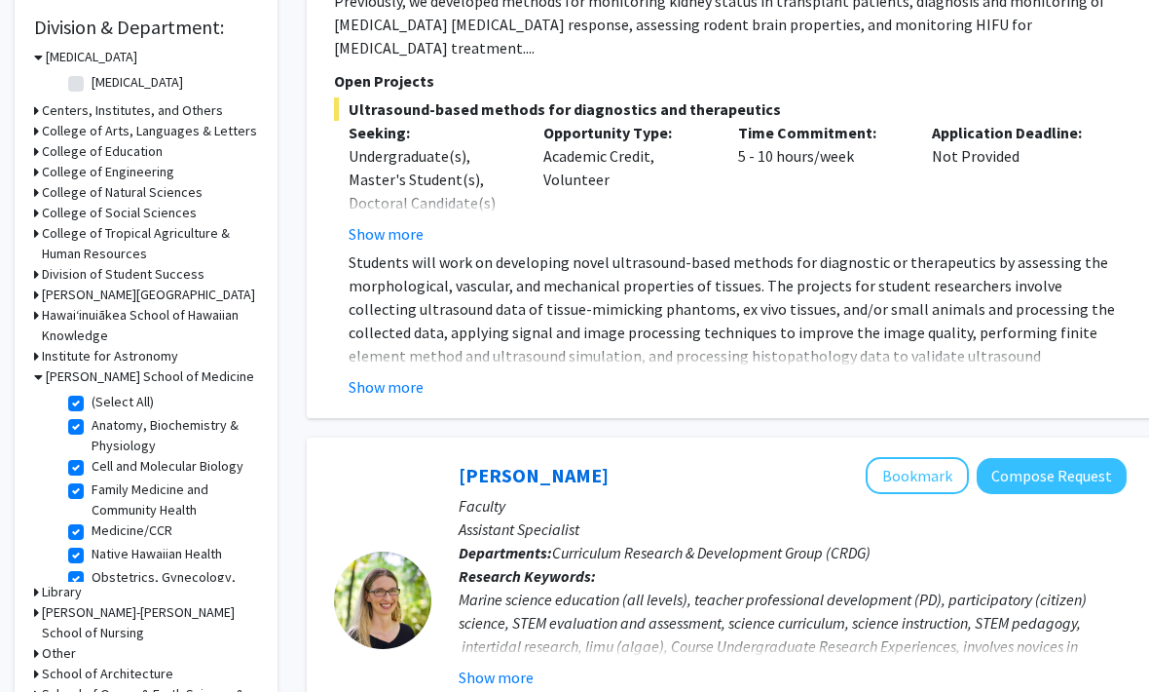
checkbox input "true"
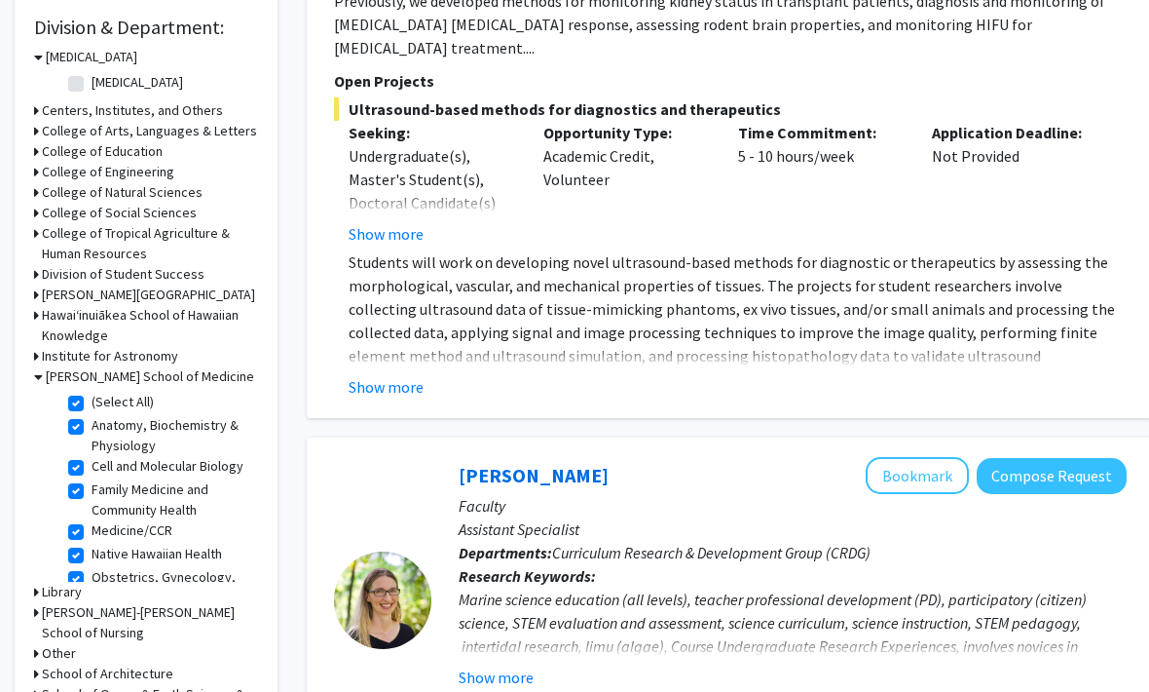
checkbox input "true"
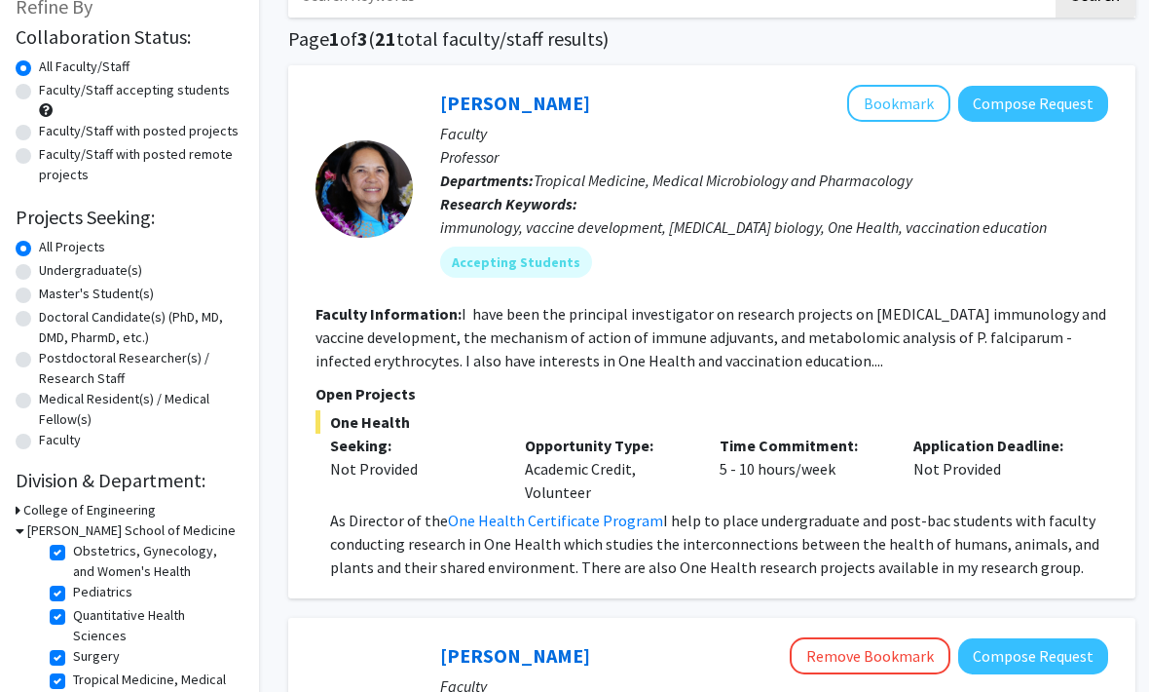
scroll to position [127, 19]
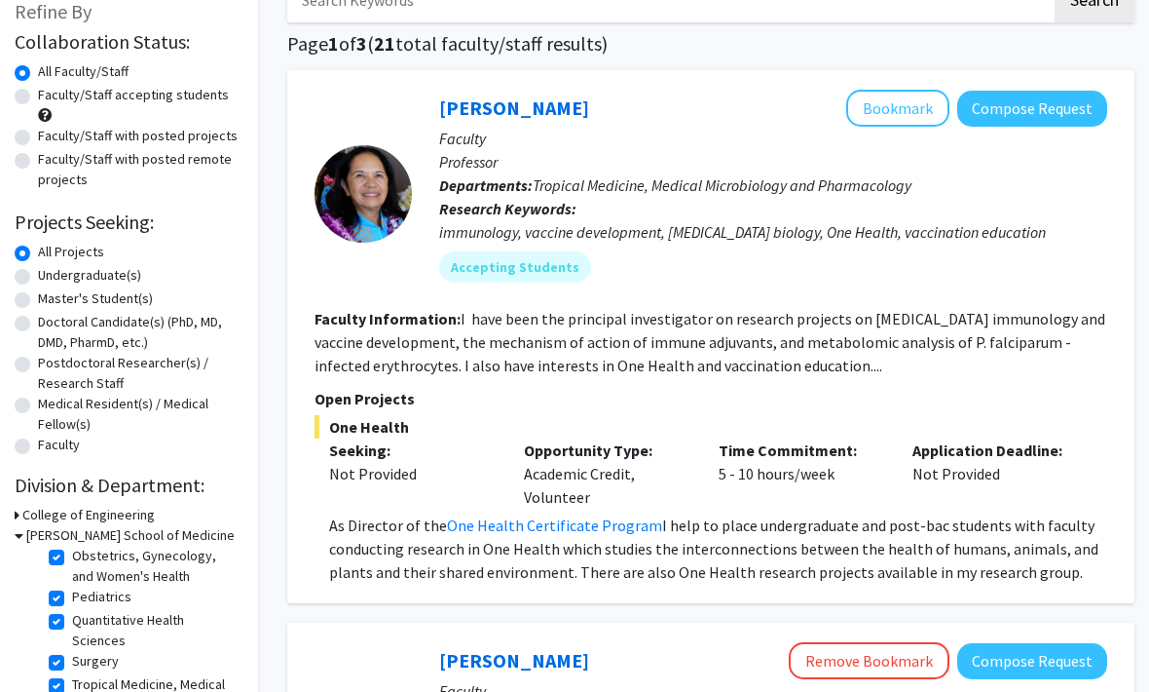
click at [922, 106] on button "Bookmark" at bounding box center [898, 108] width 103 height 37
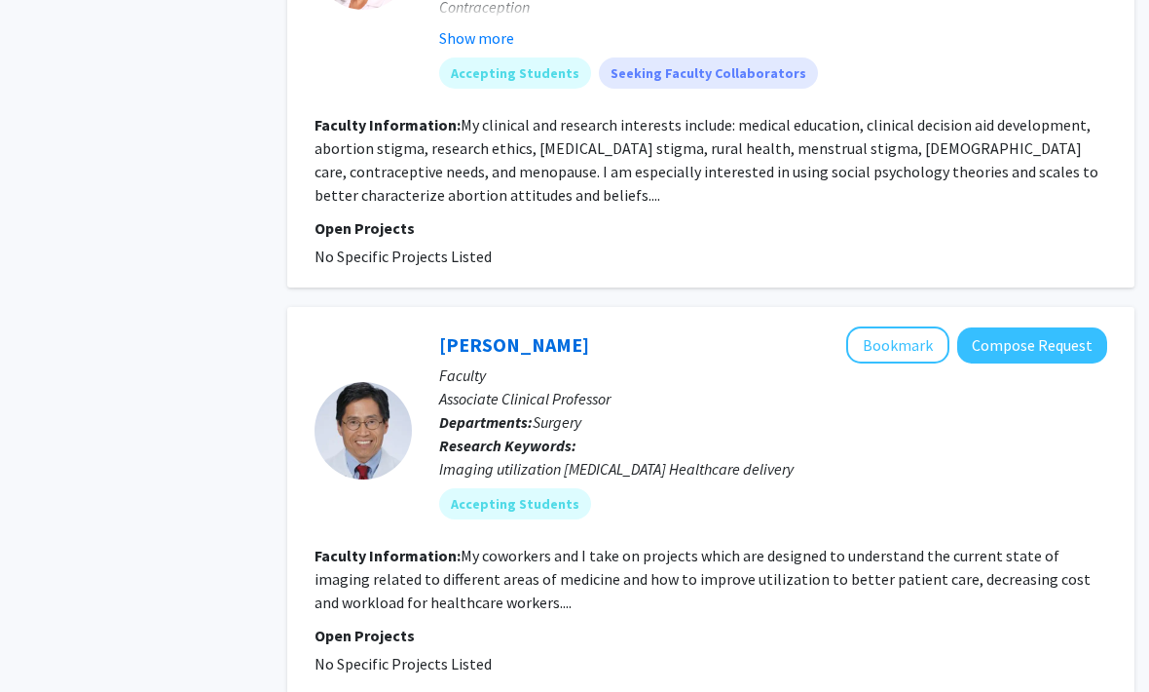
scroll to position [4473, 19]
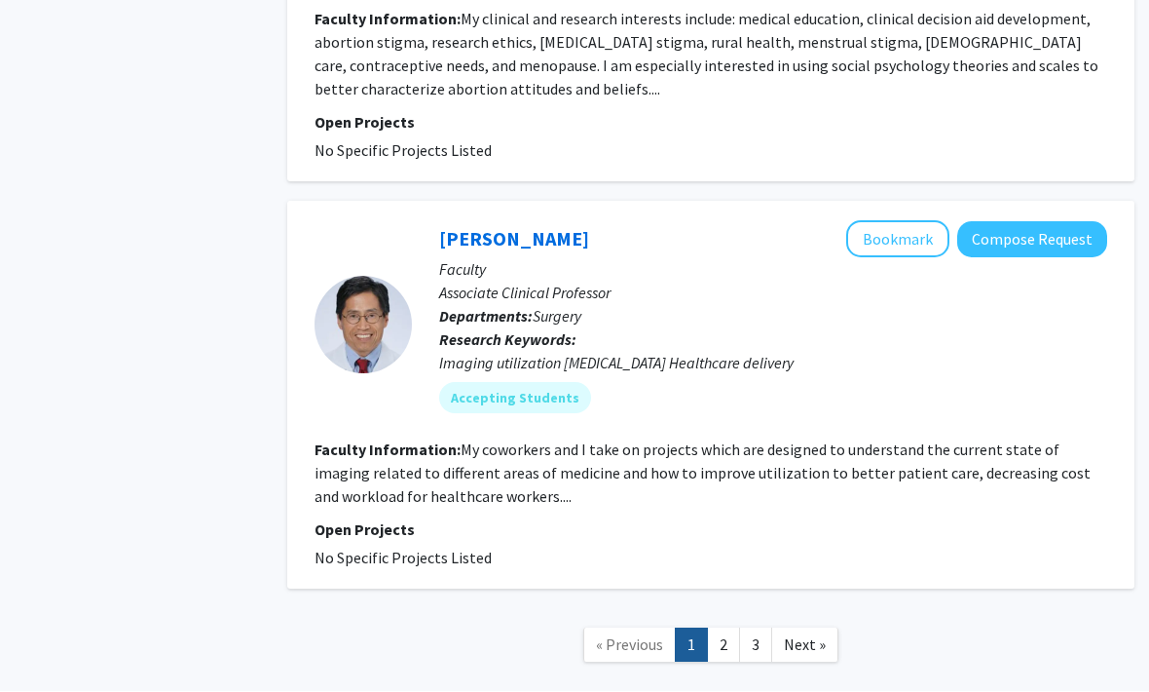
click at [734, 628] on link "2" at bounding box center [723, 645] width 33 height 34
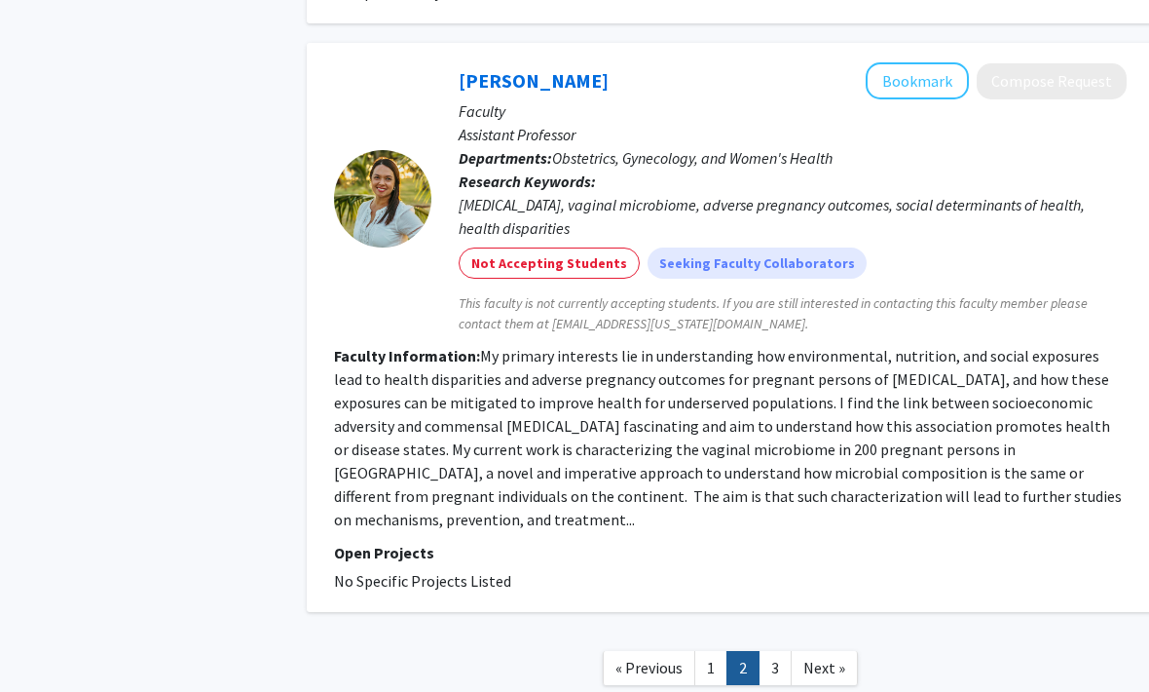
scroll to position [3477, 0]
click at [783, 652] on link "3" at bounding box center [775, 669] width 33 height 34
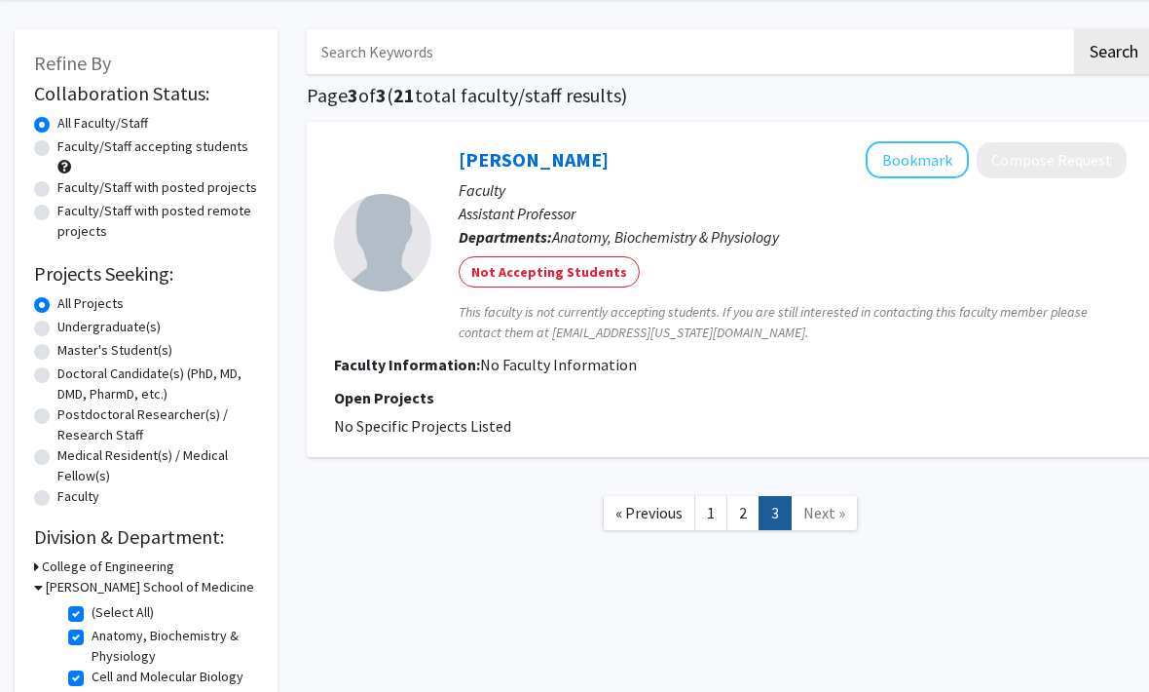
scroll to position [116, 0]
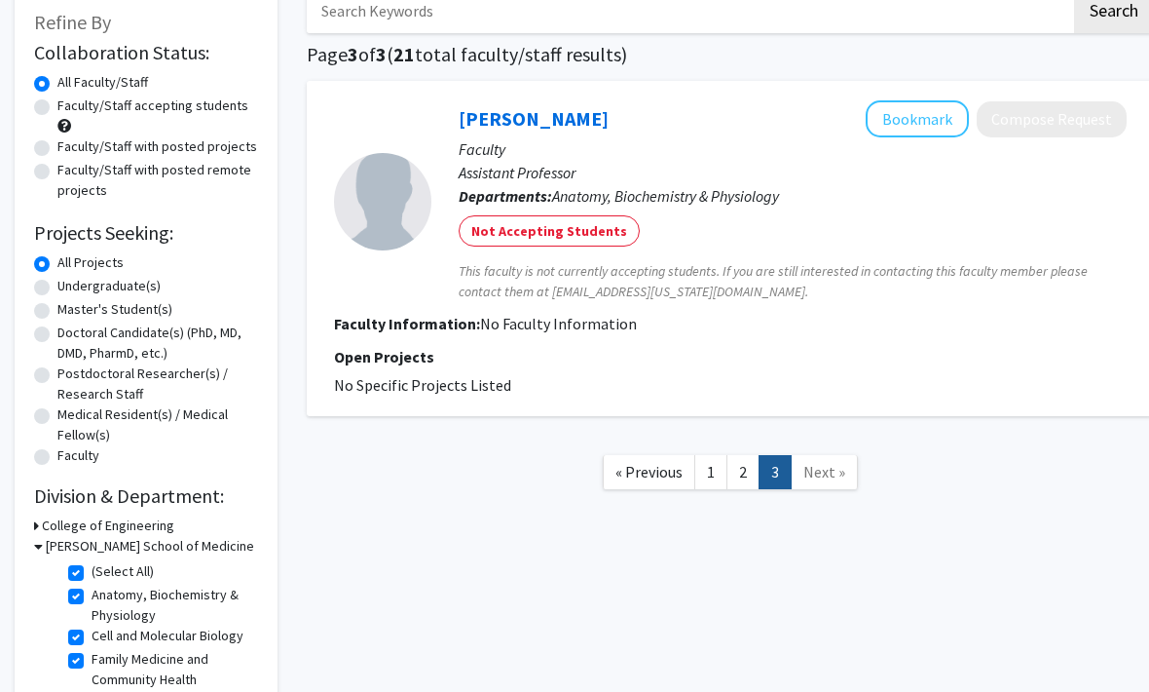
click at [160, 502] on h2 "Division & Department:" at bounding box center [146, 495] width 224 height 23
click at [185, 492] on h2 "Division & Department:" at bounding box center [146, 495] width 224 height 23
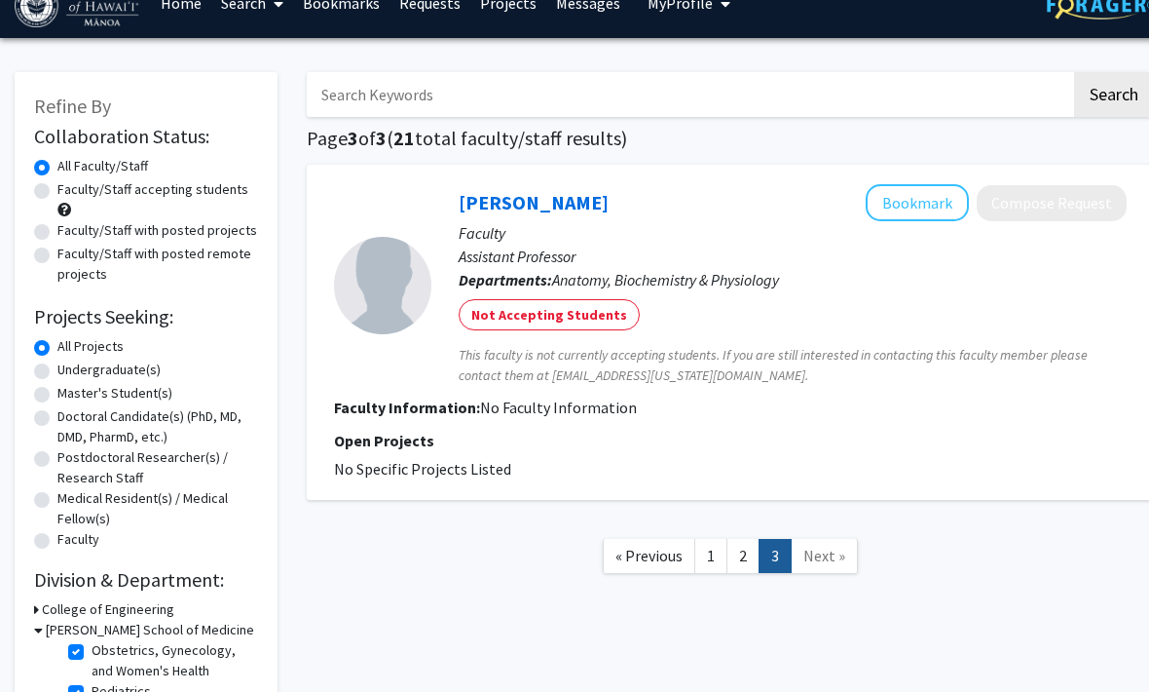
scroll to position [0, 0]
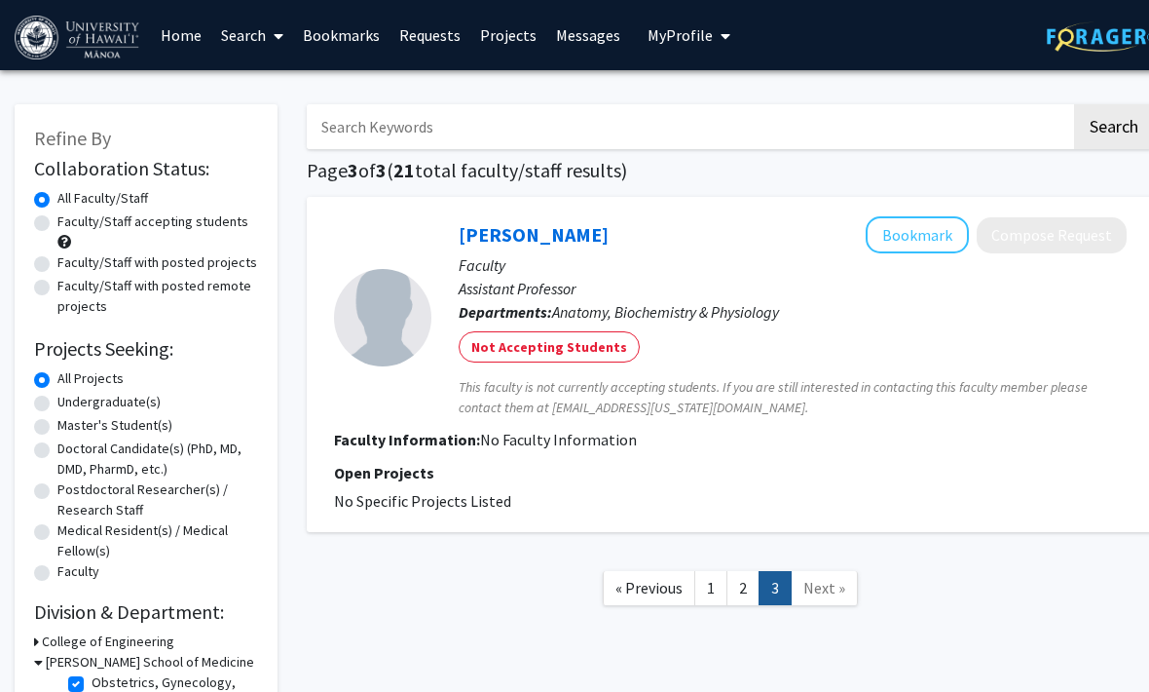
click at [261, 31] on link "Search" at bounding box center [252, 35] width 82 height 68
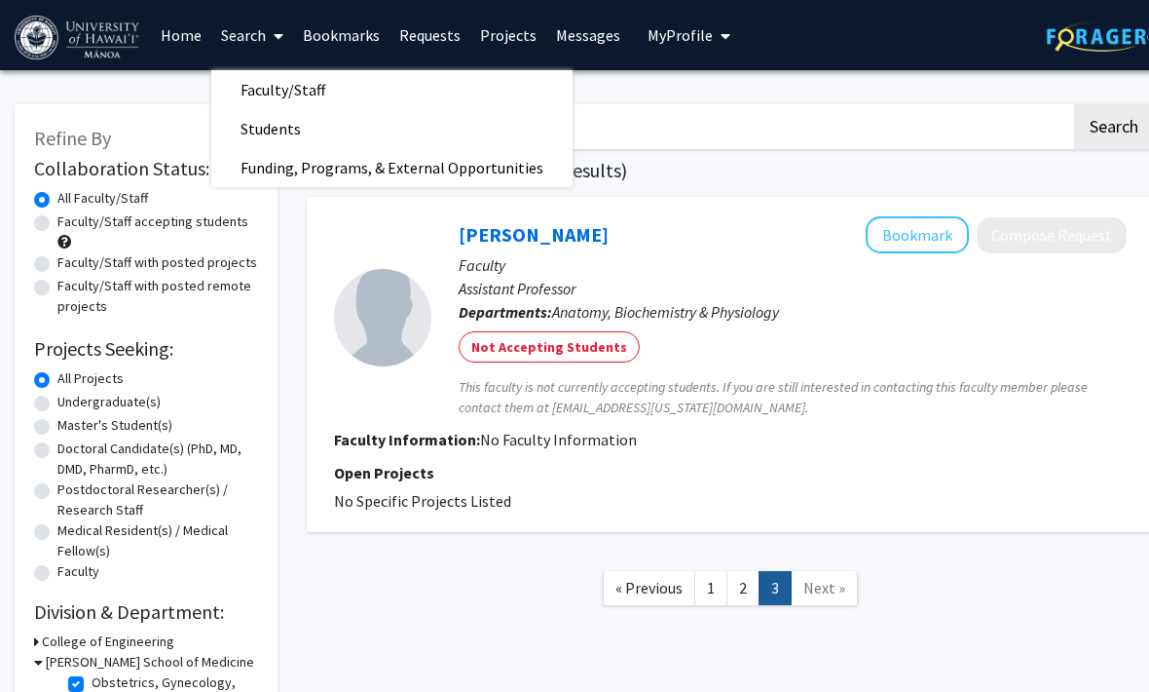
click at [251, 83] on span "Faculty/Staff" at bounding box center [282, 89] width 143 height 39
checkbox input "false"
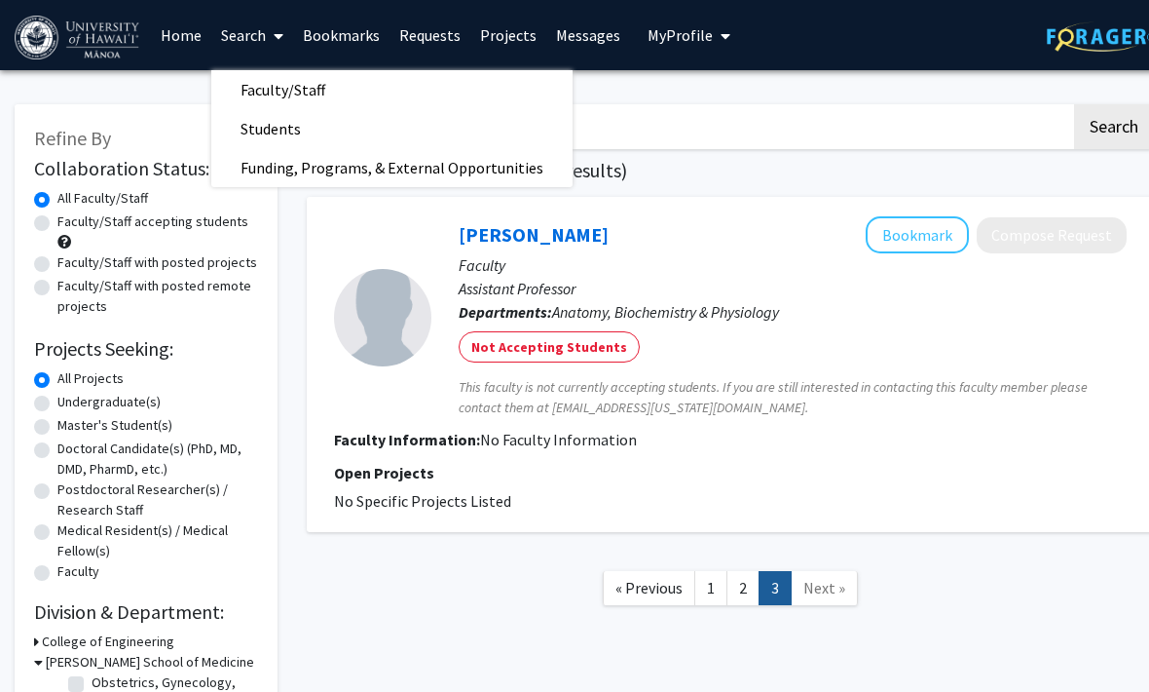
checkbox input "false"
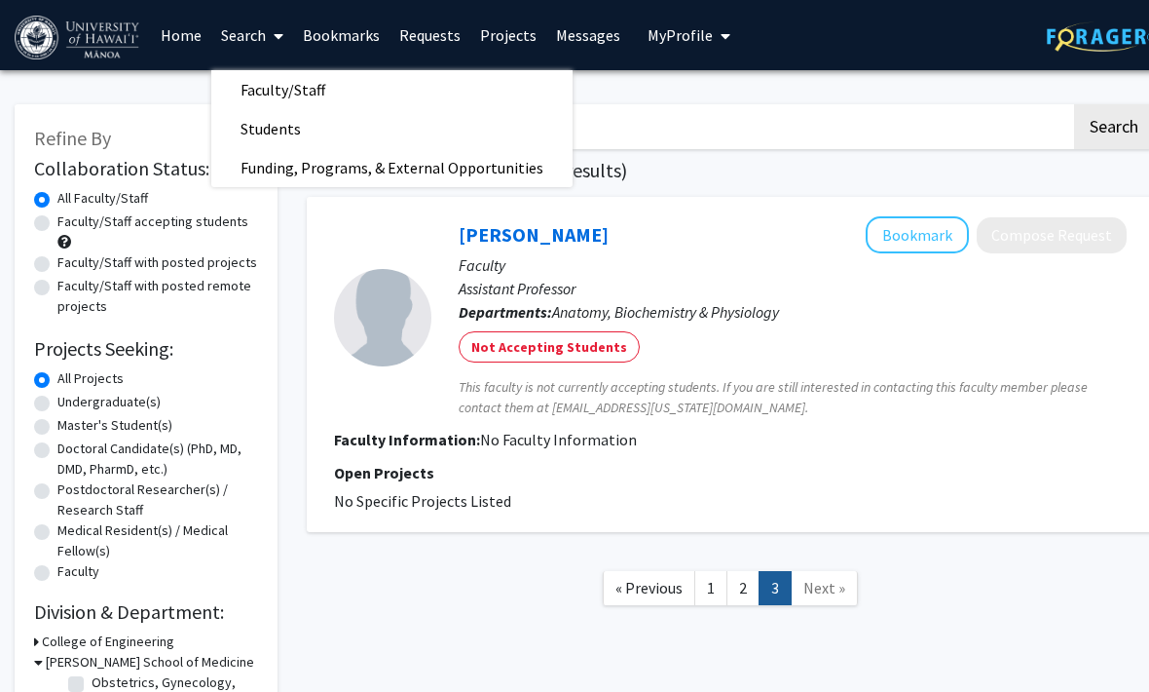
checkbox input "false"
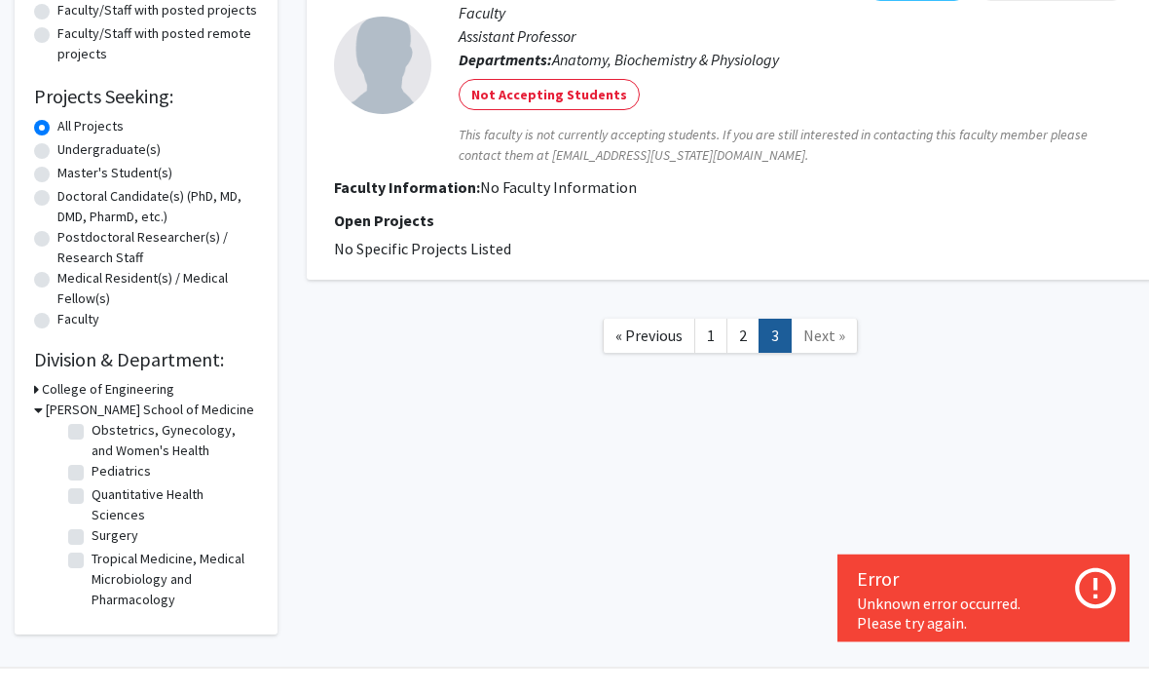
scroll to position [231, 0]
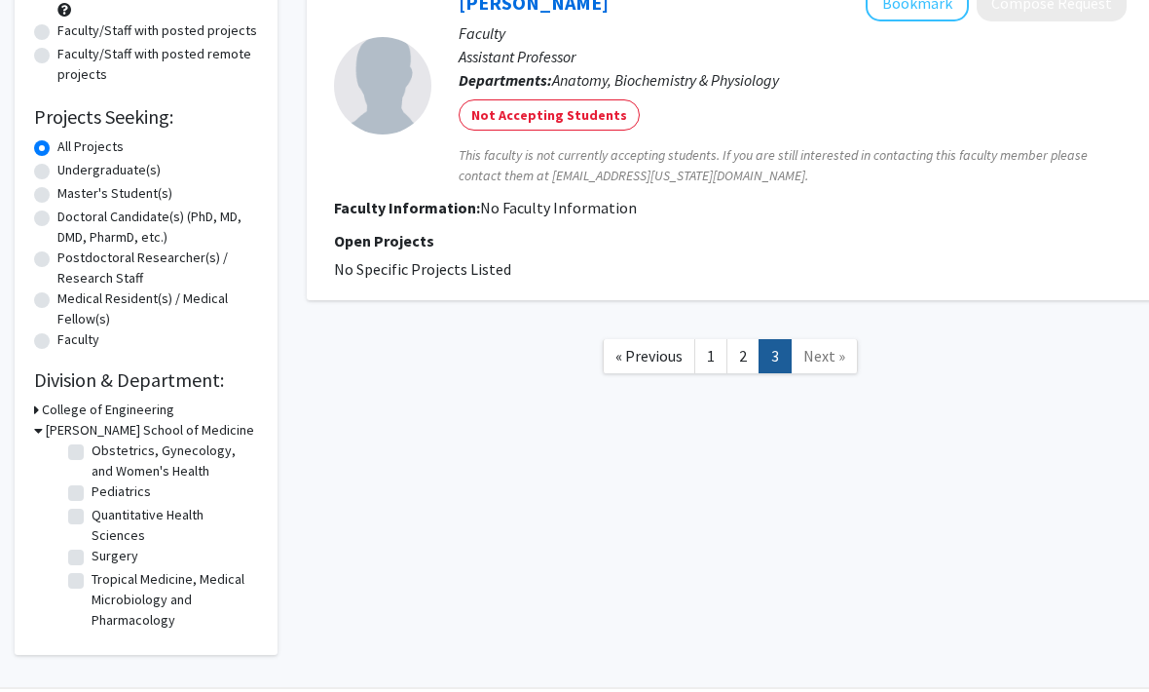
click at [43, 410] on h3 "College of Engineering" at bounding box center [108, 410] width 132 height 20
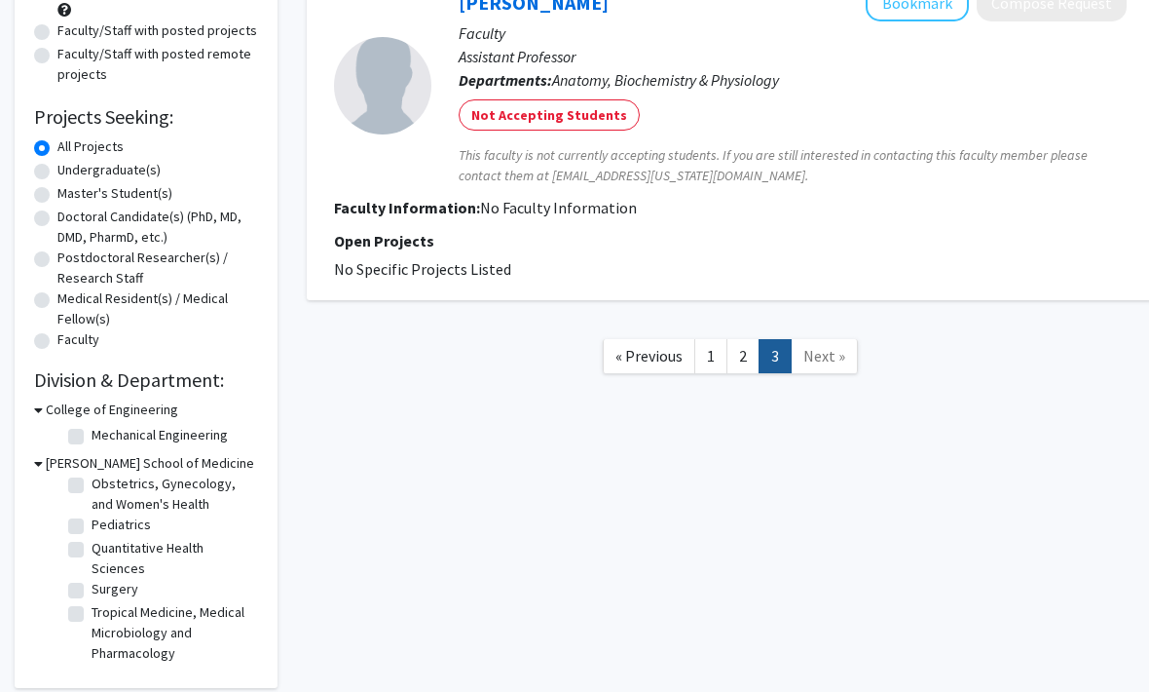
scroll to position [232, 0]
click at [79, 371] on h2 "Division & Department:" at bounding box center [146, 379] width 224 height 23
click at [80, 385] on h2 "Division & Department:" at bounding box center [146, 379] width 224 height 23
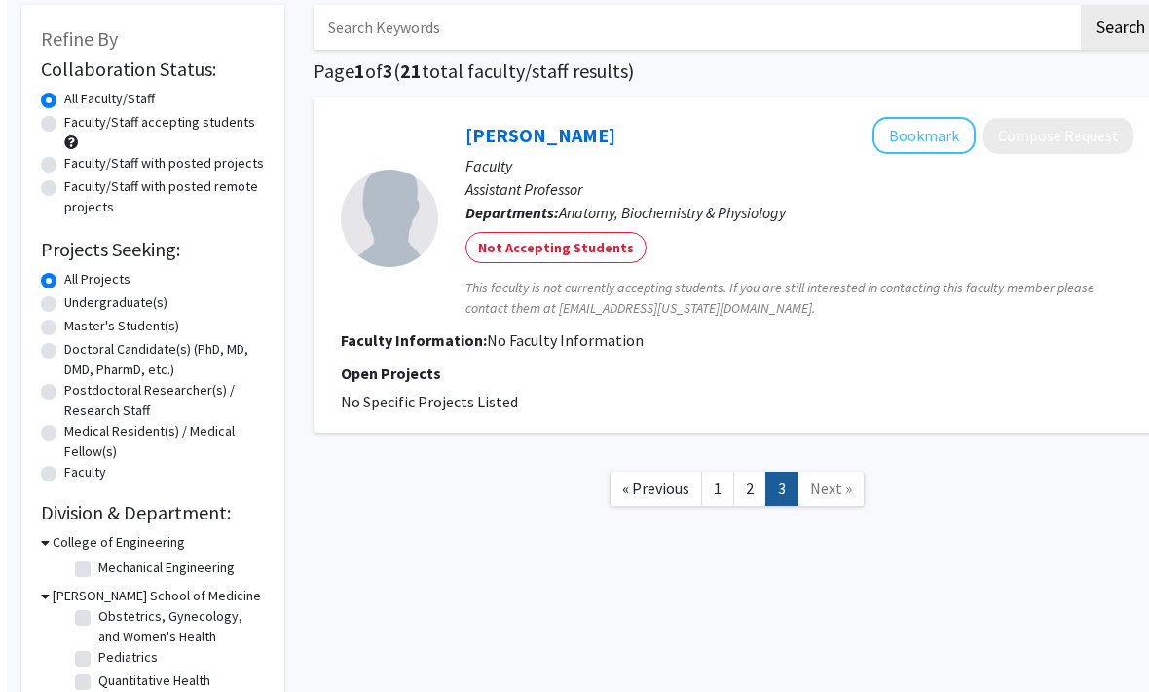
scroll to position [100, 0]
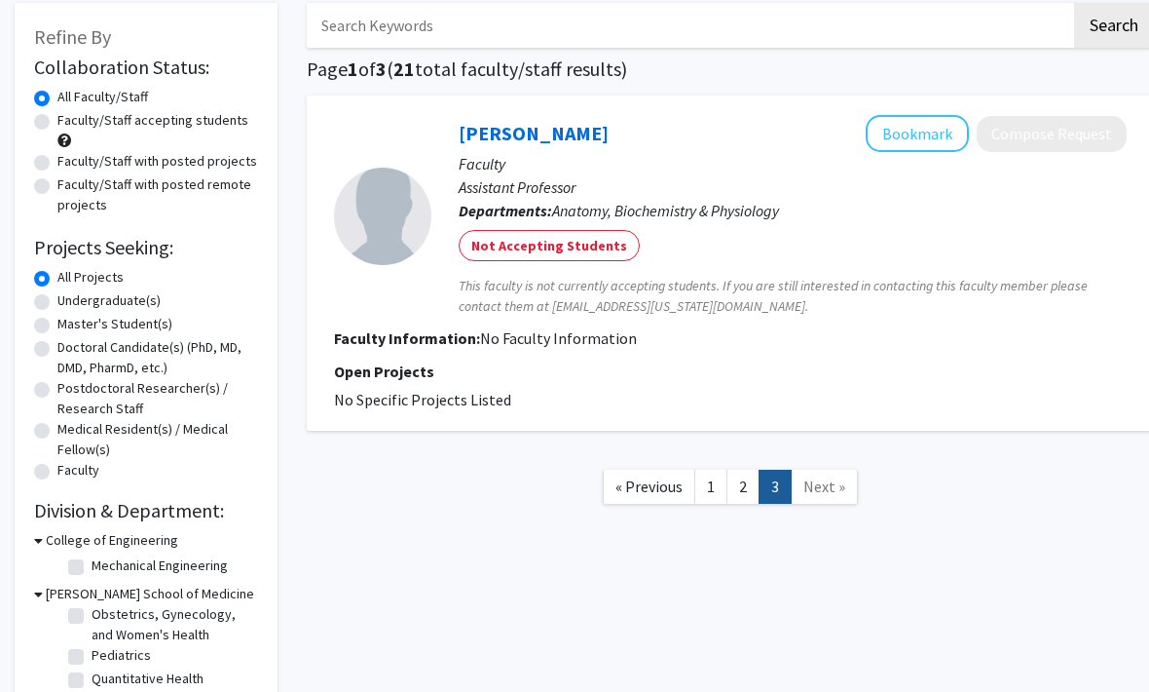
click at [57, 153] on label "Faculty/Staff with posted projects" at bounding box center [157, 162] width 200 height 20
click at [57, 153] on input "Faculty/Staff with posted projects" at bounding box center [63, 158] width 13 height 13
radio input "true"
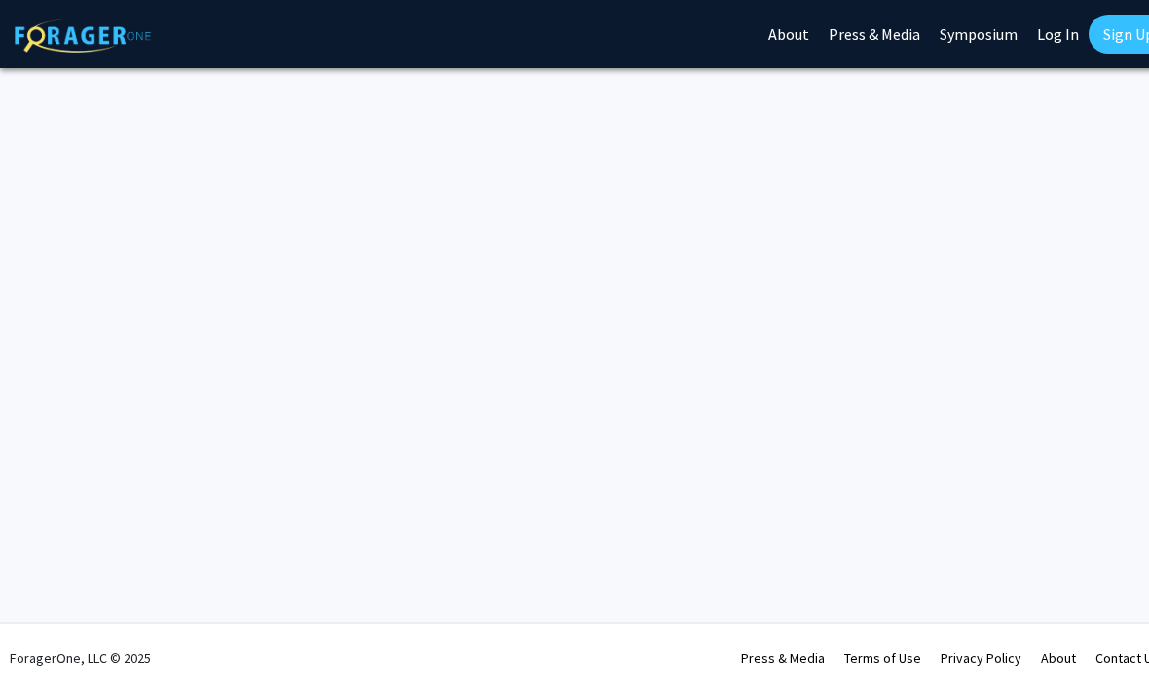
scroll to position [48, 0]
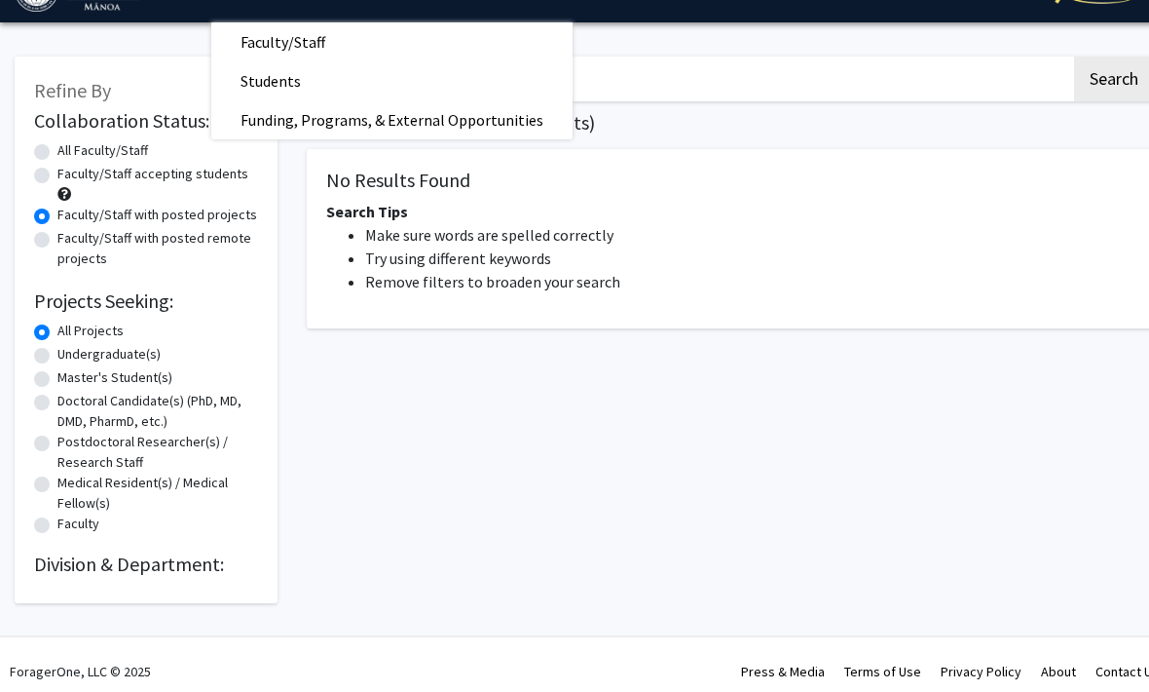
click at [307, 61] on span "Faculty/Staff" at bounding box center [282, 41] width 143 height 39
radio input "true"
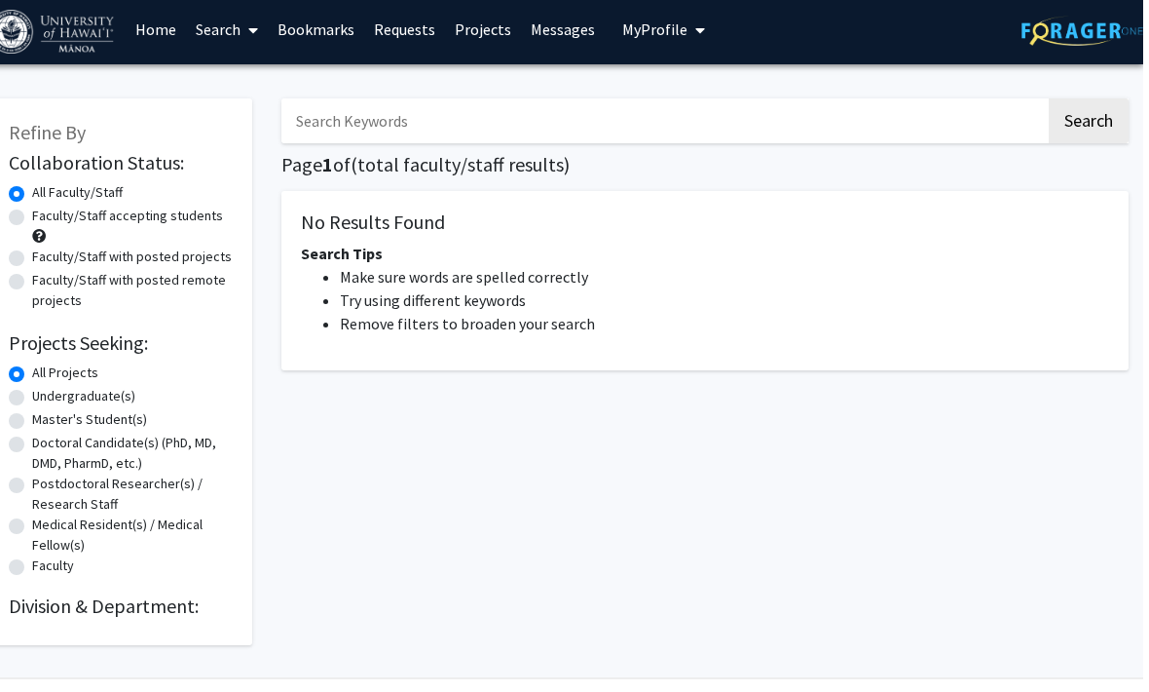
scroll to position [0, 19]
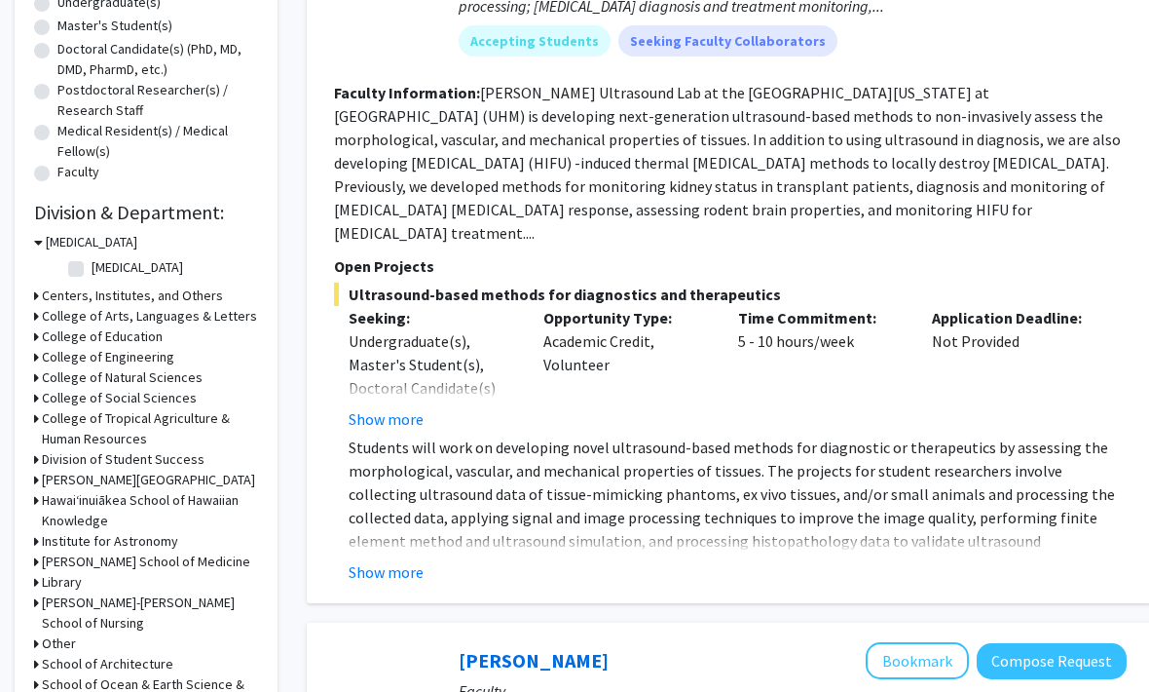
scroll to position [399, 0]
click at [92, 263] on label "[MEDICAL_DATA]" at bounding box center [138, 267] width 92 height 20
click at [92, 263] on input "[MEDICAL_DATA]" at bounding box center [98, 263] width 13 height 13
checkbox input "true"
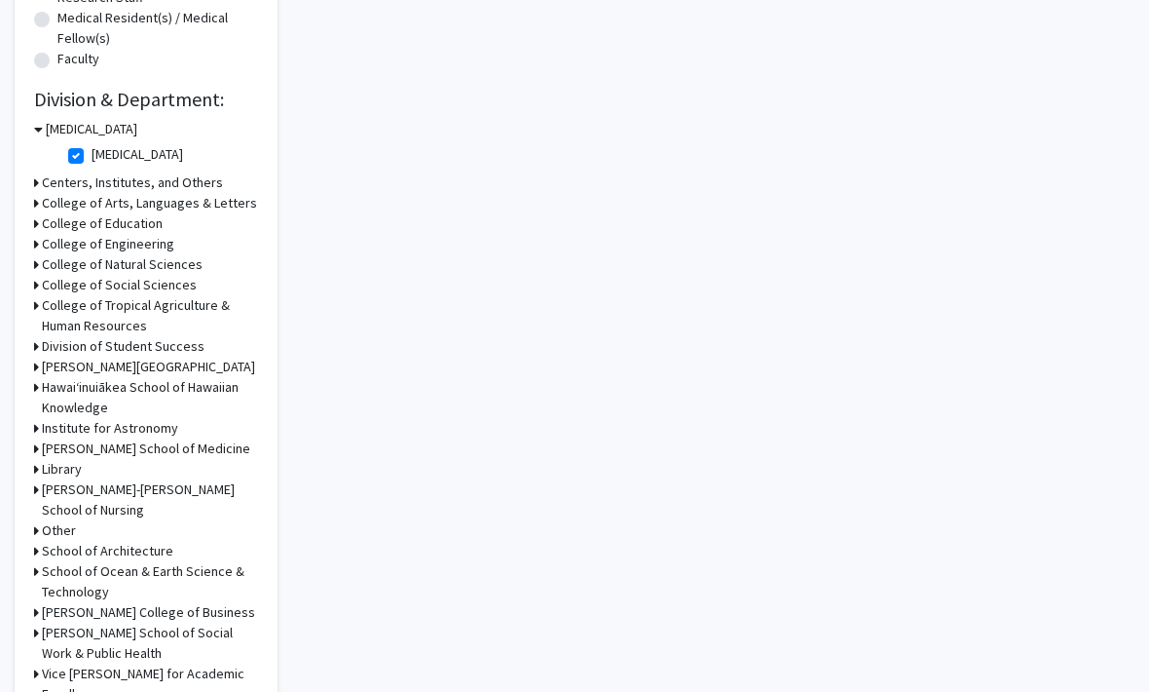
click at [175, 256] on h3 "College of Natural Sciences" at bounding box center [122, 265] width 161 height 20
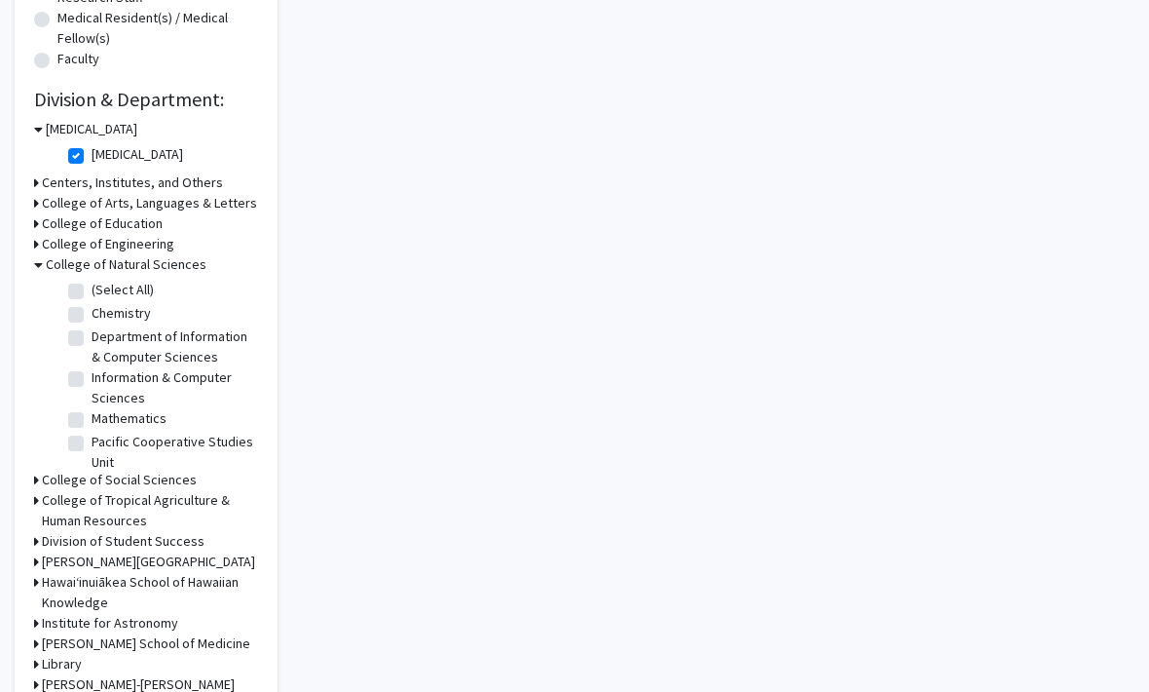
click at [92, 290] on label "(Select All)" at bounding box center [123, 290] width 62 height 20
click at [92, 290] on input "(Select All)" at bounding box center [98, 286] width 13 height 13
checkbox input "true"
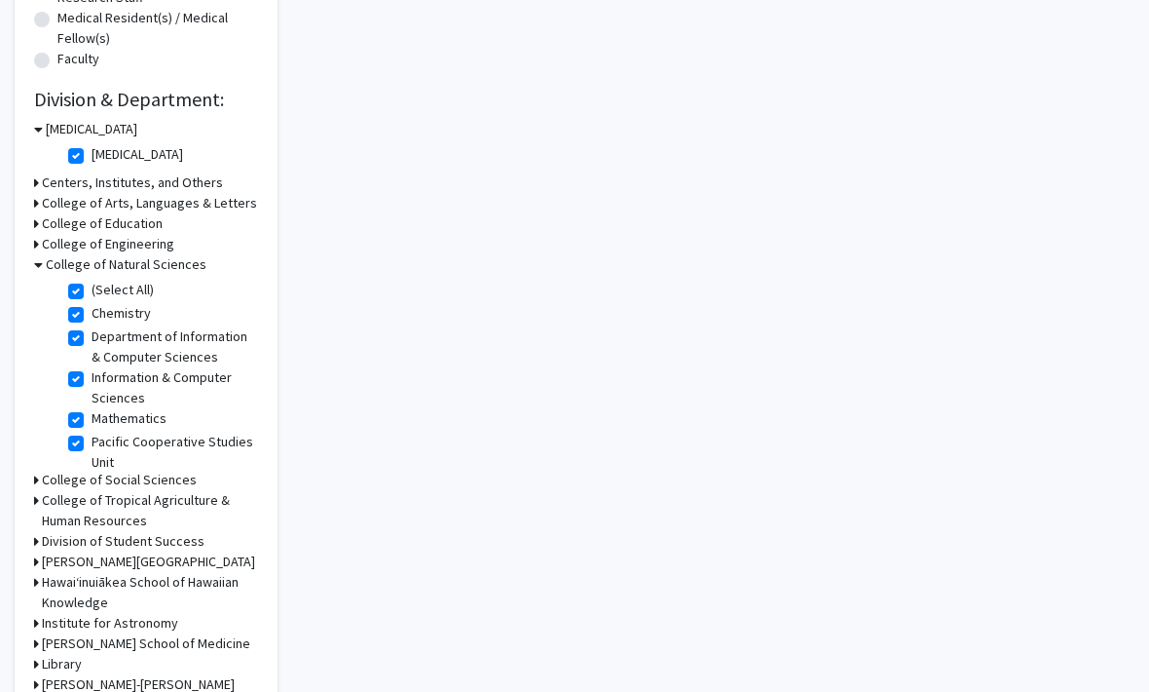
checkbox input "true"
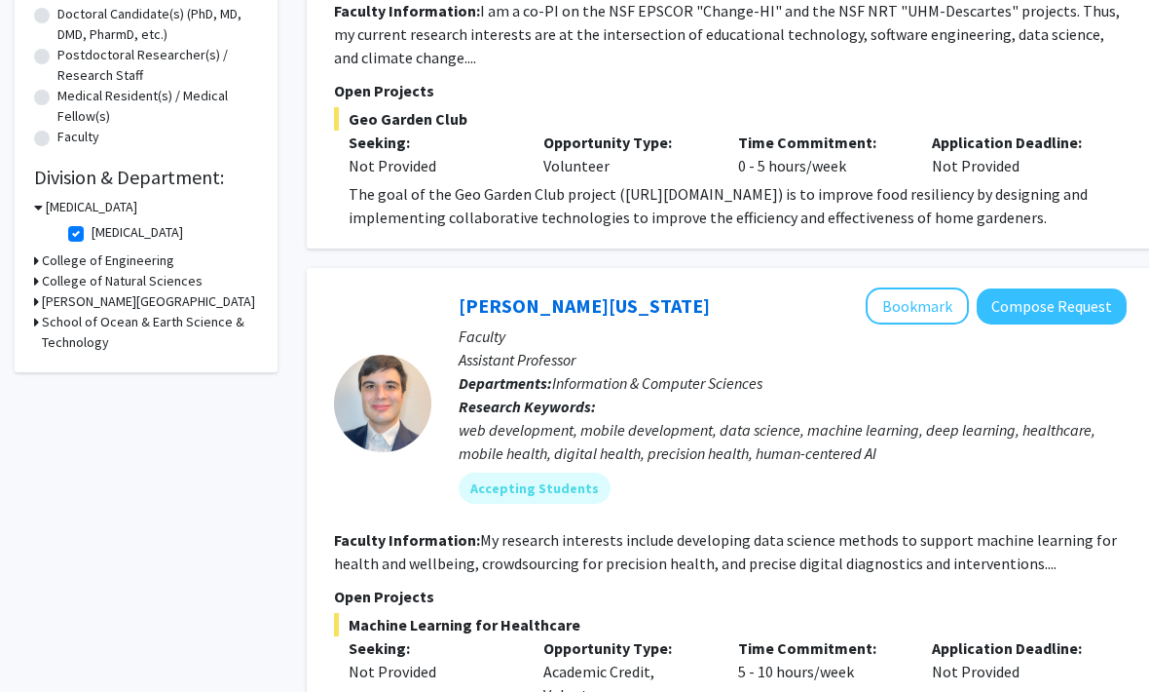
scroll to position [417, 0]
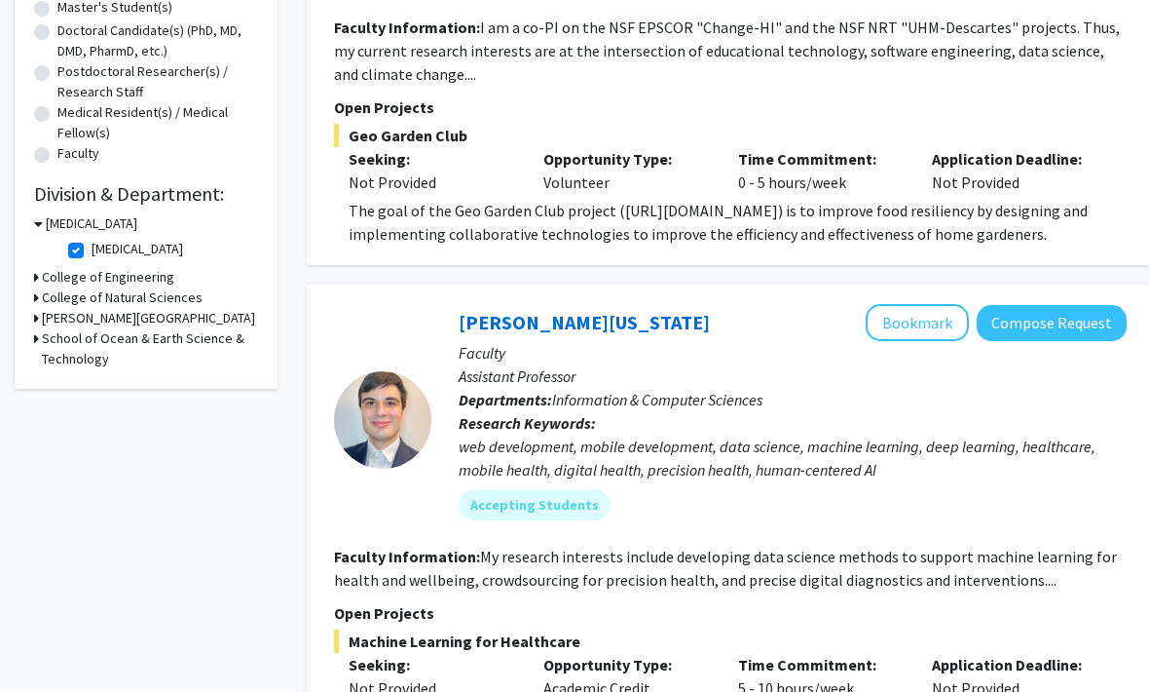
click at [185, 290] on h3 "College of Natural Sciences" at bounding box center [122, 298] width 161 height 20
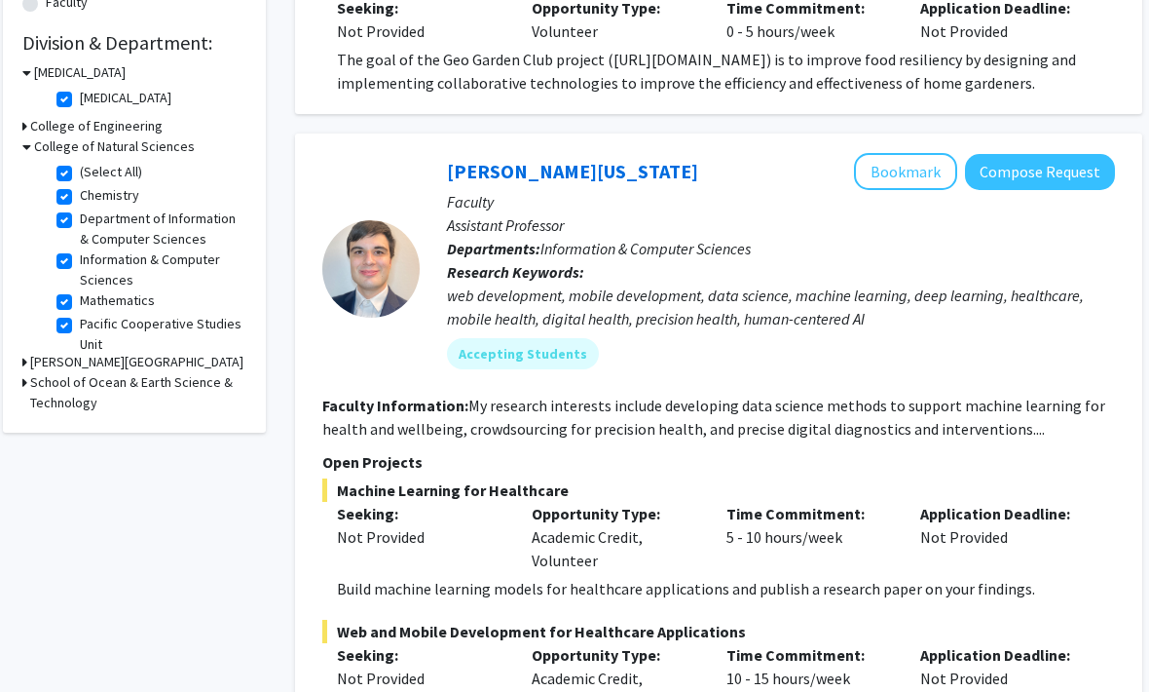
scroll to position [568, 12]
click at [915, 173] on button "Bookmark" at bounding box center [905, 172] width 103 height 37
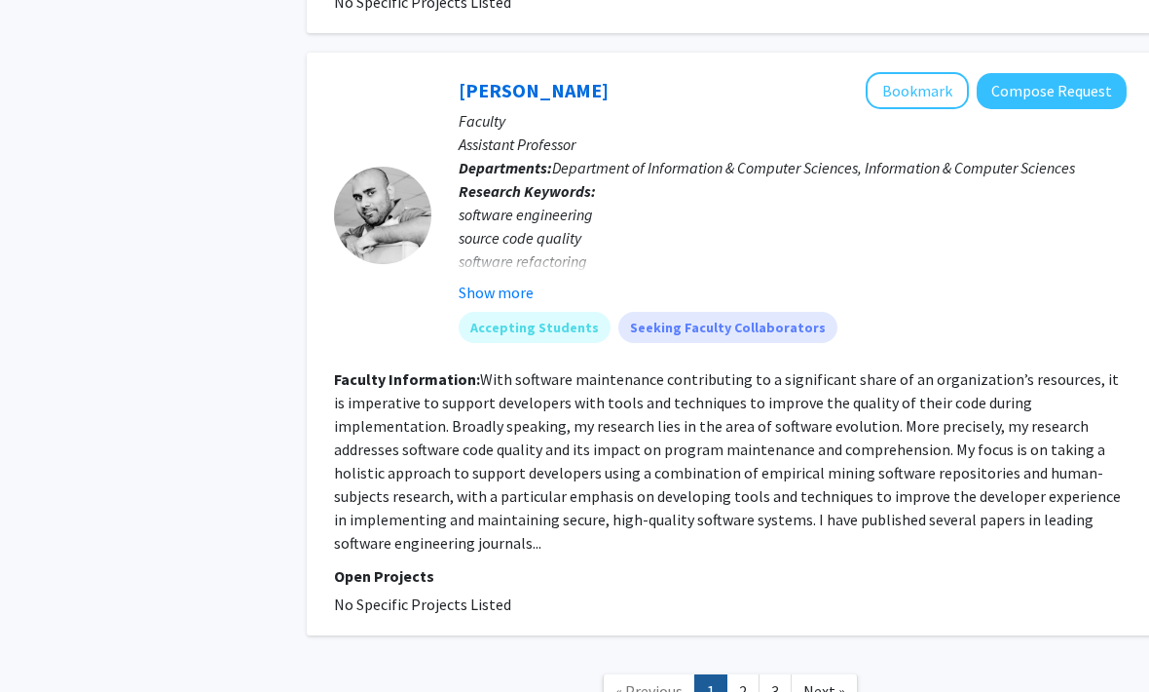
scroll to position [4621, 0]
click at [746, 675] on link "2" at bounding box center [743, 692] width 33 height 34
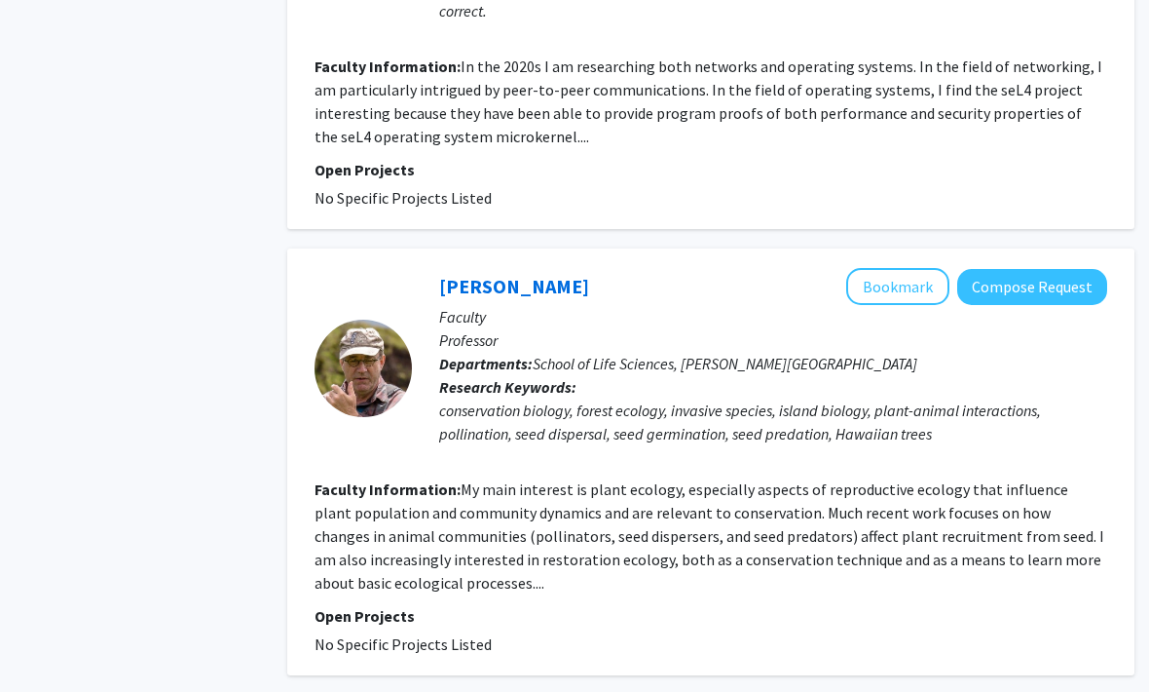
scroll to position [3675, 19]
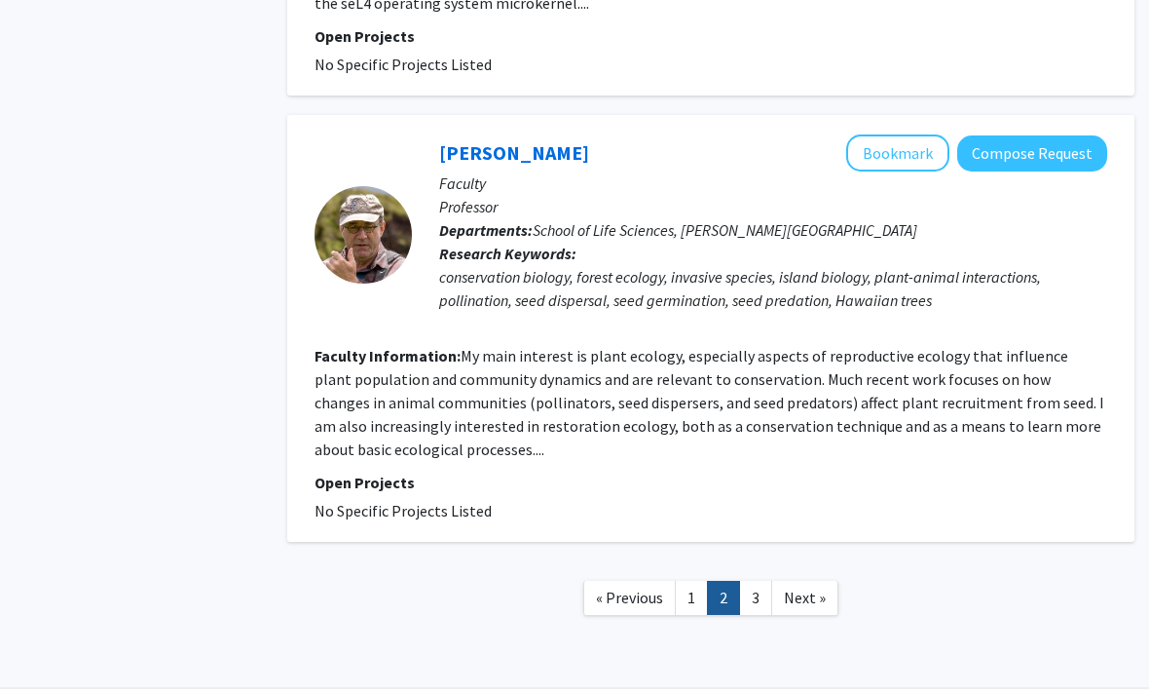
click at [749, 597] on link "3" at bounding box center [755, 599] width 33 height 34
